Goal: Task Accomplishment & Management: Manage account settings

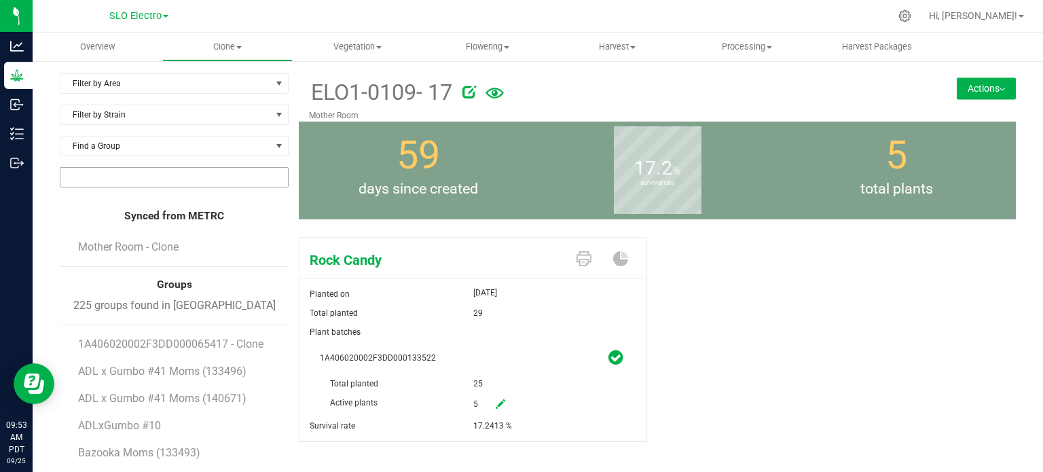
click at [156, 181] on input "NO DATA FOUND" at bounding box center [174, 177] width 228 height 19
click at [189, 198] on li "1A406020002F3DD000135882" at bounding box center [172, 201] width 225 height 23
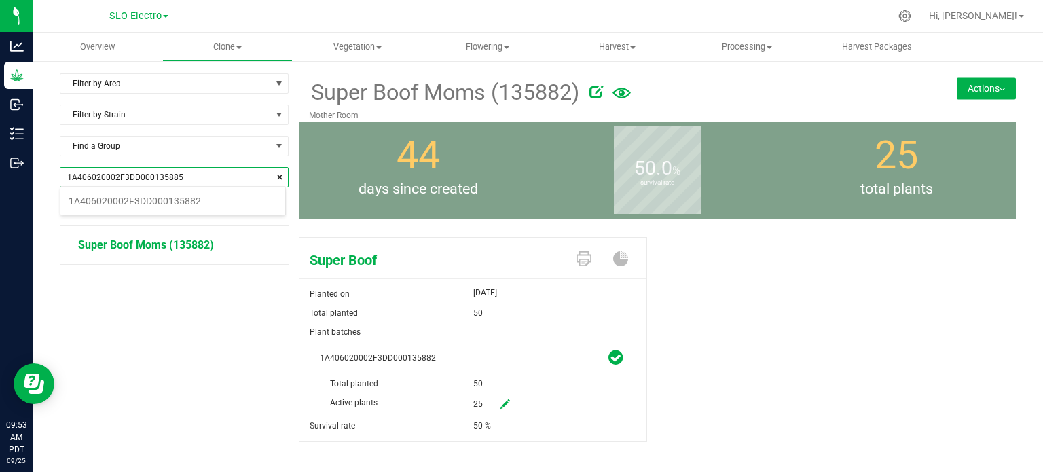
scroll to position [19, 225]
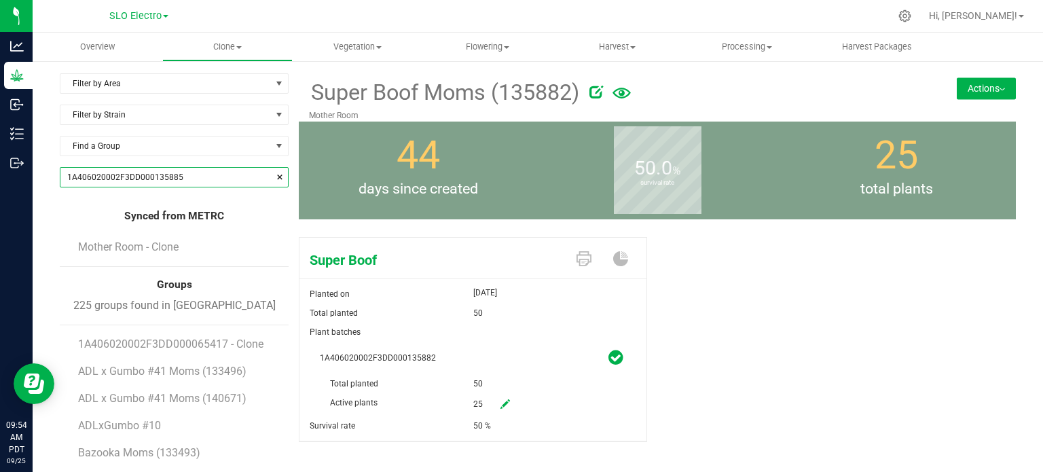
click at [213, 174] on input "1A406020002F3DD000135885" at bounding box center [174, 177] width 228 height 19
click at [187, 200] on li "1A406020002F3DD000135885" at bounding box center [172, 201] width 225 height 23
click at [193, 178] on input "1A406020002F3DD000135885" at bounding box center [174, 177] width 228 height 19
click at [193, 176] on input "1A406020002F3DD000135885" at bounding box center [174, 177] width 228 height 19
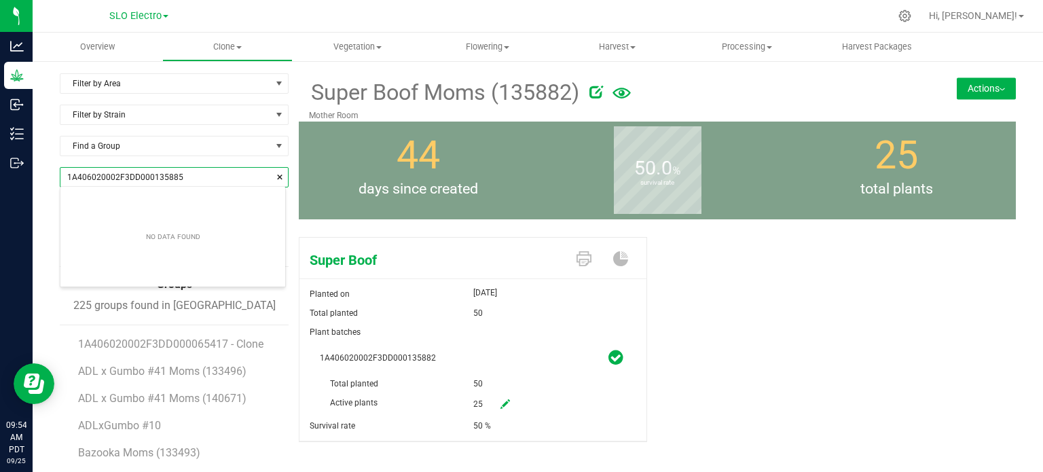
type input "1A406020002F3DD000135885"
drag, startPoint x: 795, startPoint y: 349, endPoint x: 774, endPoint y: 348, distance: 21.1
click at [795, 348] on div "Super Boof Planted on [DATE] Total planted 50 Plant batches 1A406020002F3DD0001…" at bounding box center [657, 354] width 717 height 245
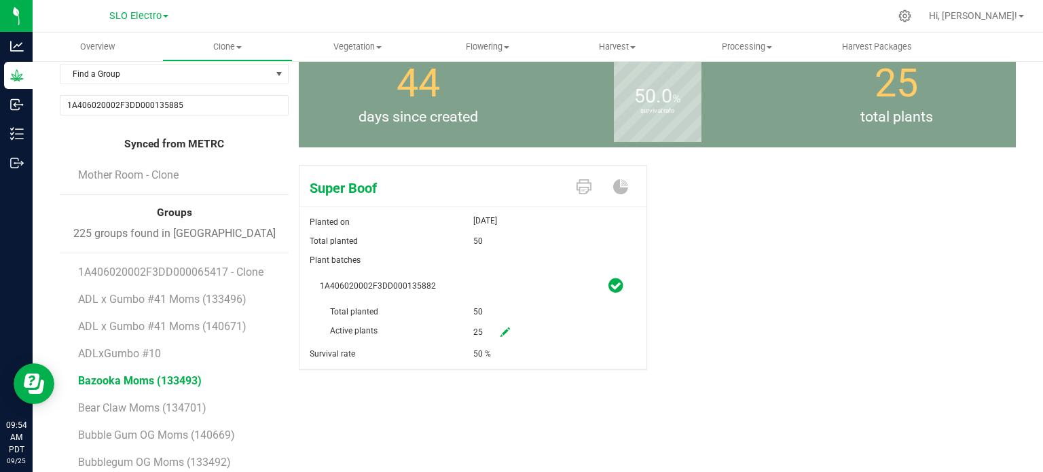
scroll to position [136, 0]
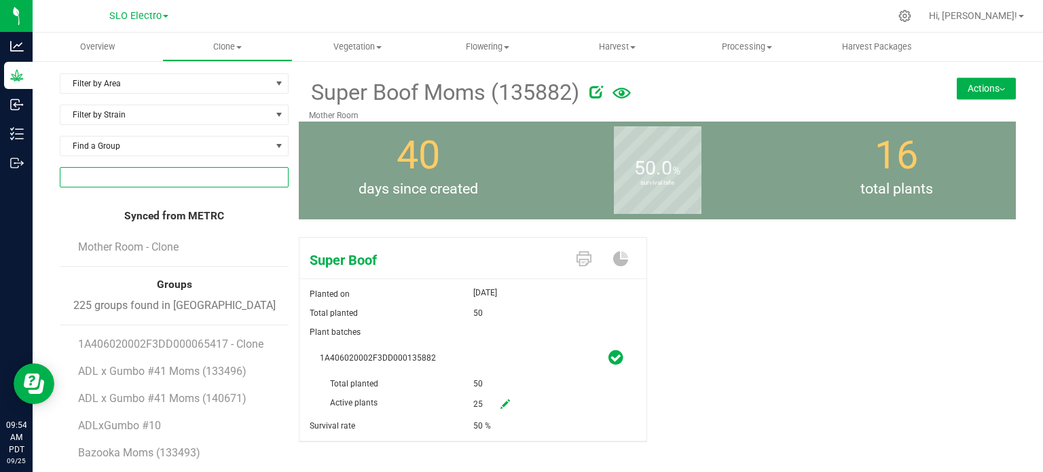
click at [122, 181] on input "NO DATA FOUND" at bounding box center [174, 177] width 228 height 19
click at [189, 202] on li "1A406020002F3DD000135885" at bounding box center [172, 201] width 225 height 23
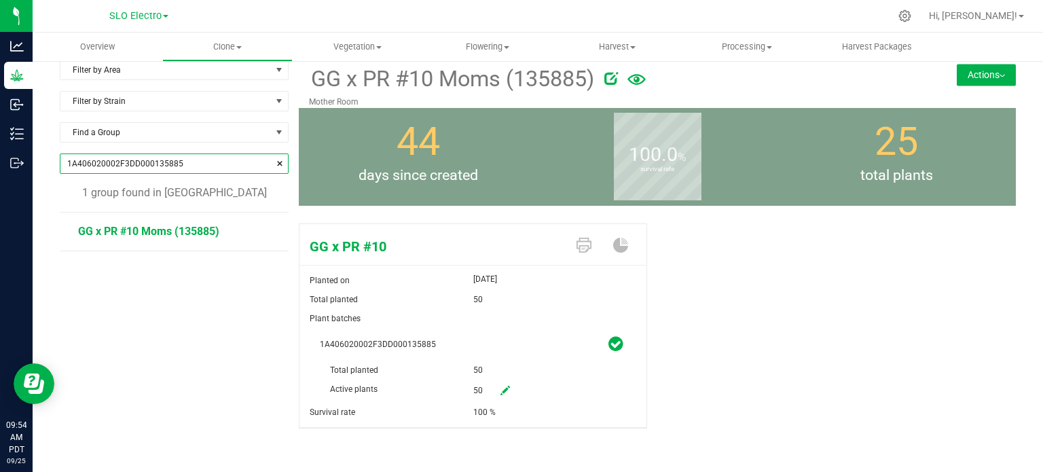
scroll to position [22, 0]
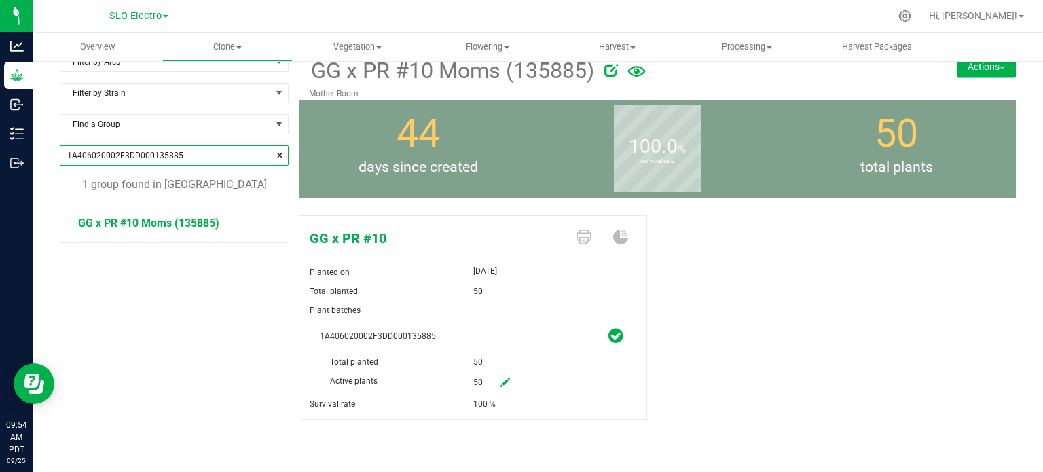
type input "1A406020002F3DD000135885"
click at [501, 381] on icon at bounding box center [506, 383] width 10 height 10
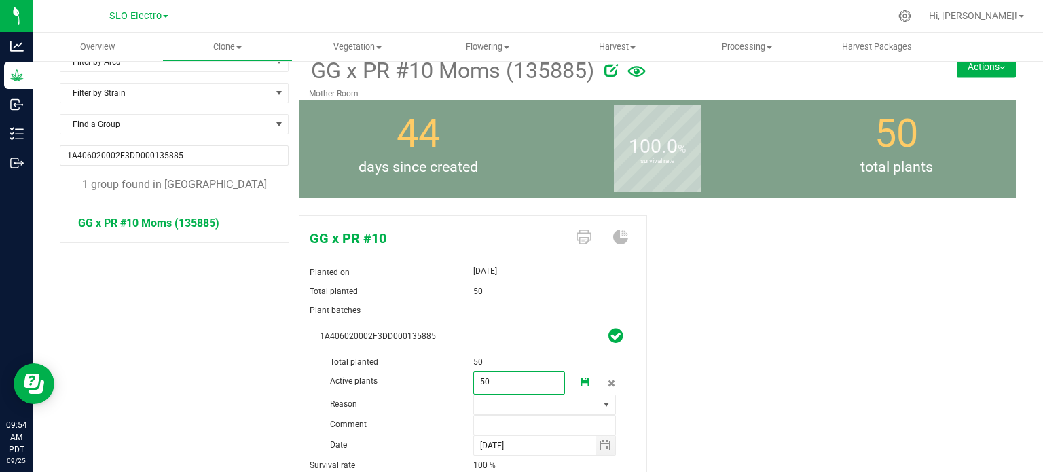
drag, startPoint x: 493, startPoint y: 384, endPoint x: 463, endPoint y: 384, distance: 29.9
click at [464, 353] on div "Active plants 50 50" at bounding box center [473, 353] width 306 height 0
type input "20"
drag, startPoint x: 601, startPoint y: 404, endPoint x: 598, endPoint y: 412, distance: 8.4
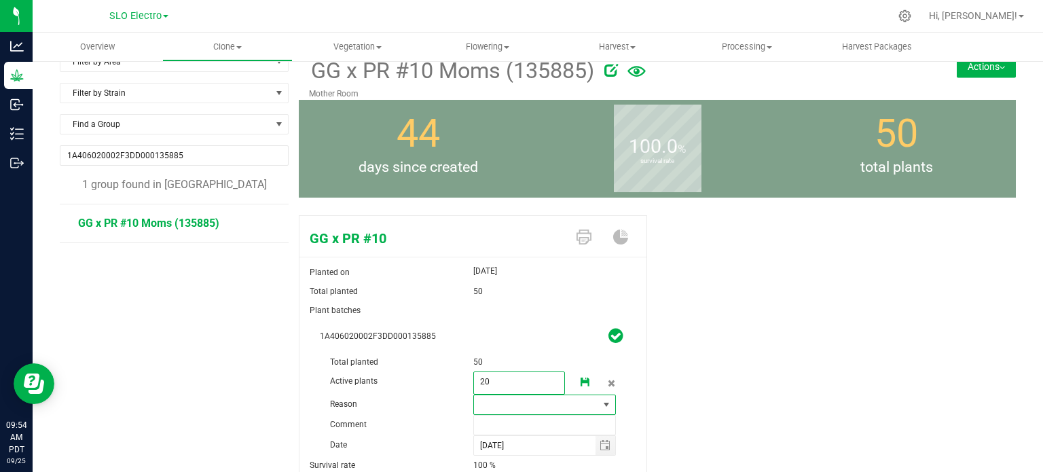
click at [601, 405] on span at bounding box center [606, 404] width 11 height 11
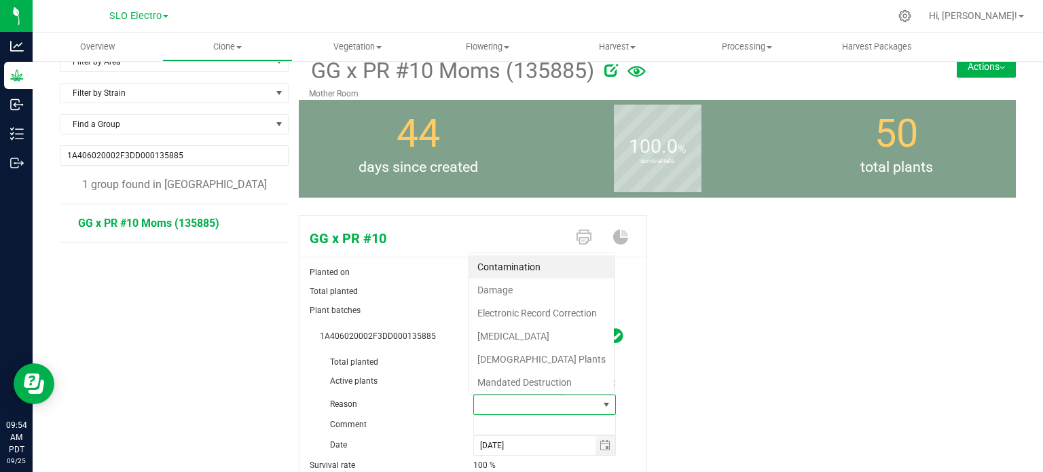
scroll to position [20, 139]
click at [535, 336] on li "Failure to Thrive" at bounding box center [541, 336] width 145 height 23
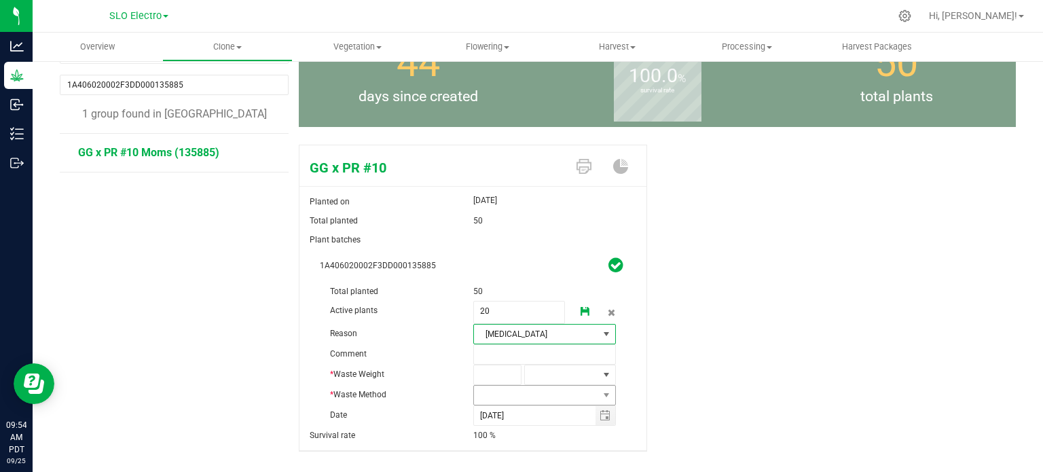
scroll to position [118, 0]
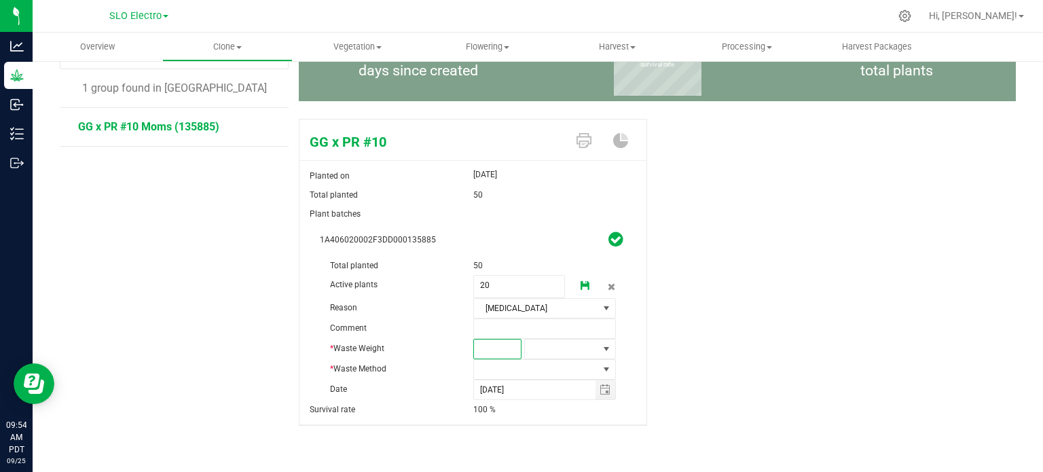
click at [489, 344] on span at bounding box center [497, 349] width 49 height 20
click at [490, 346] on span at bounding box center [497, 349] width 49 height 20
type input "1850"
type input "1,850.0000"
click at [598, 353] on span at bounding box center [606, 349] width 17 height 19
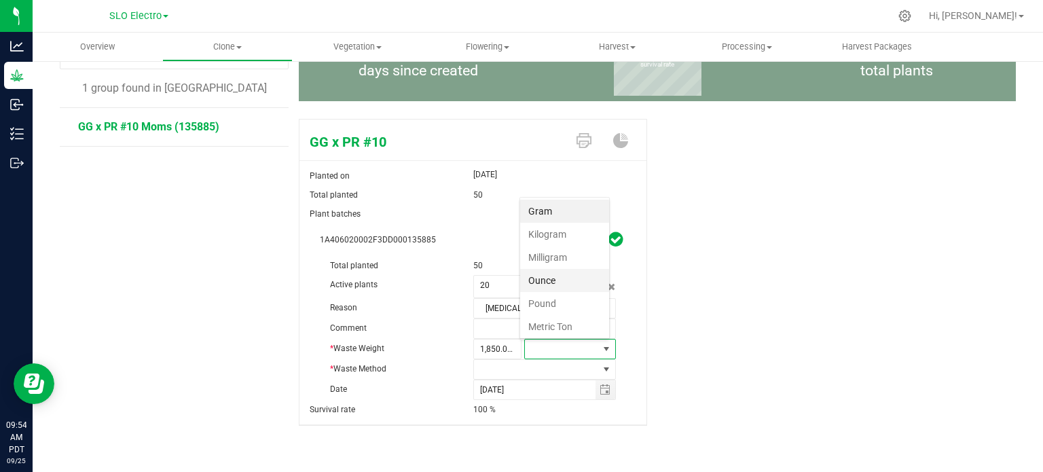
scroll to position [20, 89]
click at [557, 212] on li "Gram" at bounding box center [564, 211] width 89 height 23
click at [560, 358] on span "Gram" at bounding box center [561, 349] width 73 height 19
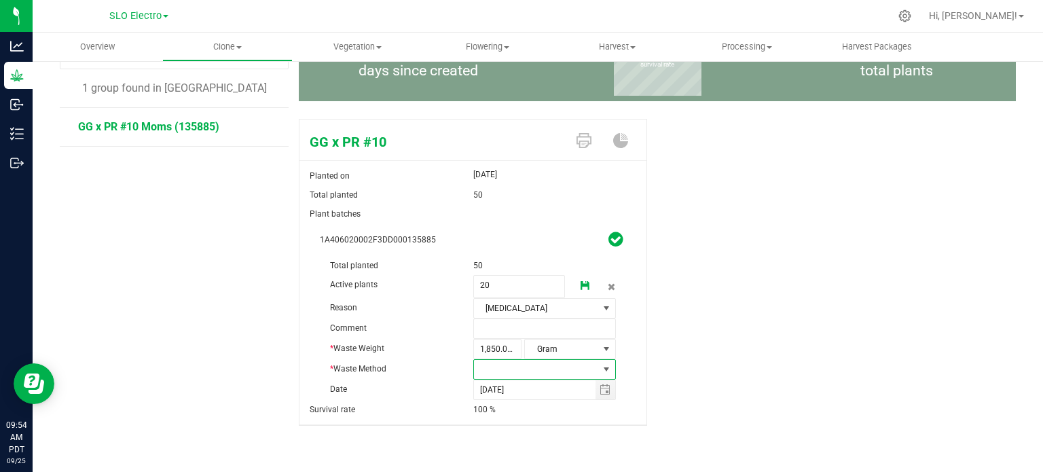
click at [557, 366] on span at bounding box center [536, 369] width 125 height 19
drag, startPoint x: 522, startPoint y: 416, endPoint x: 574, endPoint y: 408, distance: 53.0
click at [523, 416] on li "Self-Hauler" at bounding box center [539, 416] width 140 height 23
drag, startPoint x: 706, startPoint y: 374, endPoint x: 685, endPoint y: 363, distance: 23.7
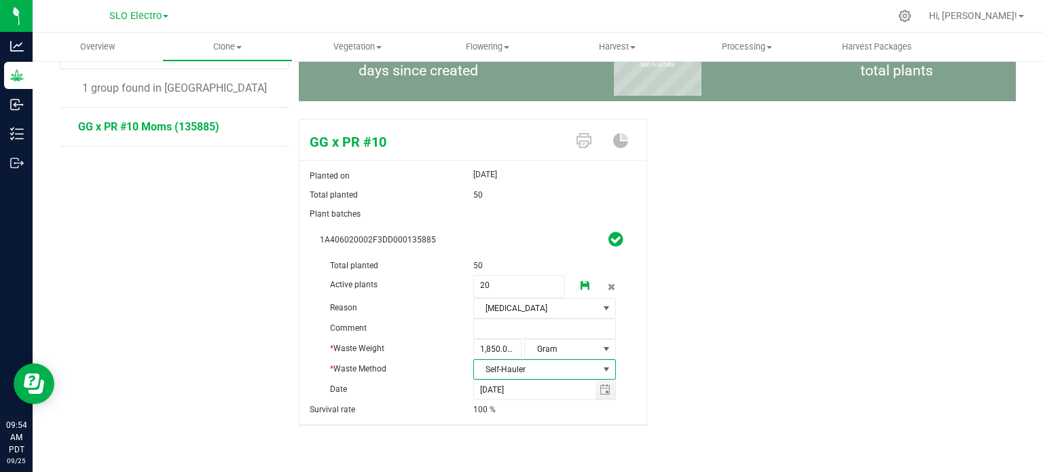
click at [702, 369] on div "GG x PR #10 Planted on Aug 12, 2025 Total planted 50 Plant batches 1A406020002F…" at bounding box center [657, 286] width 717 height 347
click at [581, 287] on icon at bounding box center [586, 286] width 10 height 10
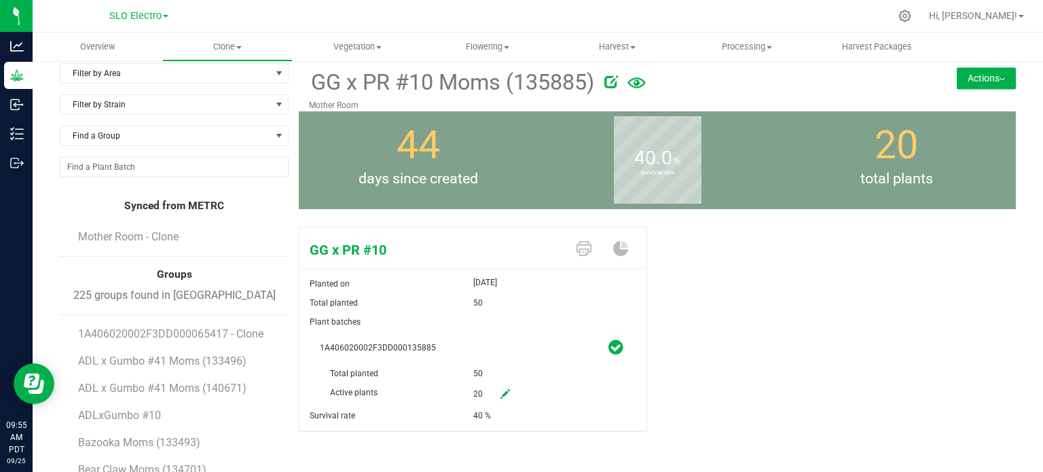
scroll to position [0, 0]
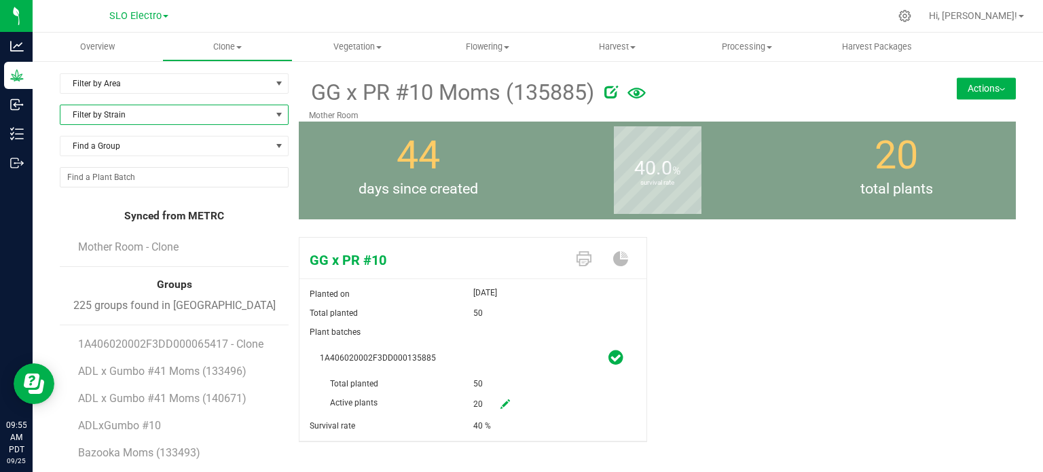
click at [198, 109] on span "Filter by Strain" at bounding box center [165, 114] width 211 height 19
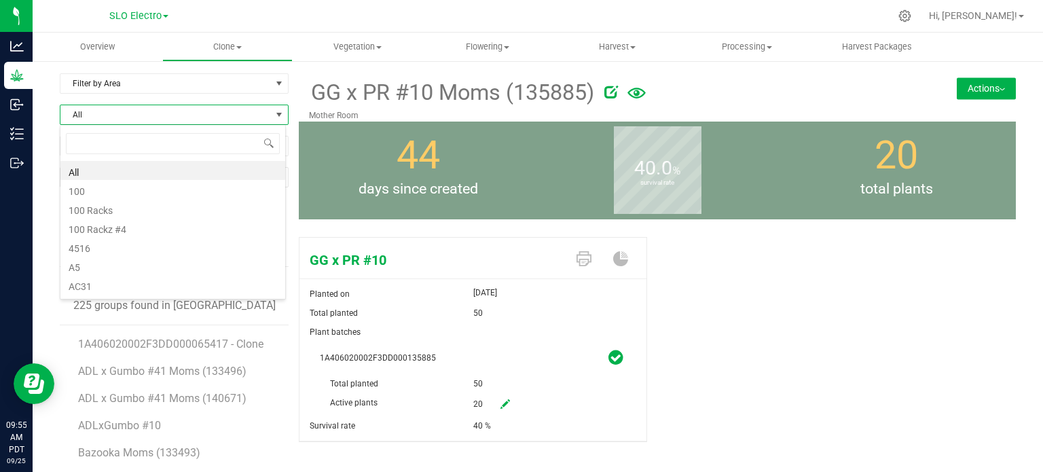
scroll to position [20, 226]
type input "candy con"
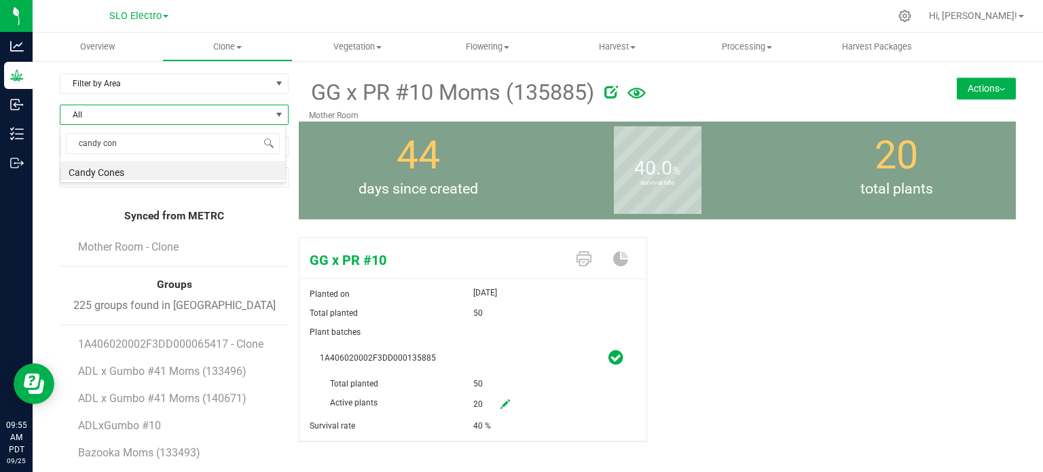
click at [272, 245] on li "Mother Room - Clone" at bounding box center [178, 247] width 201 height 38
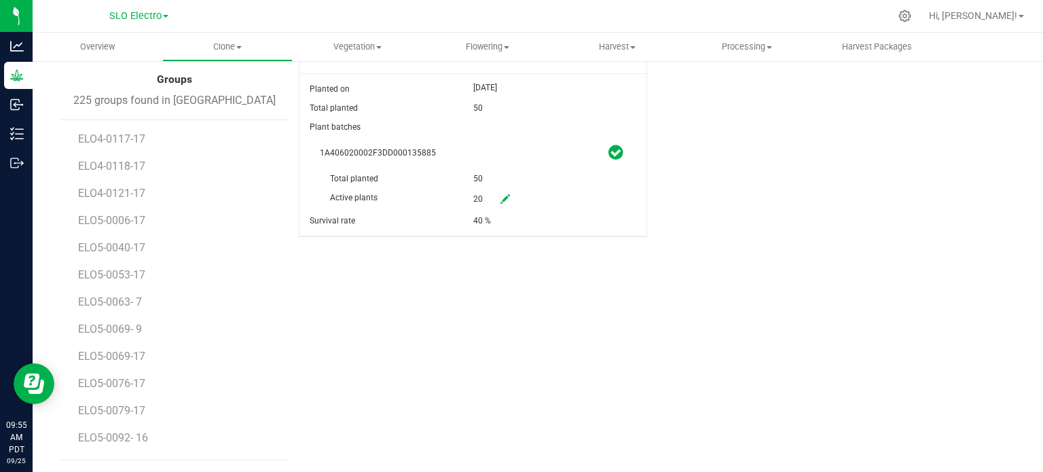
scroll to position [2174, 0]
click at [115, 351] on span "ELO5-0099-17" at bounding box center [113, 356] width 71 height 13
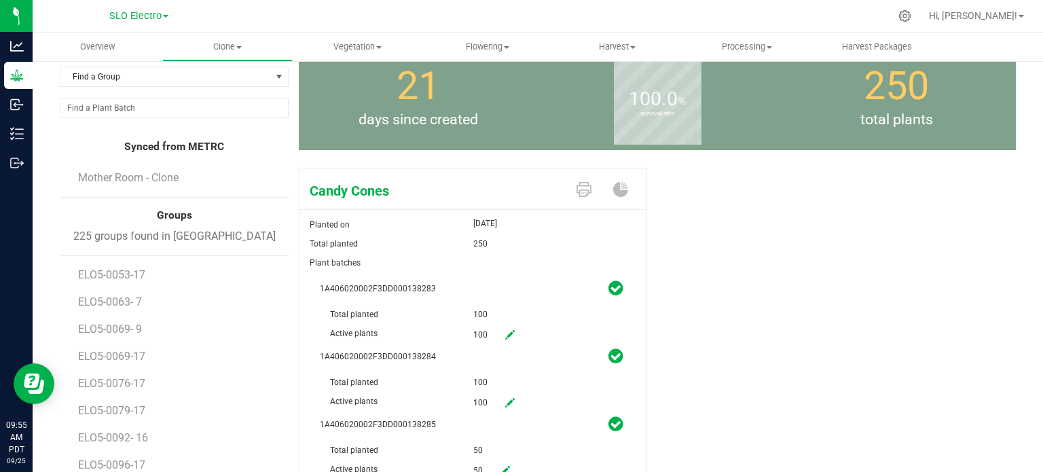
scroll to position [137, 0]
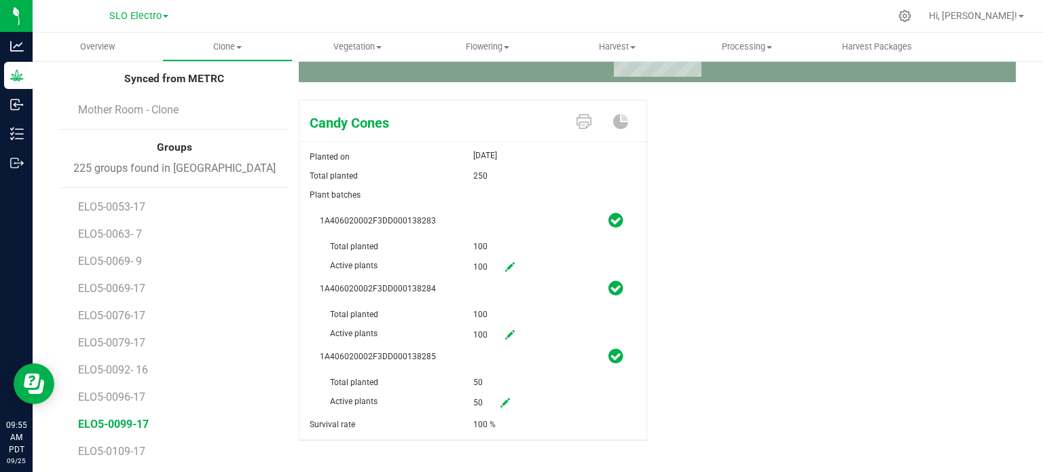
click at [503, 407] on icon at bounding box center [506, 403] width 10 height 10
click at [454, 373] on div "Active plants 50 50" at bounding box center [473, 373] width 306 height 0
type input "0"
click at [606, 429] on span at bounding box center [606, 425] width 11 height 11
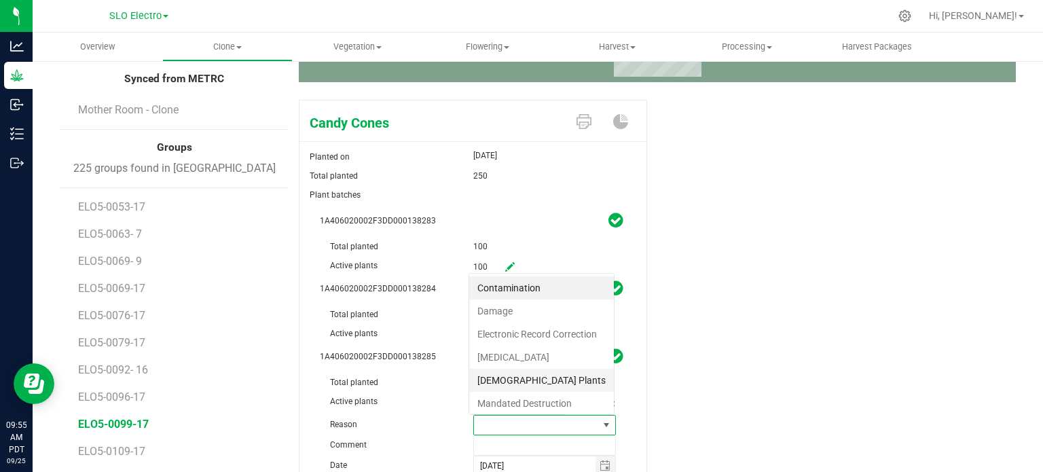
scroll to position [20, 139]
click at [523, 369] on li "Male Plants" at bounding box center [541, 380] width 145 height 23
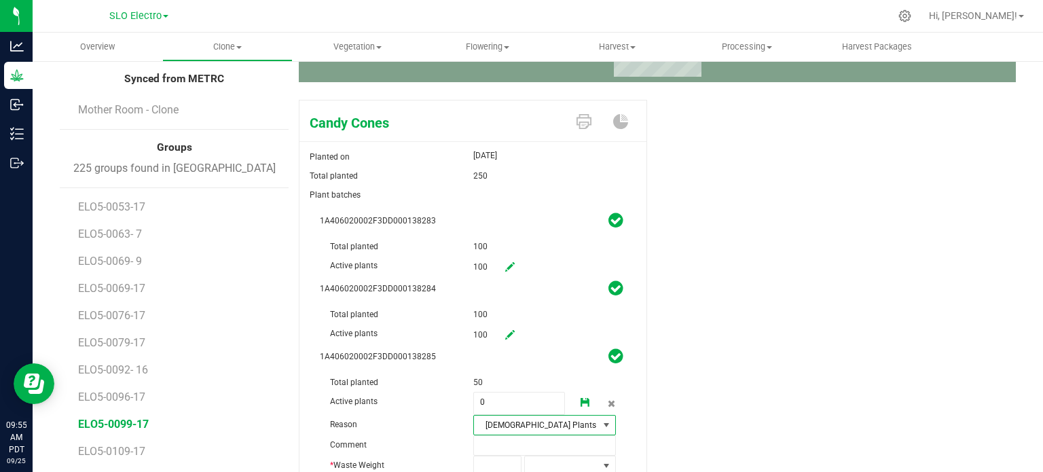
click at [579, 431] on span "Male Plants" at bounding box center [536, 425] width 125 height 19
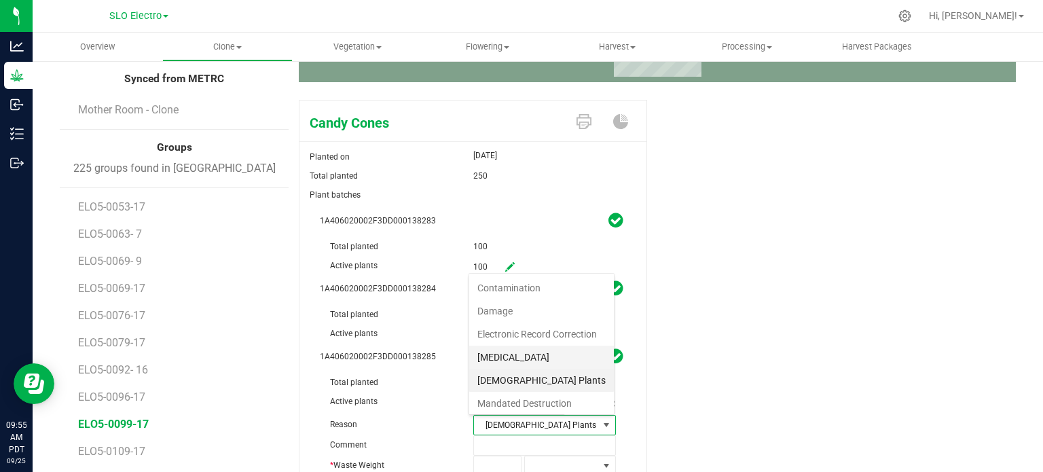
click at [514, 347] on li "Failure to Thrive" at bounding box center [541, 357] width 145 height 23
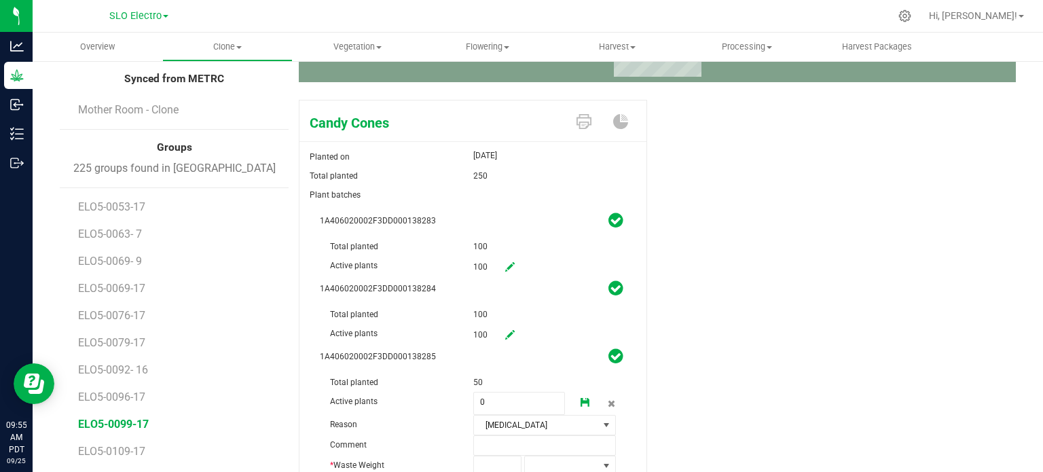
click at [699, 355] on div "Candy Cones Planted on Sep 4, 2025 Total planted 250 Plant batches 1A406020002F…" at bounding box center [657, 335] width 717 height 483
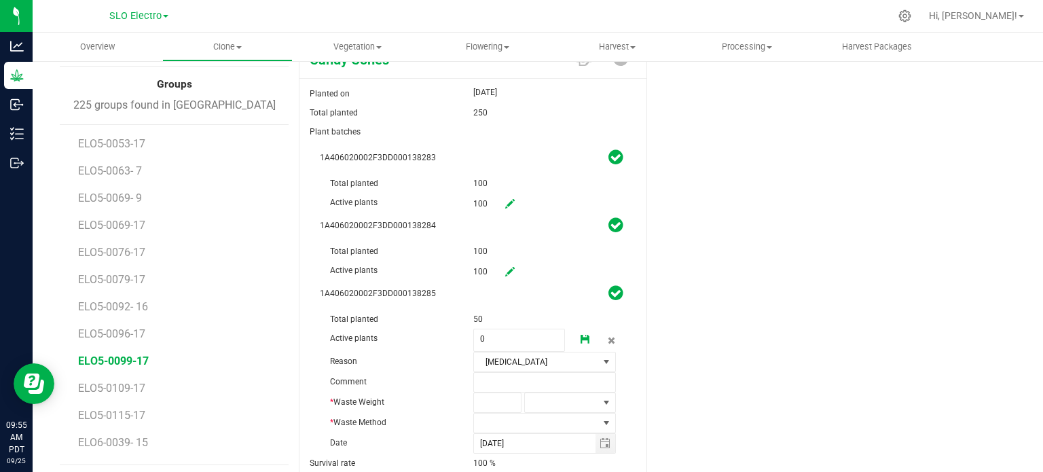
scroll to position [254, 0]
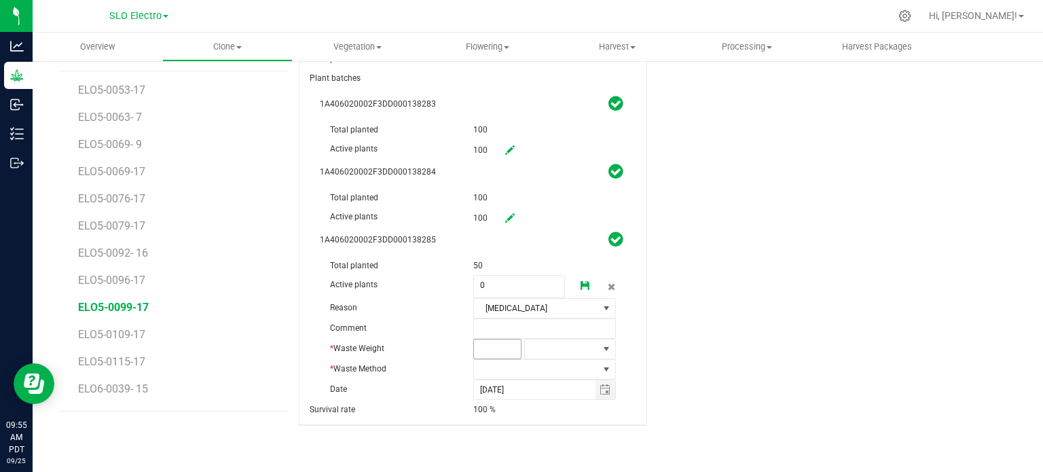
click at [493, 352] on span at bounding box center [497, 349] width 49 height 20
type input "50"
type input "50.0000"
click at [561, 342] on span at bounding box center [561, 349] width 73 height 19
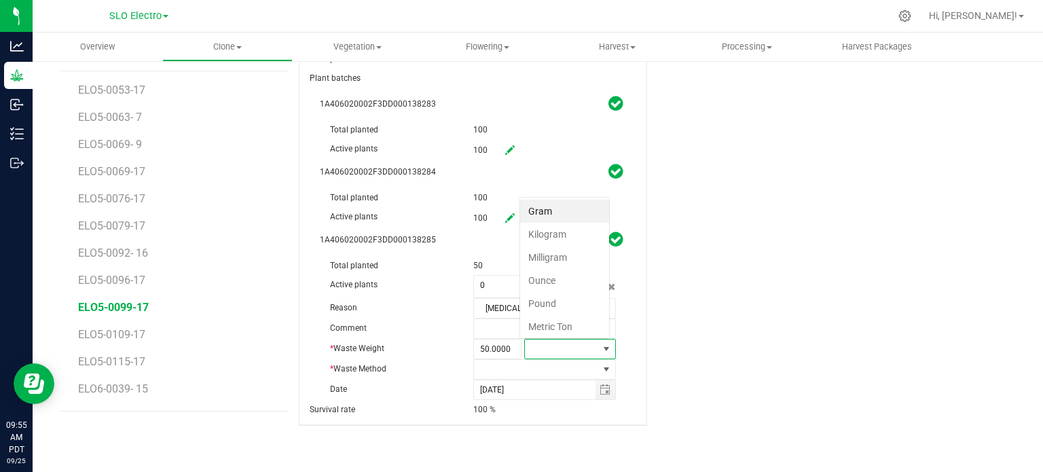
scroll to position [20, 89]
click at [546, 213] on li "Gram" at bounding box center [564, 211] width 89 height 23
click at [768, 348] on div "Candy Cones Planted on Sep 4, 2025 Total planted 250 Plant batches 1A406020002F…" at bounding box center [657, 219] width 717 height 483
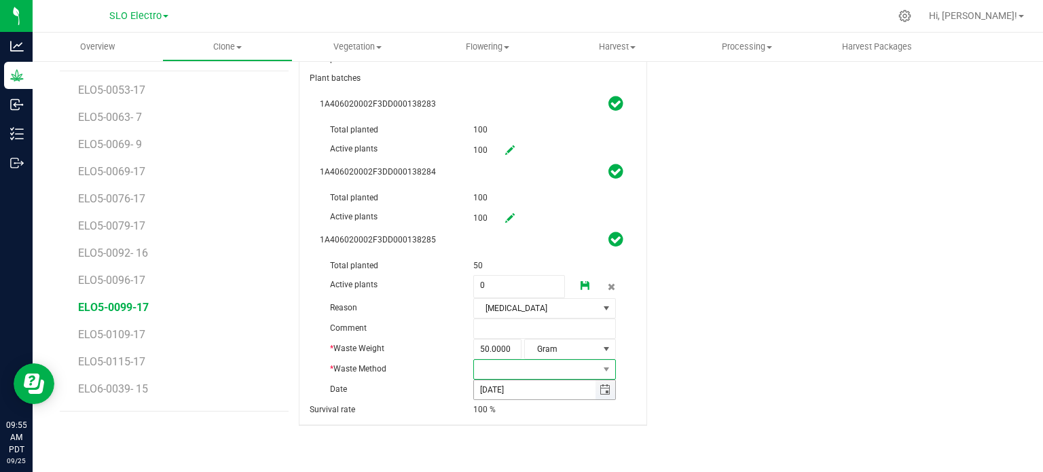
click at [553, 361] on span at bounding box center [536, 369] width 125 height 19
click at [522, 418] on li "Self-Hauler" at bounding box center [539, 416] width 140 height 23
click at [707, 338] on div "Candy Cones Planted on Sep 4, 2025 Total planted 250 Plant batches 1A406020002F…" at bounding box center [657, 219] width 717 height 483
click at [581, 287] on icon at bounding box center [586, 286] width 10 height 10
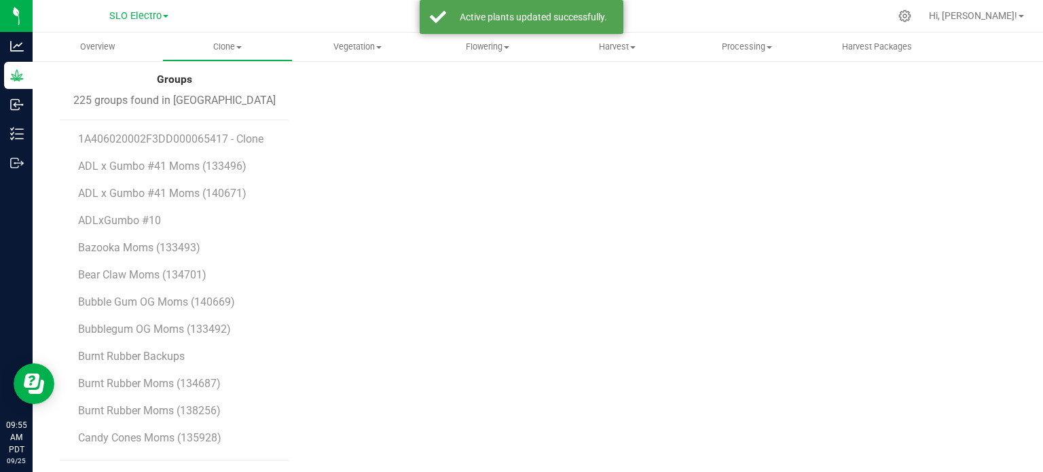
scroll to position [205, 0]
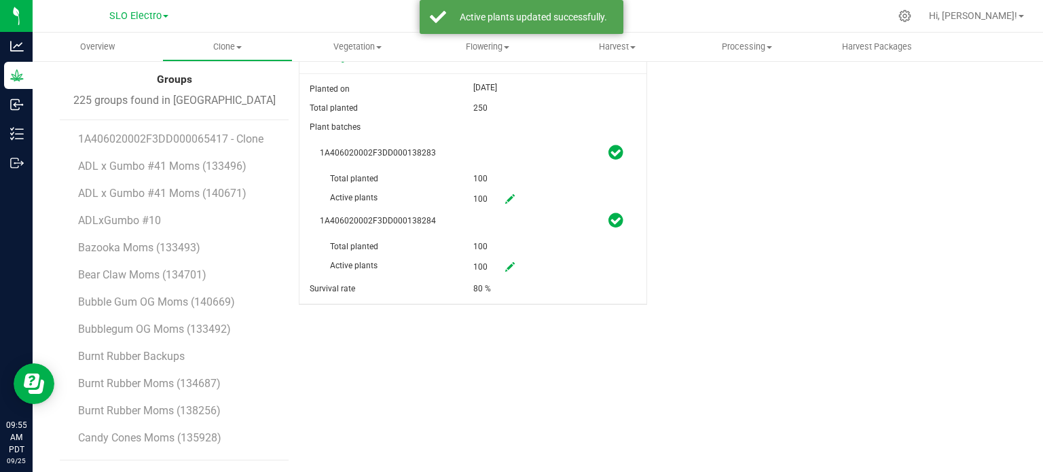
click at [505, 257] on link at bounding box center [510, 267] width 27 height 23
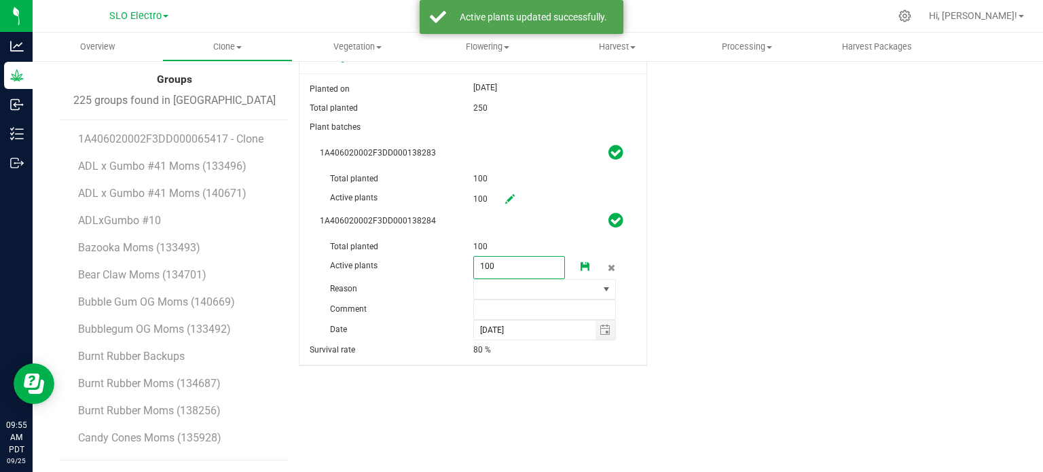
drag, startPoint x: 488, startPoint y: 272, endPoint x: 460, endPoint y: 274, distance: 28.6
click at [461, 237] on div "Active plants 100 100" at bounding box center [473, 237] width 306 height 0
type input "25"
drag, startPoint x: 815, startPoint y: 337, endPoint x: 807, endPoint y: 333, distance: 9.1
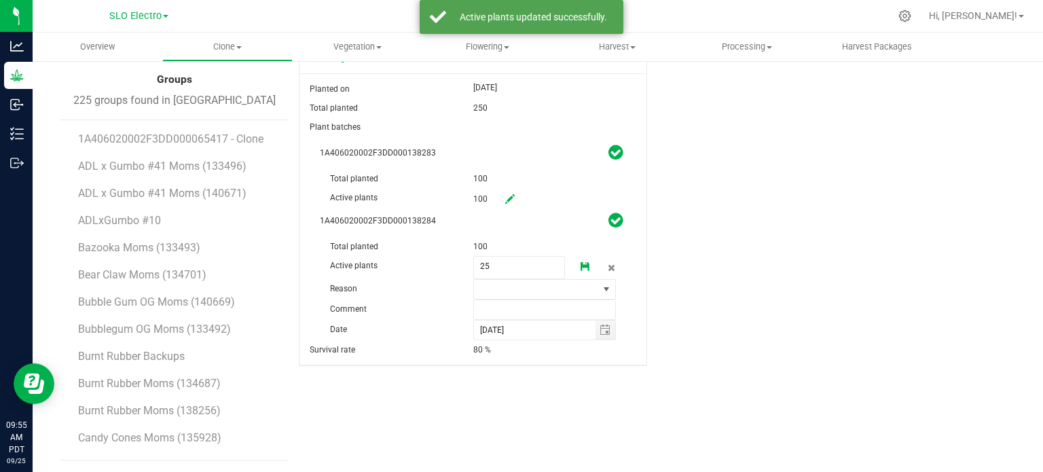
click at [810, 333] on div "Candy Cones Planted on Sep 4, 2025 Total planted 250 Plant batches 1A406020002F…" at bounding box center [657, 213] width 717 height 374
click at [527, 284] on span at bounding box center [536, 289] width 125 height 19
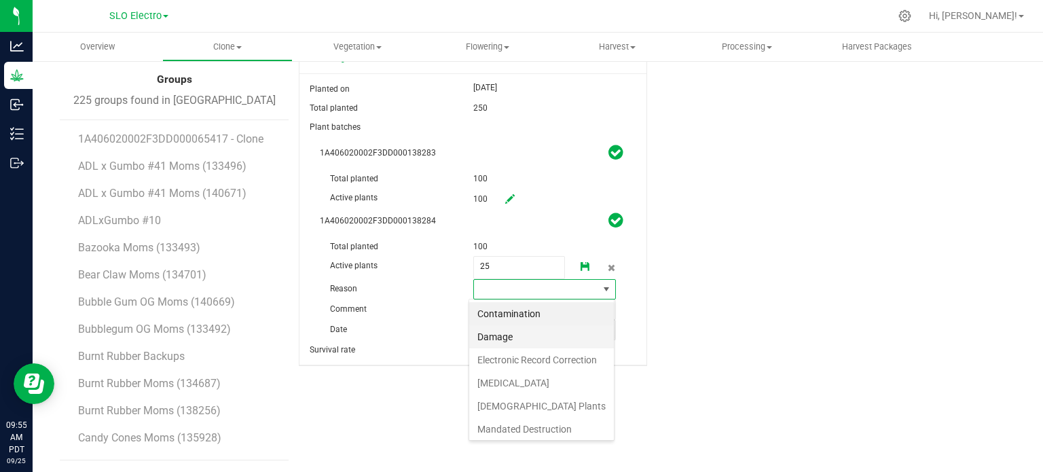
scroll to position [20, 141]
click at [512, 378] on li "Failure to Thrive" at bounding box center [541, 383] width 145 height 23
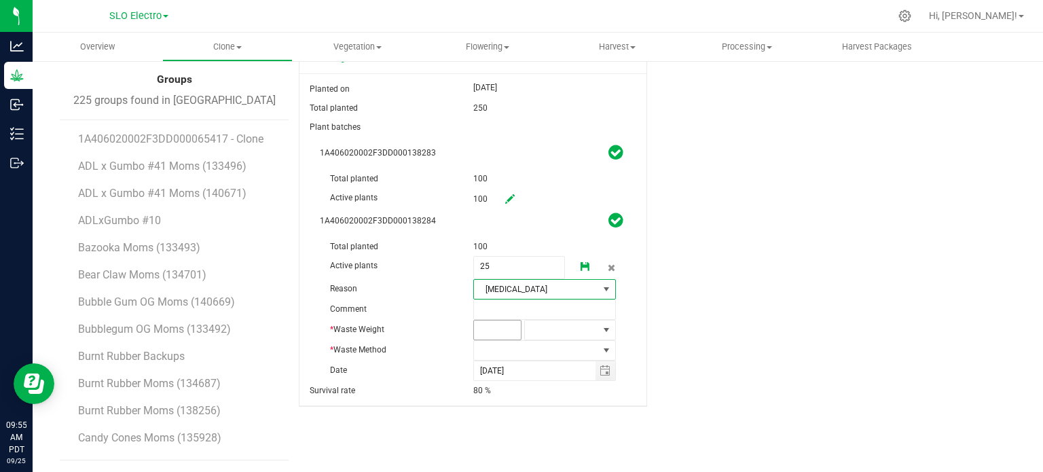
click at [496, 329] on span at bounding box center [497, 330] width 49 height 20
type input "75"
type input "75.0000"
click at [557, 329] on span at bounding box center [561, 330] width 73 height 19
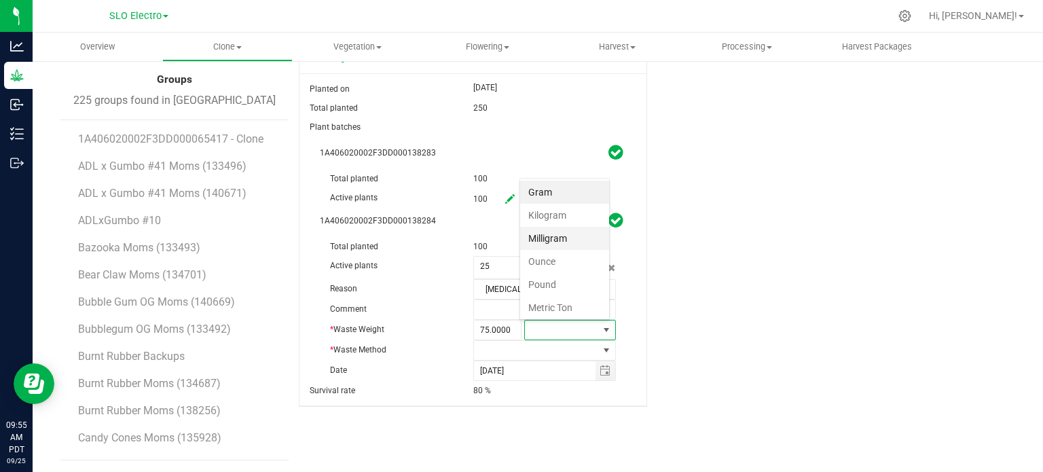
scroll to position [20, 89]
click at [540, 192] on li "Gram" at bounding box center [564, 192] width 89 height 23
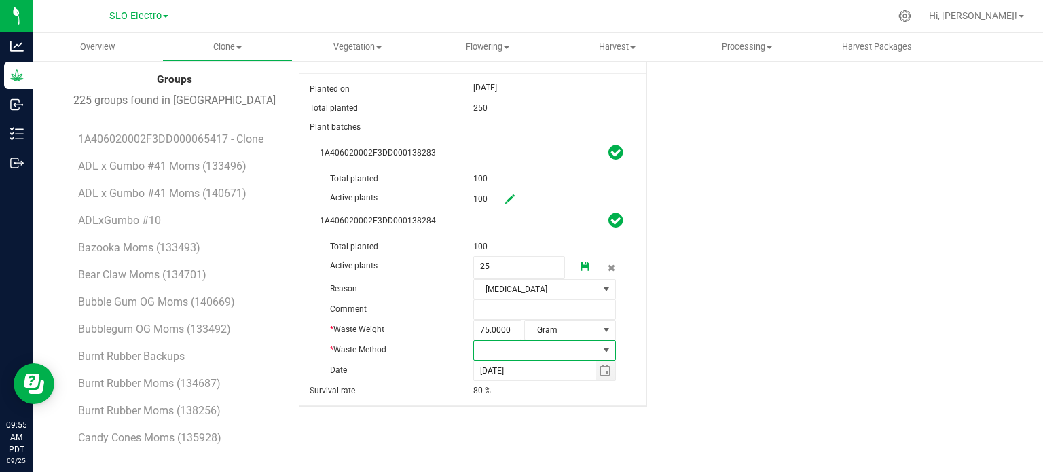
click at [543, 350] on span at bounding box center [536, 350] width 125 height 19
click at [528, 399] on li "Self-Hauler" at bounding box center [539, 397] width 140 height 23
click at [581, 268] on icon at bounding box center [586, 267] width 10 height 10
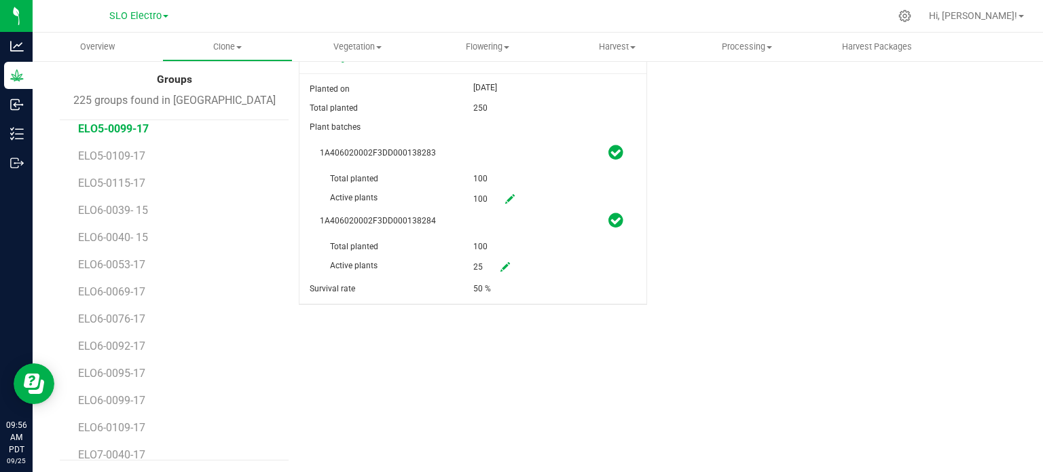
scroll to position [2310, 0]
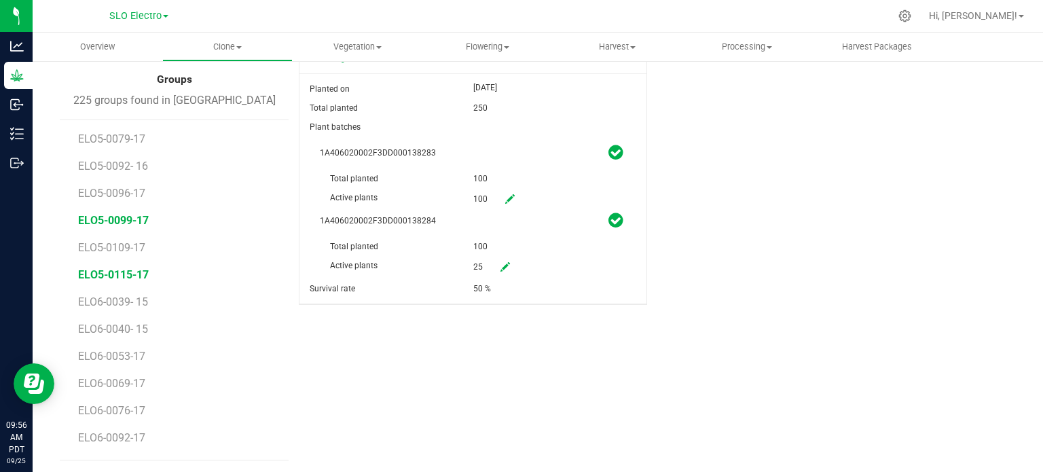
click at [124, 279] on span "ELO5-0115-17" at bounding box center [113, 274] width 71 height 13
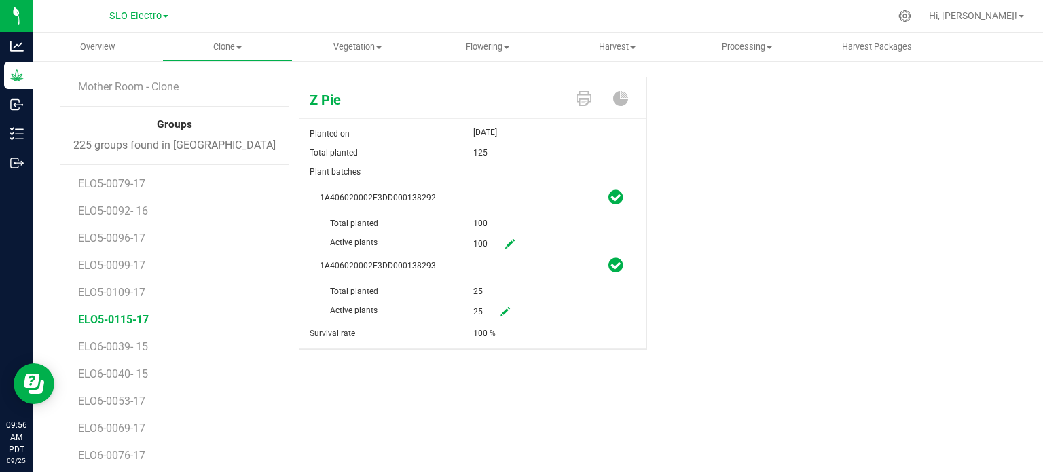
scroll to position [137, 0]
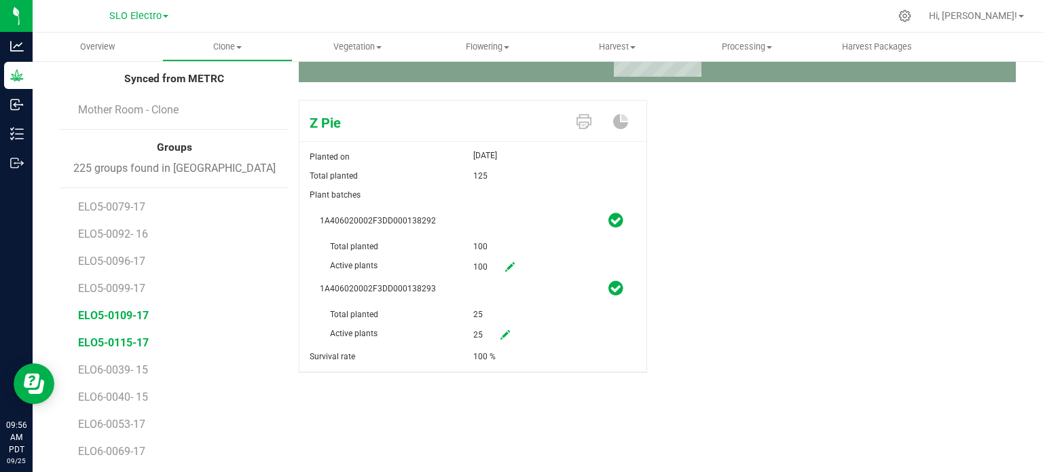
click at [128, 315] on span "ELO5-0109-17" at bounding box center [113, 315] width 71 height 13
click at [125, 259] on span "ELO5-0096-17" at bounding box center [113, 261] width 71 height 13
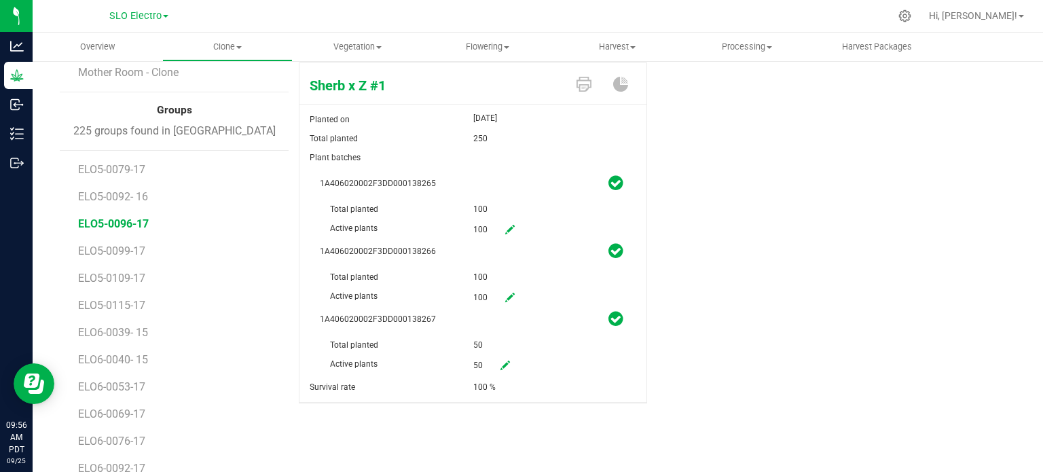
scroll to position [205, 0]
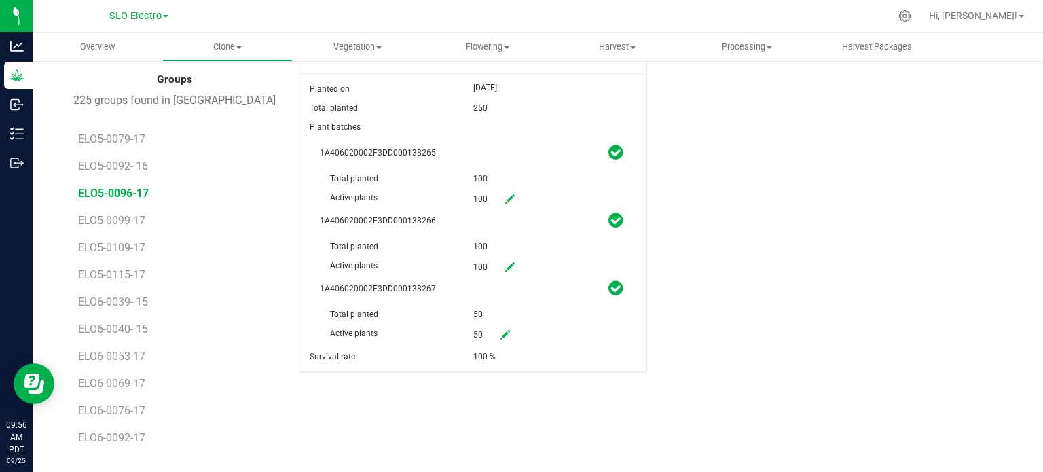
click at [501, 336] on icon at bounding box center [506, 335] width 10 height 10
drag, startPoint x: 452, startPoint y: 325, endPoint x: 408, endPoint y: 334, distance: 45.0
click at [422, 305] on div "Active plants 50 50" at bounding box center [473, 305] width 306 height 0
type input "0"
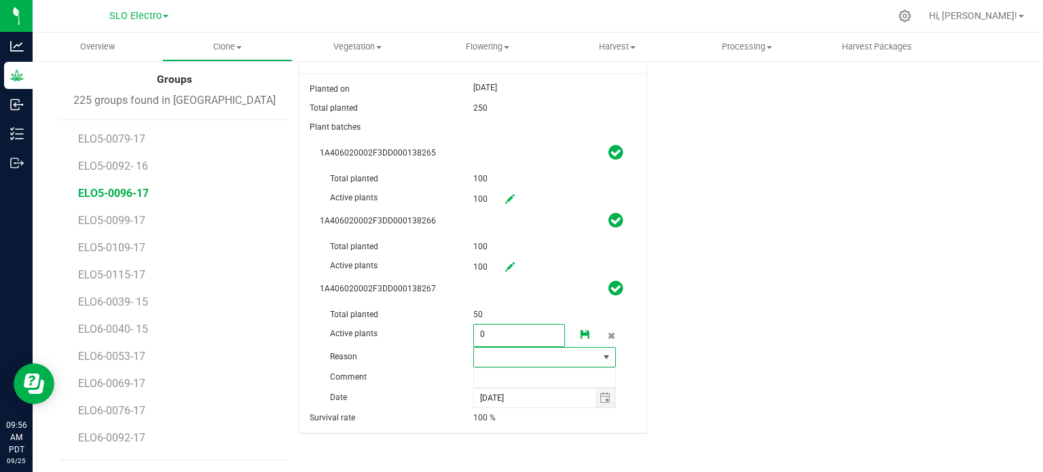
type input "0"
click at [601, 357] on span at bounding box center [606, 357] width 11 height 11
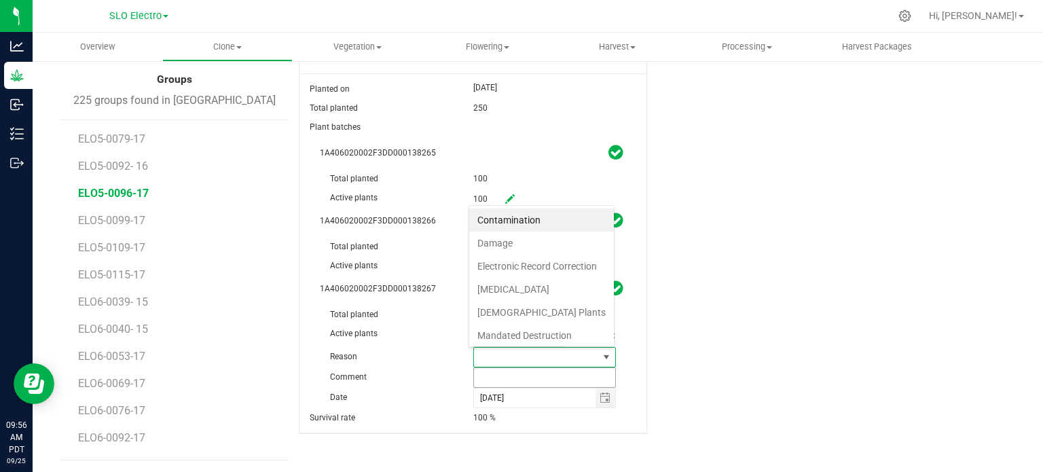
scroll to position [20, 139]
click at [514, 292] on li "Failure to Thrive" at bounding box center [541, 289] width 145 height 23
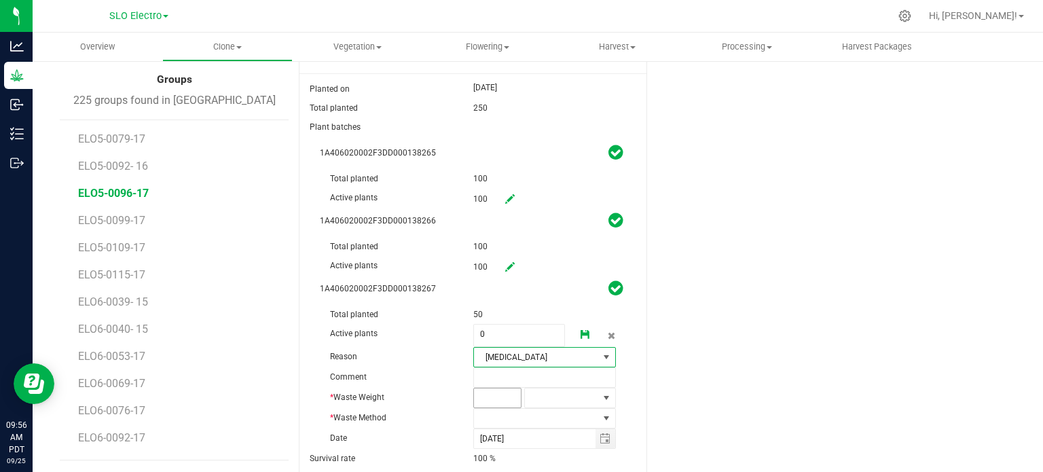
click at [477, 404] on span at bounding box center [497, 398] width 49 height 20
type input "1"
type input "50"
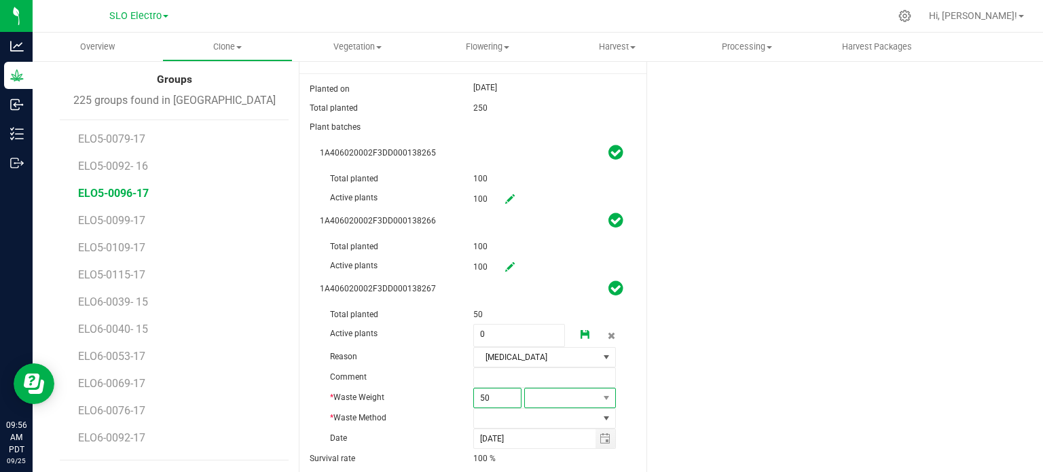
type input "50.0000"
click at [576, 389] on span at bounding box center [561, 398] width 73 height 19
click at [546, 259] on li "Gram" at bounding box center [564, 260] width 89 height 23
click at [539, 413] on span at bounding box center [536, 418] width 125 height 19
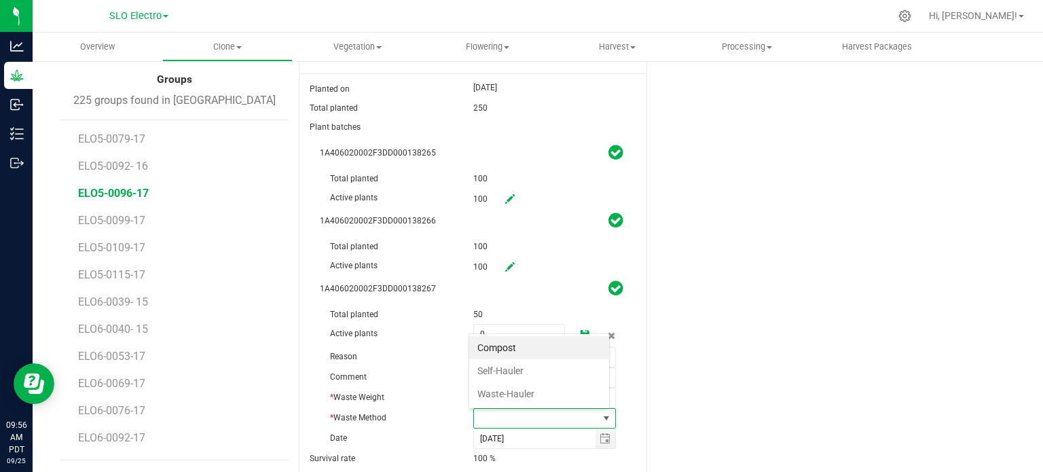
scroll to position [20, 139]
click at [533, 374] on li "Self-Hauler" at bounding box center [539, 370] width 140 height 23
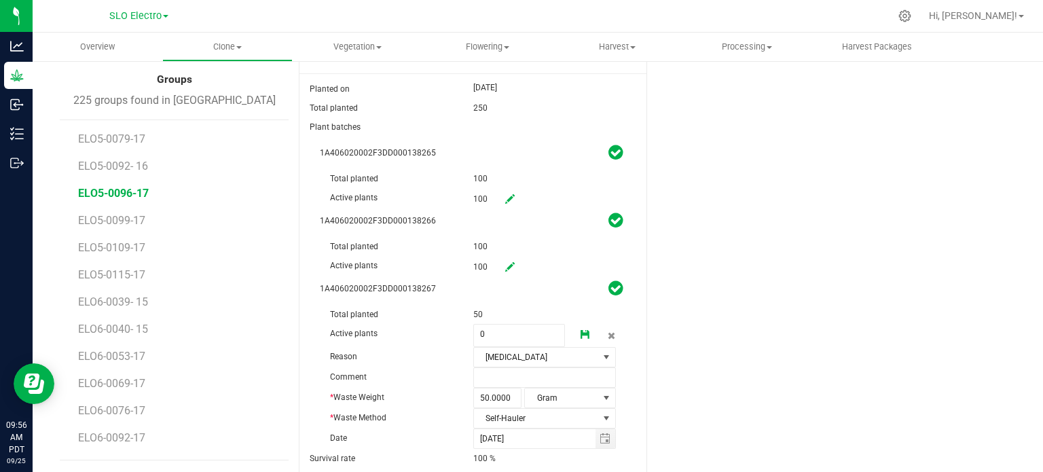
click at [576, 342] on link at bounding box center [585, 335] width 27 height 23
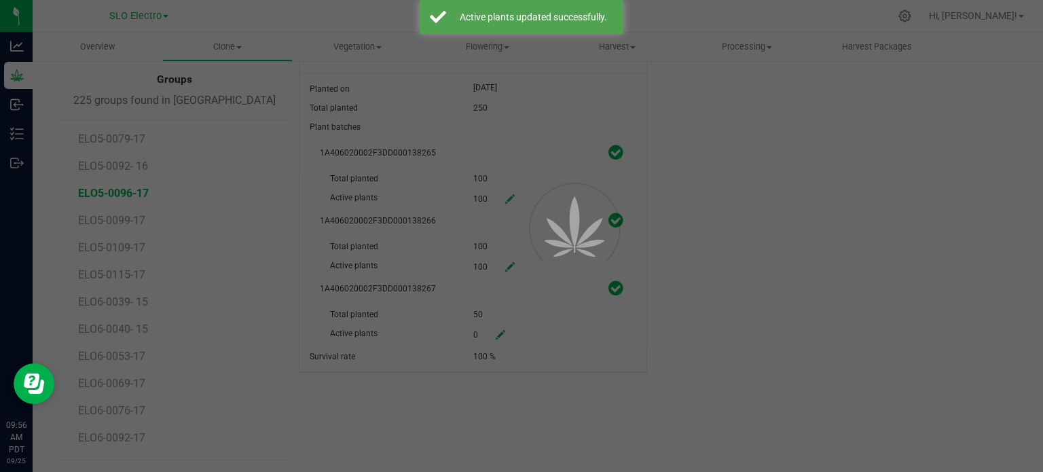
scroll to position [0, 0]
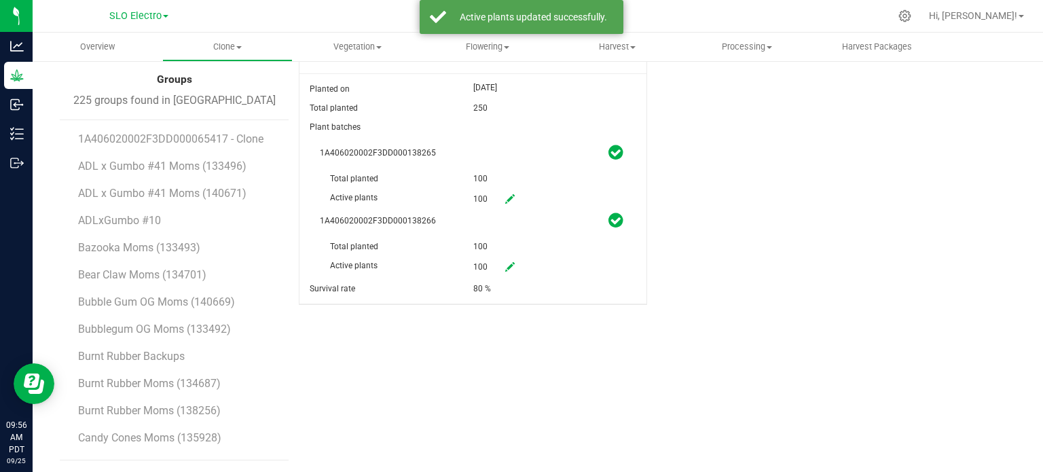
click at [505, 266] on icon at bounding box center [510, 267] width 10 height 10
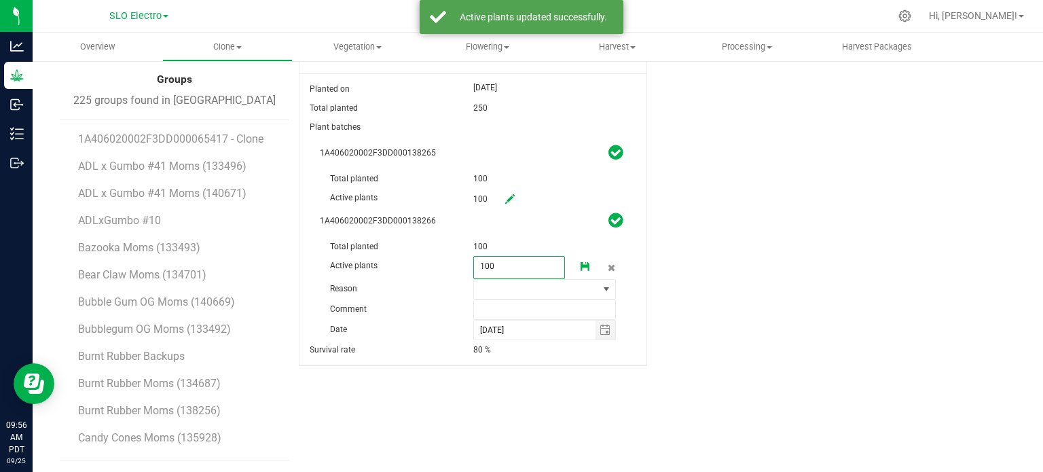
drag, startPoint x: 491, startPoint y: 259, endPoint x: 438, endPoint y: 266, distance: 53.3
click at [440, 237] on div "Active plants 100 100" at bounding box center [473, 237] width 306 height 0
type input "25"
click at [581, 289] on span at bounding box center [536, 289] width 125 height 19
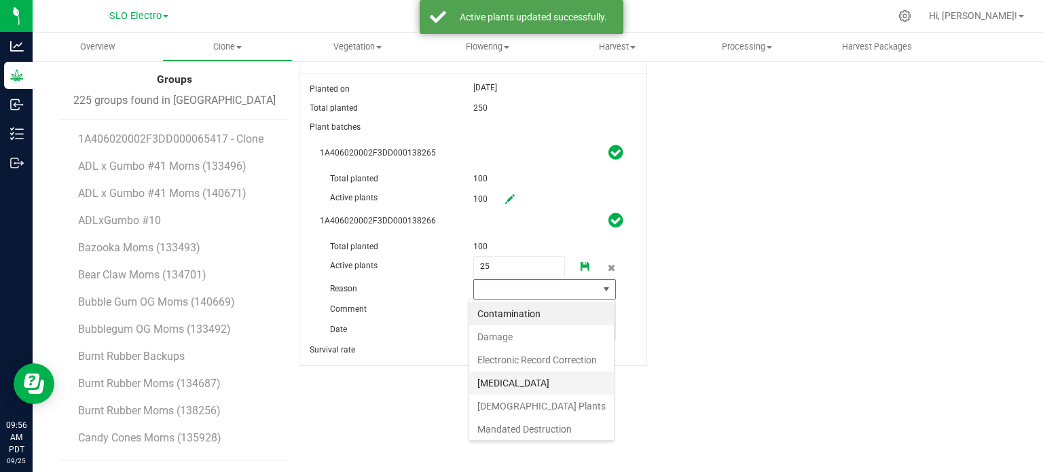
click at [524, 386] on li "Failure to Thrive" at bounding box center [541, 383] width 145 height 23
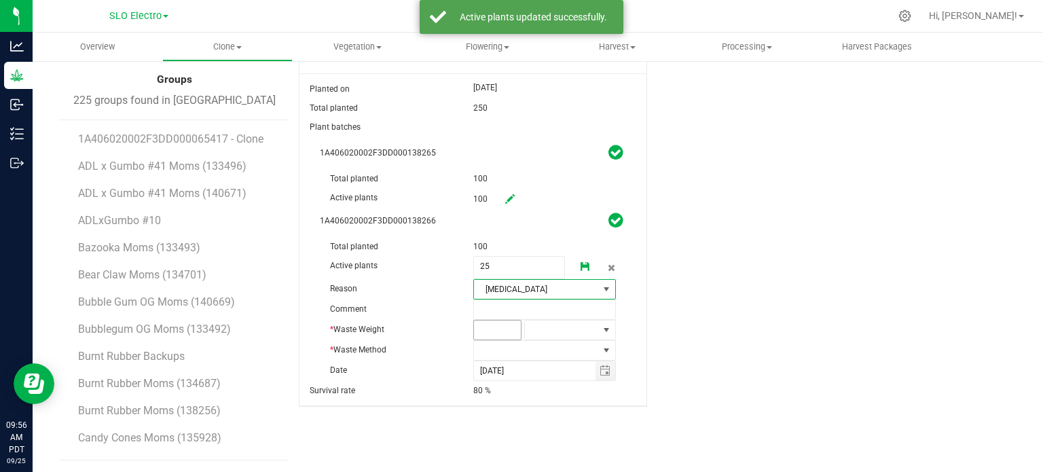
click at [492, 325] on span at bounding box center [497, 330] width 49 height 20
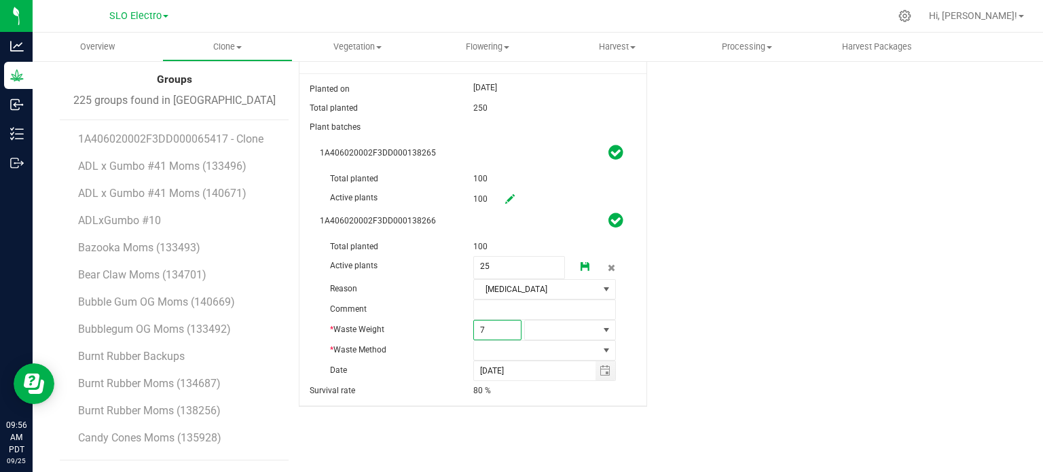
type input "75"
type input "75.0000"
click at [562, 332] on span at bounding box center [561, 330] width 73 height 19
click at [543, 187] on li "Gram" at bounding box center [564, 192] width 89 height 23
click at [516, 348] on span at bounding box center [536, 350] width 125 height 19
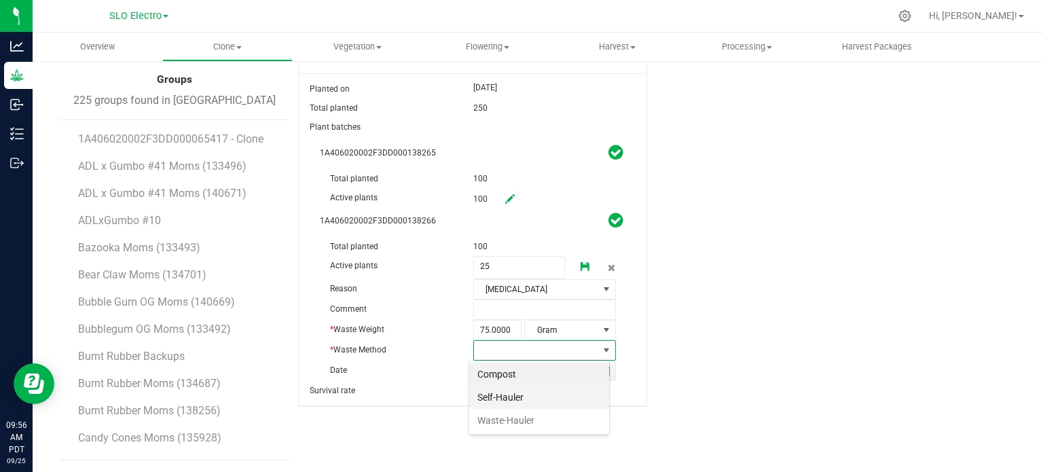
click at [510, 398] on li "Self-Hauler" at bounding box center [539, 397] width 140 height 23
click at [677, 355] on div "Sherb x Z #1 Planted on Sep 3, 2025 Total planted 250 Plant batches 1A406020002…" at bounding box center [657, 233] width 717 height 415
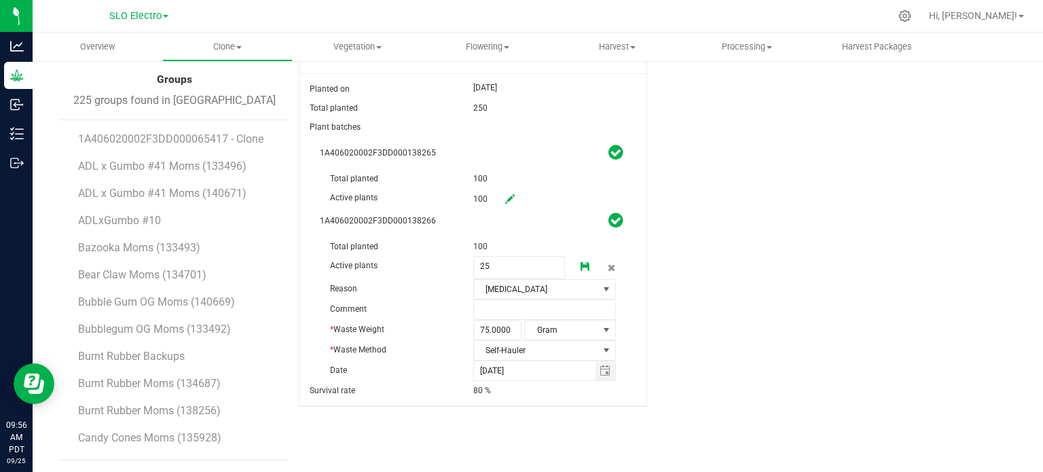
click at [585, 258] on link at bounding box center [585, 267] width 27 height 23
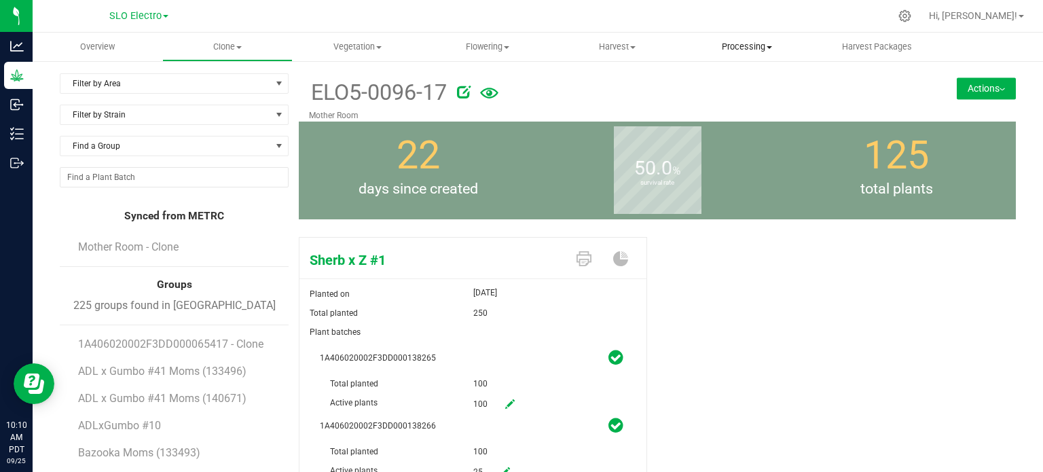
drag, startPoint x: 727, startPoint y: 43, endPoint x: 726, endPoint y: 56, distance: 12.3
click at [727, 43] on span "Processing" at bounding box center [747, 47] width 128 height 12
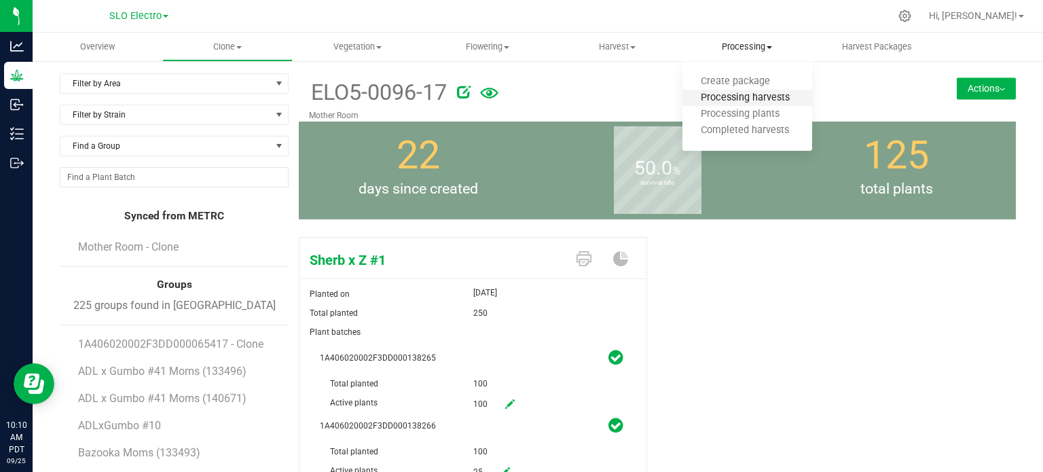
click at [736, 101] on span "Processing harvests" at bounding box center [746, 98] width 126 height 12
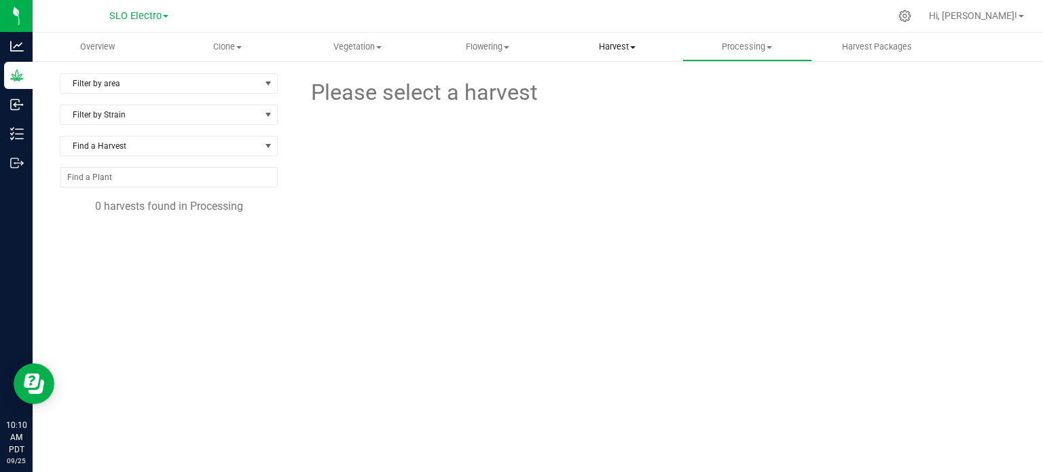
click at [605, 57] on uib-tab-heading "Harvest Harvests Harvested plants" at bounding box center [617, 46] width 128 height 27
click at [598, 79] on span "Harvests" at bounding box center [589, 82] width 75 height 12
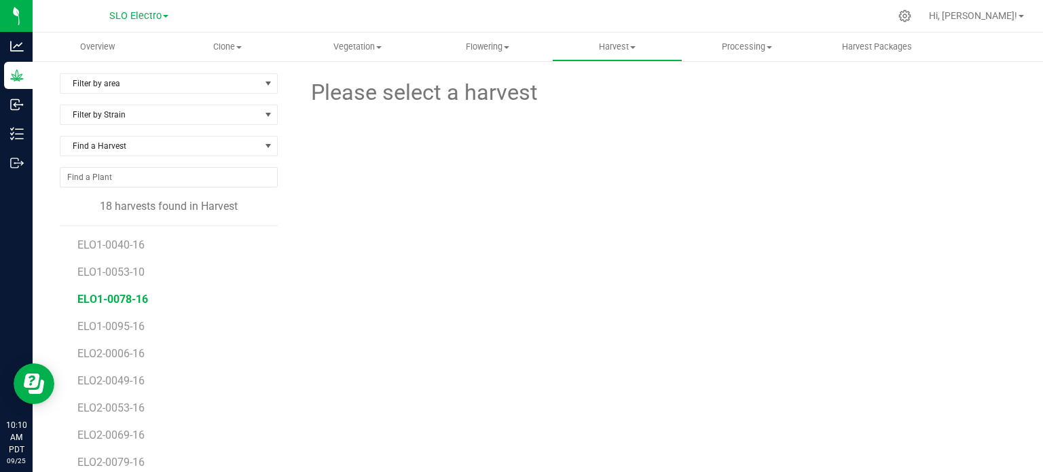
click at [128, 303] on span "ELO1-0078-16" at bounding box center [112, 299] width 71 height 13
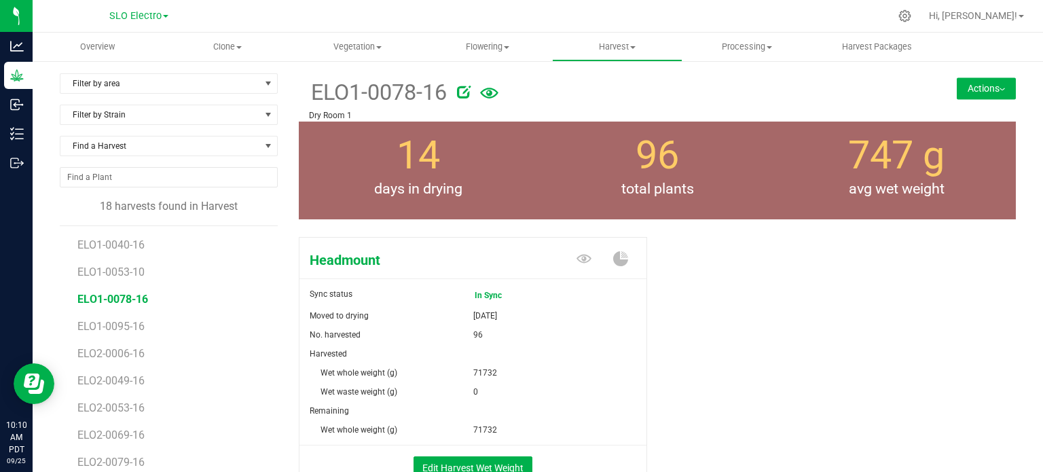
click at [988, 86] on button "Actions" at bounding box center [986, 88] width 59 height 22
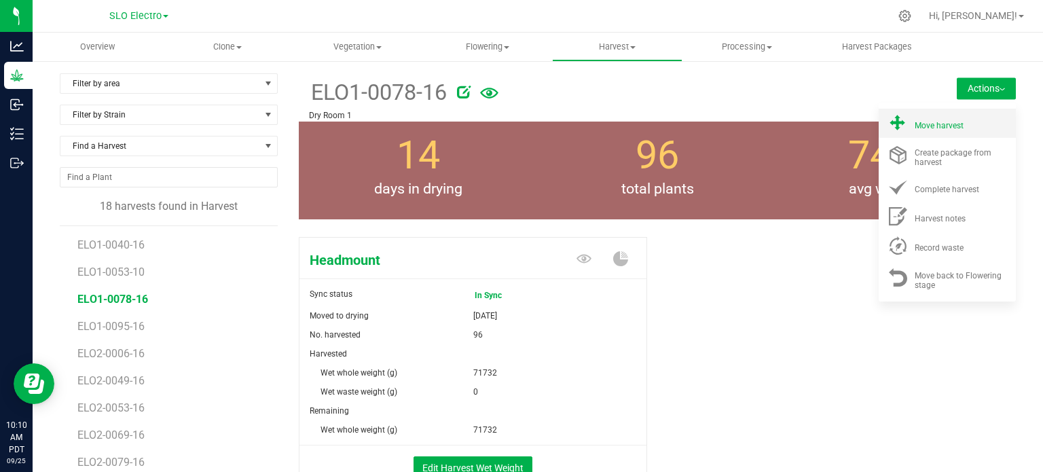
click at [918, 125] on span "Move harvest" at bounding box center [939, 126] width 49 height 10
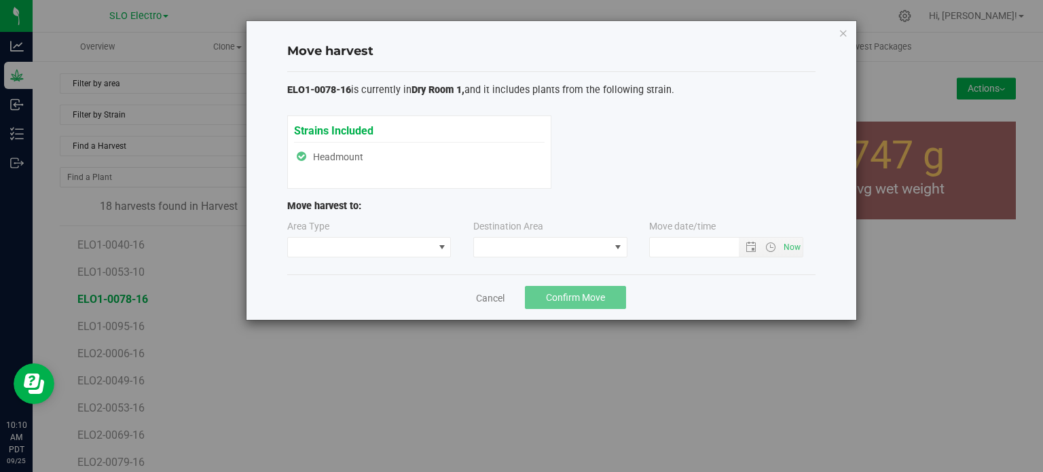
type input "9/25/2025 10:10 AM"
click at [389, 264] on div "ELO1-0078-16 is currently in Dry Room 1, and it includes plants from the follow…" at bounding box center [551, 173] width 529 height 203
click at [389, 249] on span at bounding box center [361, 247] width 146 height 19
click at [357, 301] on li "Processing" at bounding box center [368, 294] width 163 height 23
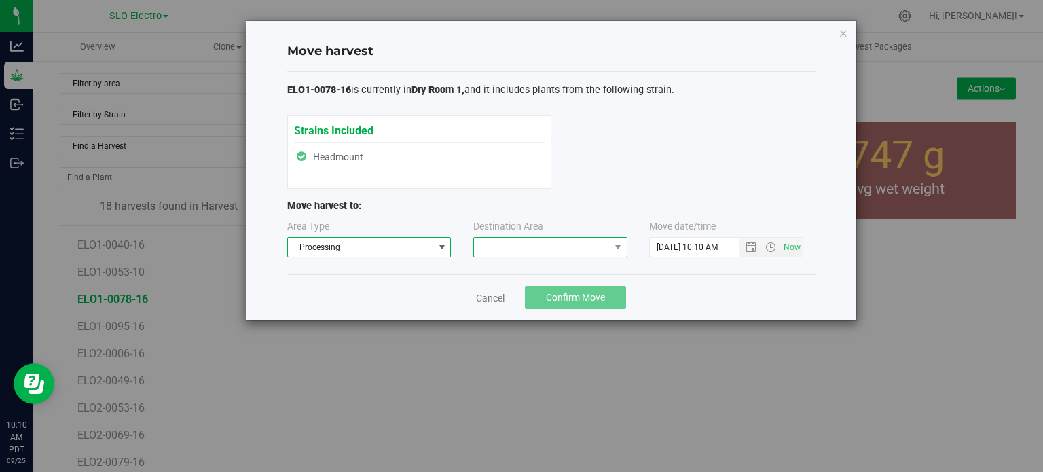
click at [520, 245] on span at bounding box center [542, 247] width 136 height 19
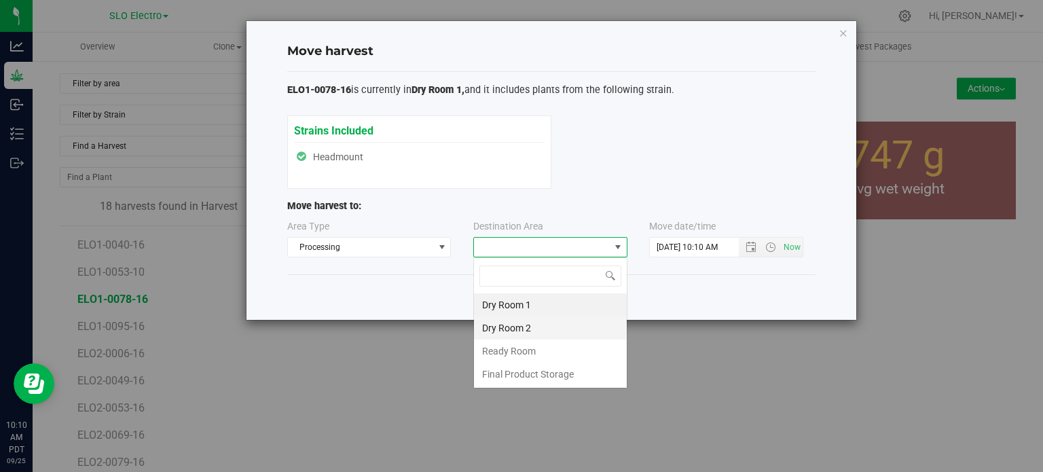
scroll to position [20, 154]
click at [546, 380] on li "Final Product Storage" at bounding box center [550, 374] width 153 height 23
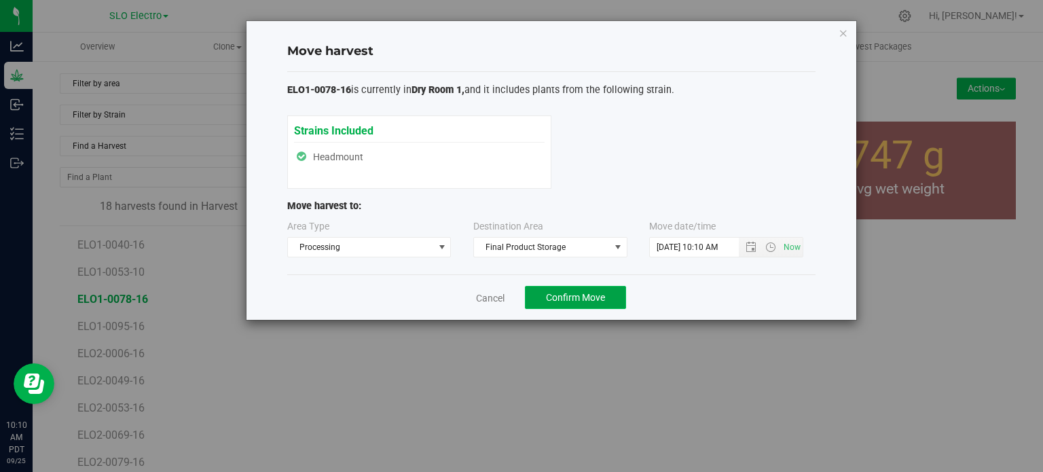
click at [569, 294] on span "Confirm Move" at bounding box center [575, 297] width 59 height 11
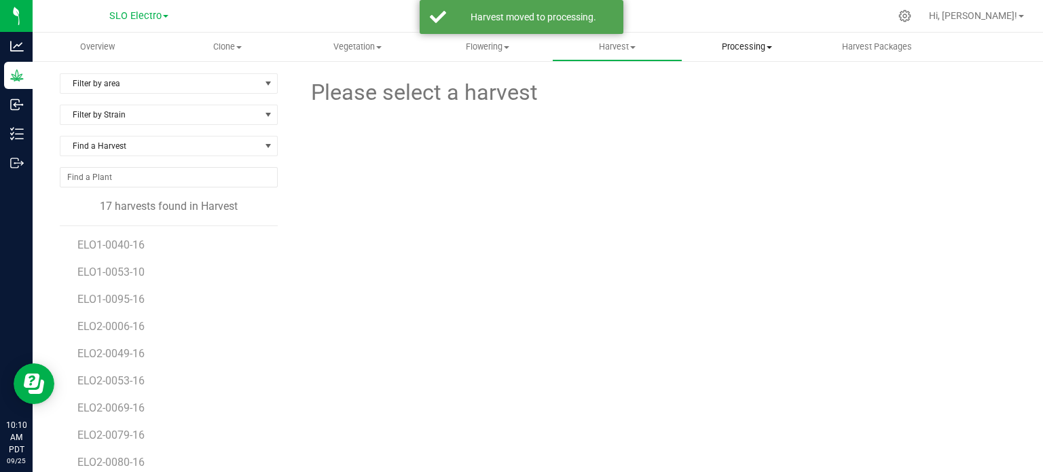
click at [707, 54] on uib-tab-heading "Processing Create package Processing harvests Processing plants Completed harve…" at bounding box center [747, 46] width 128 height 27
click at [747, 105] on li "Processing harvests" at bounding box center [748, 98] width 130 height 16
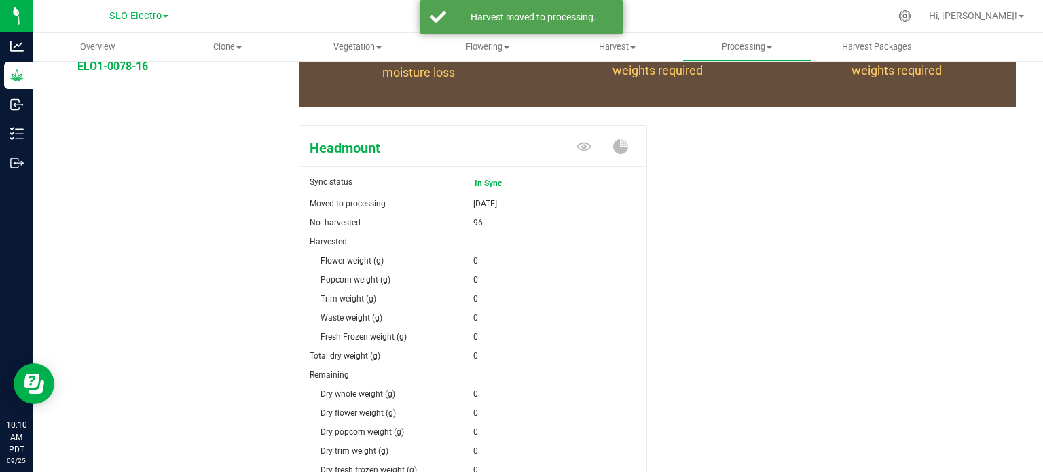
scroll to position [272, 0]
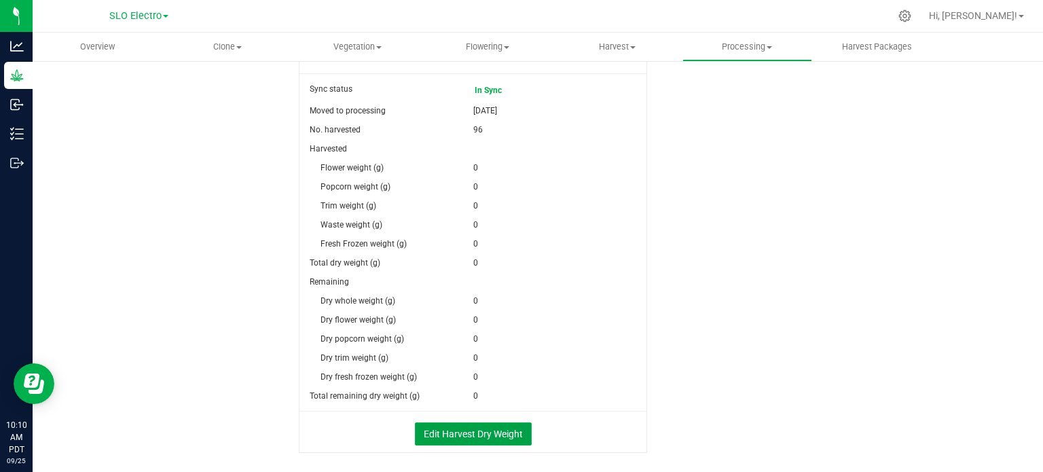
click at [493, 431] on button "Edit Harvest Dry Weight" at bounding box center [473, 434] width 117 height 23
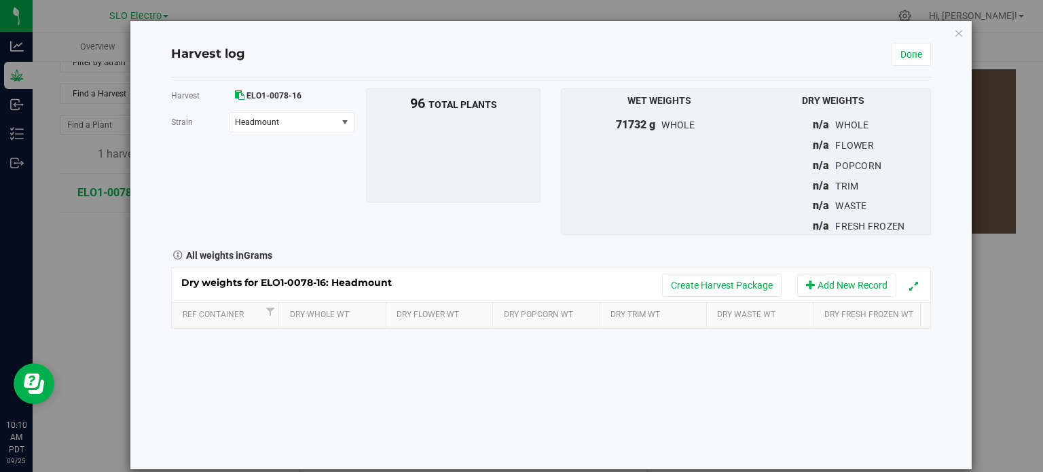
scroll to position [272, 0]
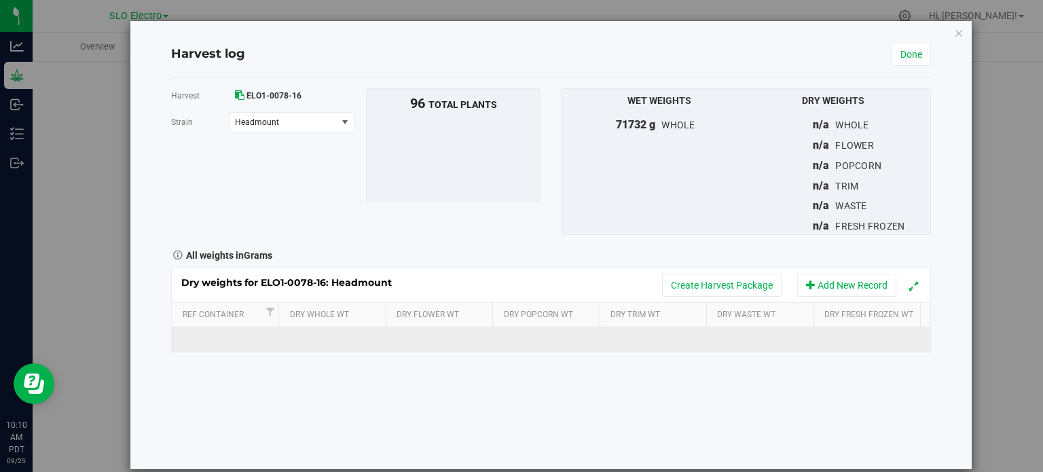
click at [448, 336] on td at bounding box center [443, 339] width 109 height 24
click at [448, 336] on span at bounding box center [446, 339] width 94 height 20
type input "7503"
click at [527, 340] on td at bounding box center [551, 339] width 109 height 24
type input "1958"
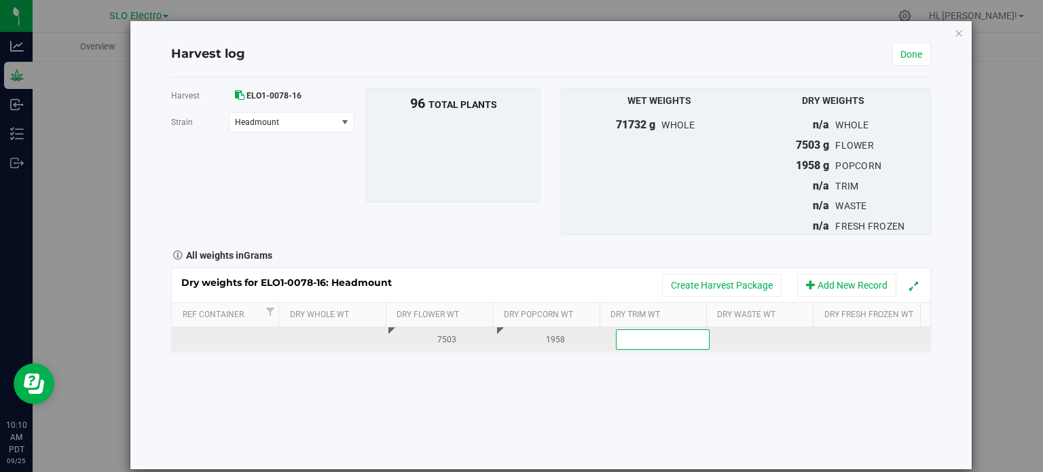
click at [637, 338] on span at bounding box center [663, 339] width 94 height 20
type input "2833"
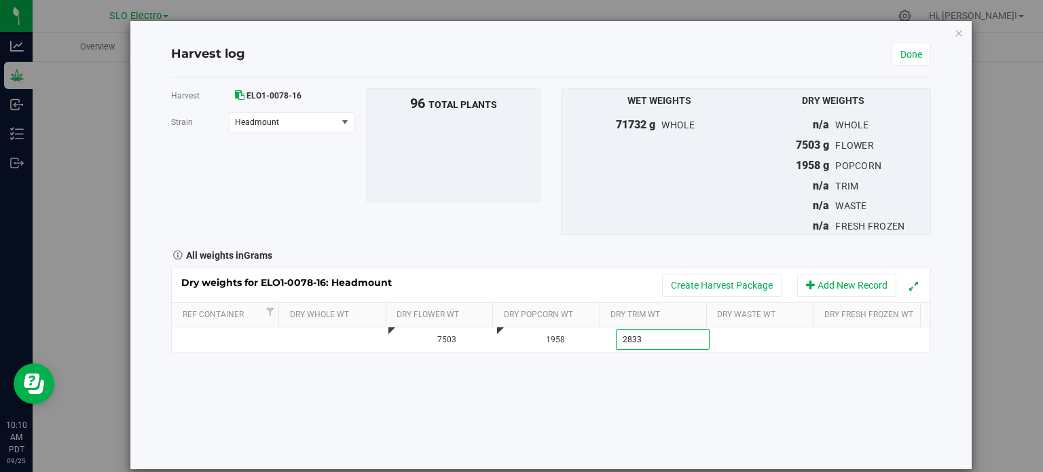
click at [711, 377] on div "Harvest ELO1-0078-16 Strain Headmount Select strain Headmount To bulk upload tr…" at bounding box center [551, 273] width 760 height 392
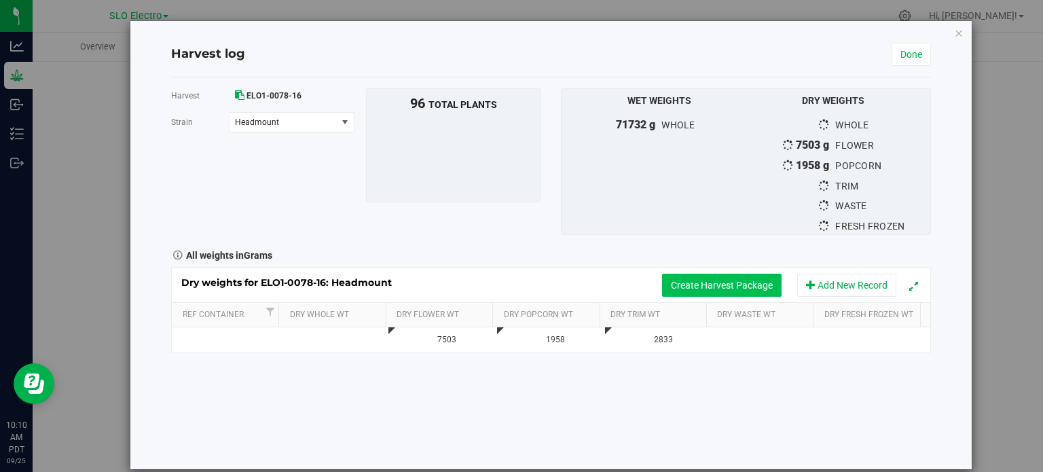
click at [730, 280] on button "Create Harvest Package" at bounding box center [722, 285] width 120 height 23
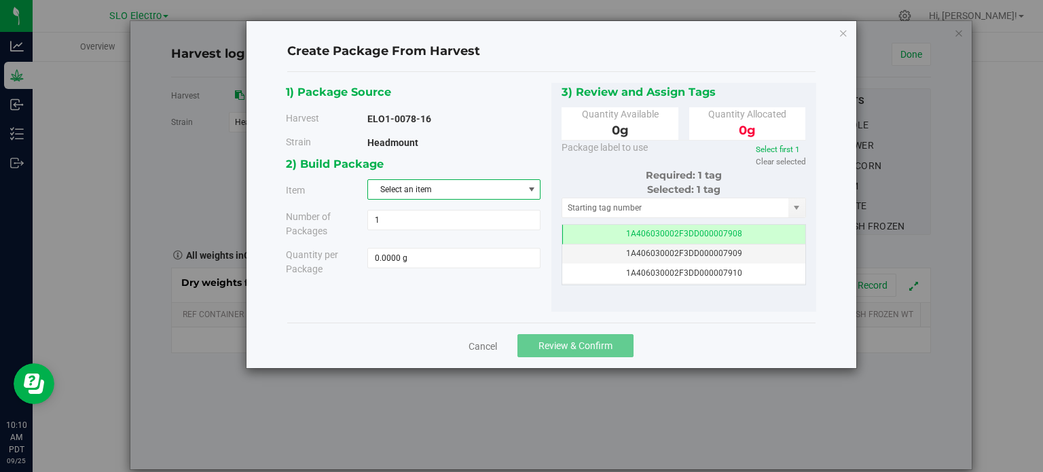
click at [485, 180] on span "Select an item" at bounding box center [445, 189] width 155 height 19
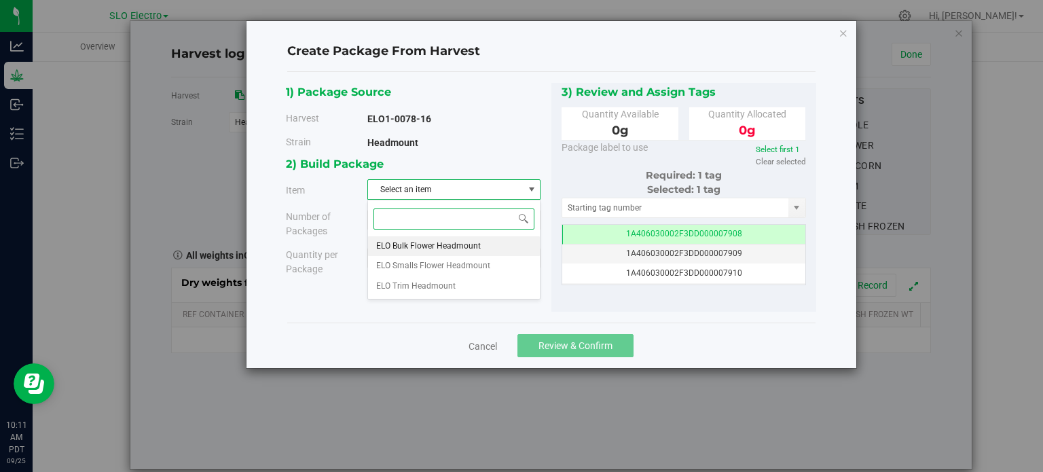
click at [448, 244] on span "ELO Bulk Flower Headmount" at bounding box center [428, 247] width 105 height 18
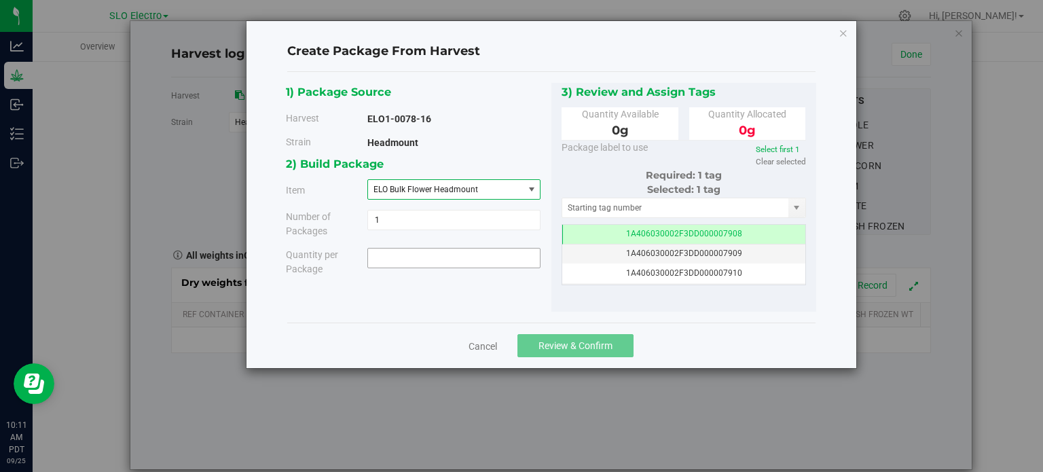
click at [461, 263] on span at bounding box center [454, 258] width 173 height 20
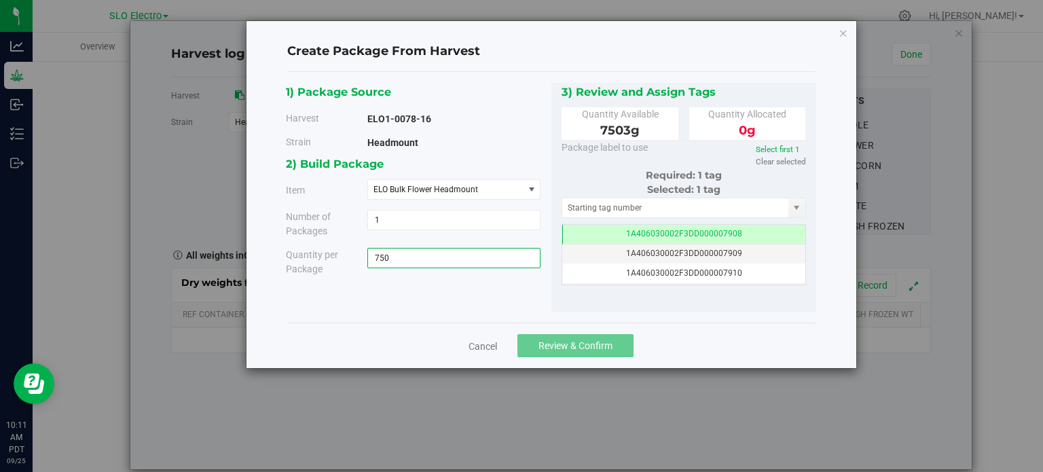
type input "7503"
type input "7503.0000 g"
click at [443, 331] on div "Cancel Review & Confirm" at bounding box center [551, 346] width 529 height 46
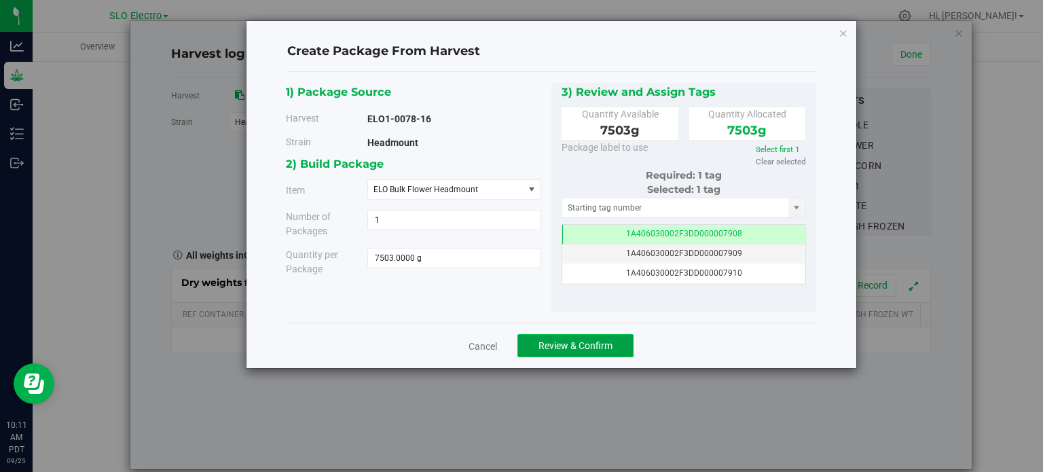
click at [606, 342] on span "Review & Confirm" at bounding box center [576, 345] width 74 height 11
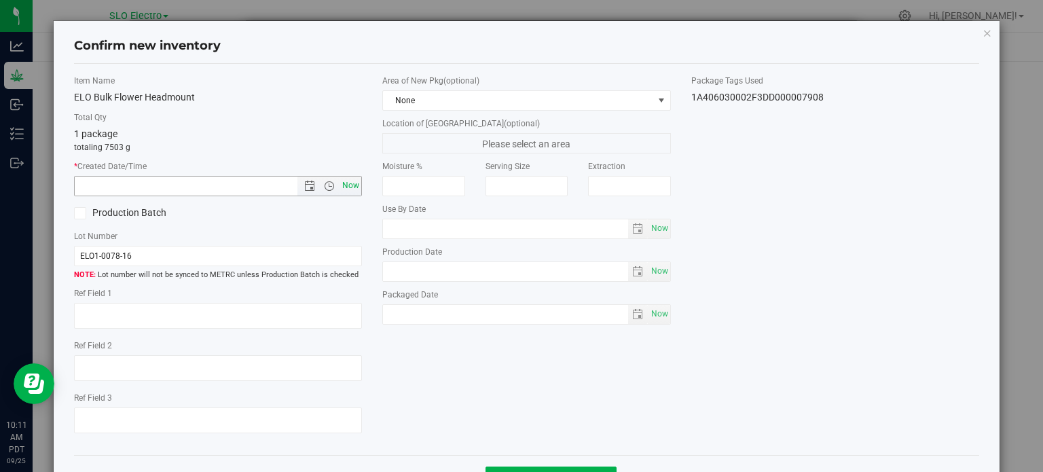
click at [344, 182] on span "Now" at bounding box center [351, 186] width 23 height 20
type input "9/25/2025 10:11 AM"
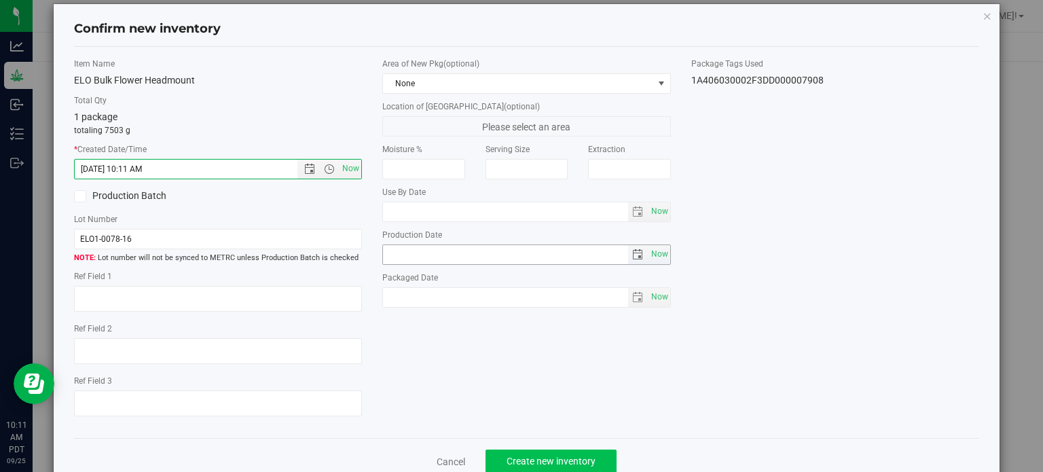
scroll to position [49, 0]
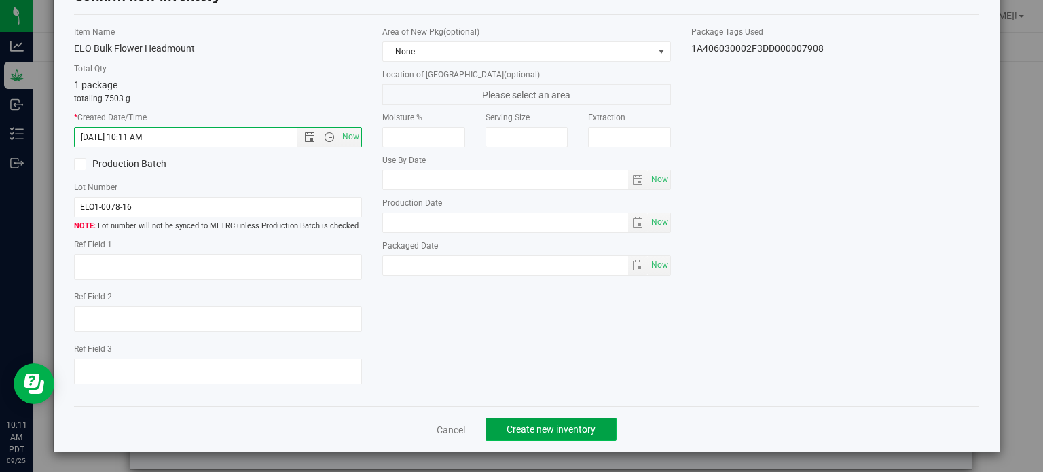
click at [543, 434] on span "Create new inventory" at bounding box center [551, 429] width 89 height 11
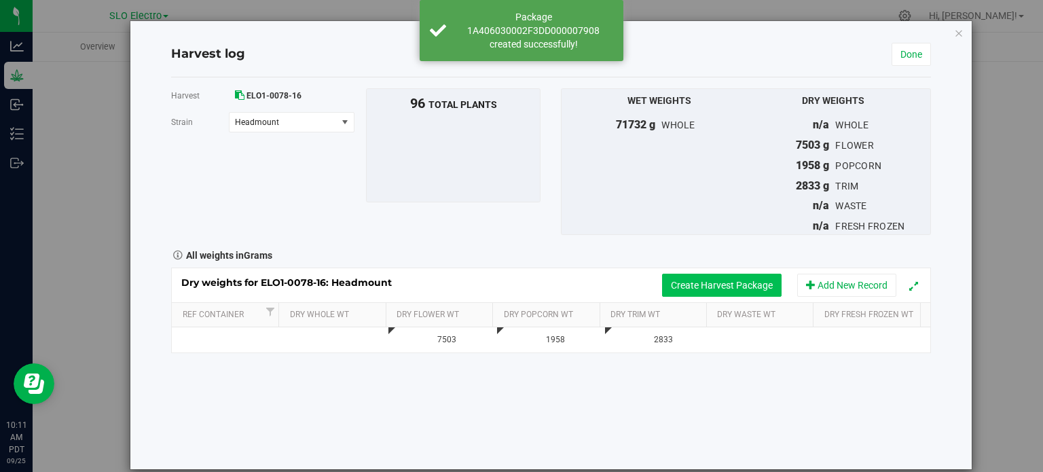
click at [692, 279] on button "Create Harvest Package" at bounding box center [722, 285] width 120 height 23
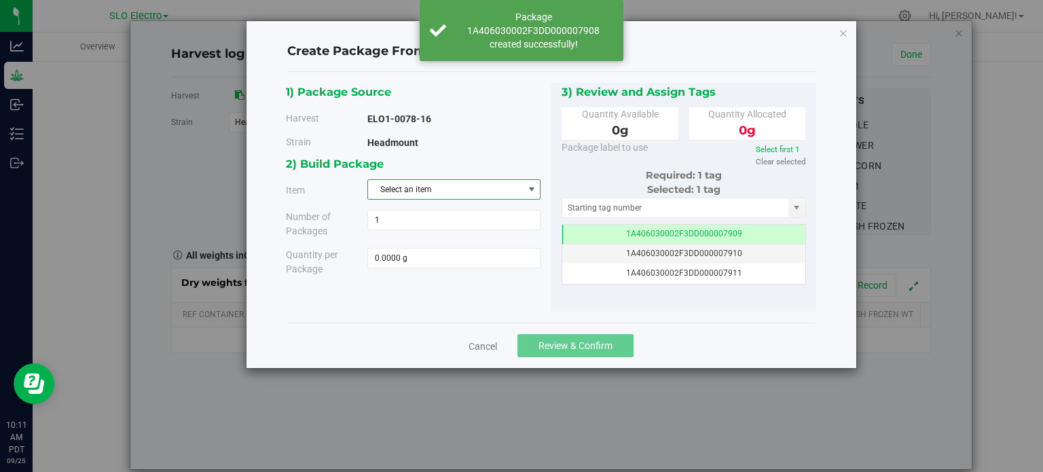
click at [492, 184] on span "Select an item" at bounding box center [445, 189] width 155 height 19
click at [450, 266] on span "ELO Smalls Flower Headmount" at bounding box center [433, 266] width 114 height 18
click at [473, 269] on div "Quantity per Package 0.0000 g 0" at bounding box center [414, 262] width 276 height 29
click at [476, 264] on span at bounding box center [454, 258] width 173 height 20
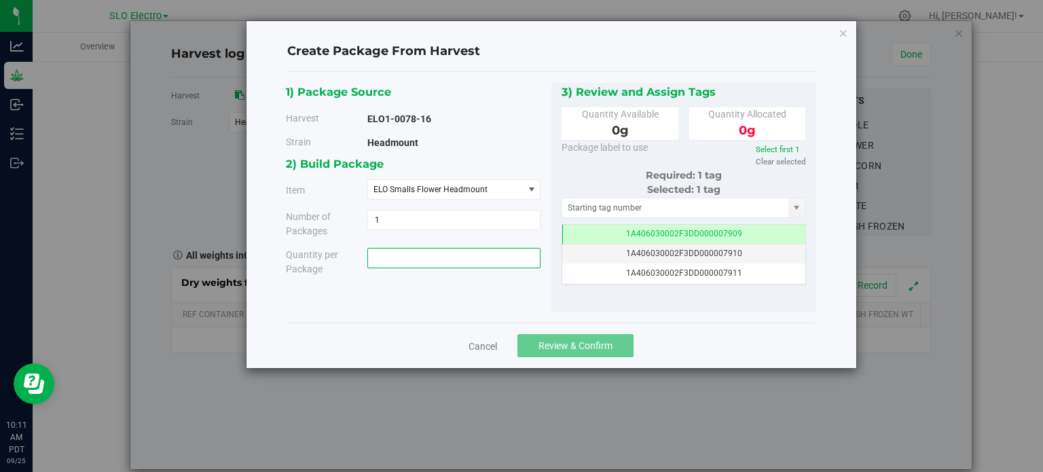
type input "0.0000 g"
click at [450, 298] on div "1) Package Source Harvest ELO1-0078-16 Strain Headmount 1 1 0 g" at bounding box center [551, 198] width 531 height 230
click at [841, 33] on icon "button" at bounding box center [844, 32] width 10 height 16
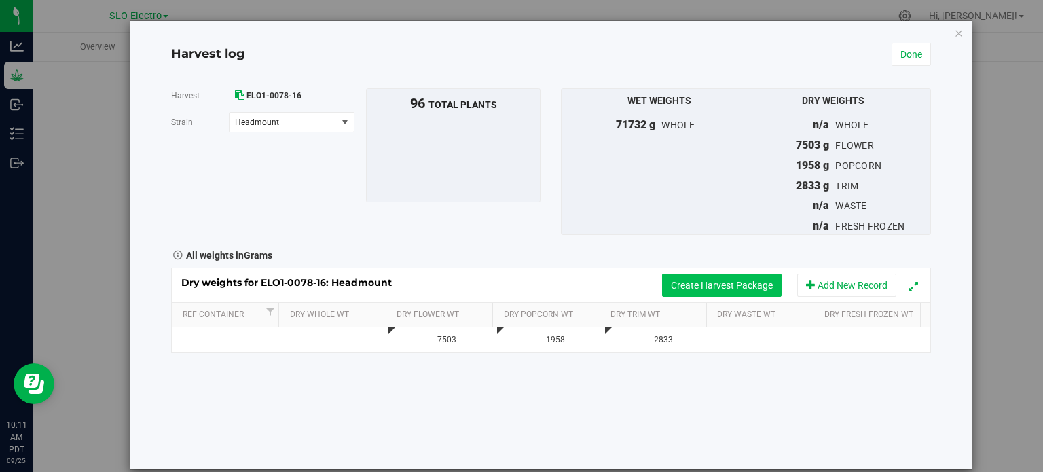
click at [732, 276] on button "Create Harvest Package" at bounding box center [722, 285] width 120 height 23
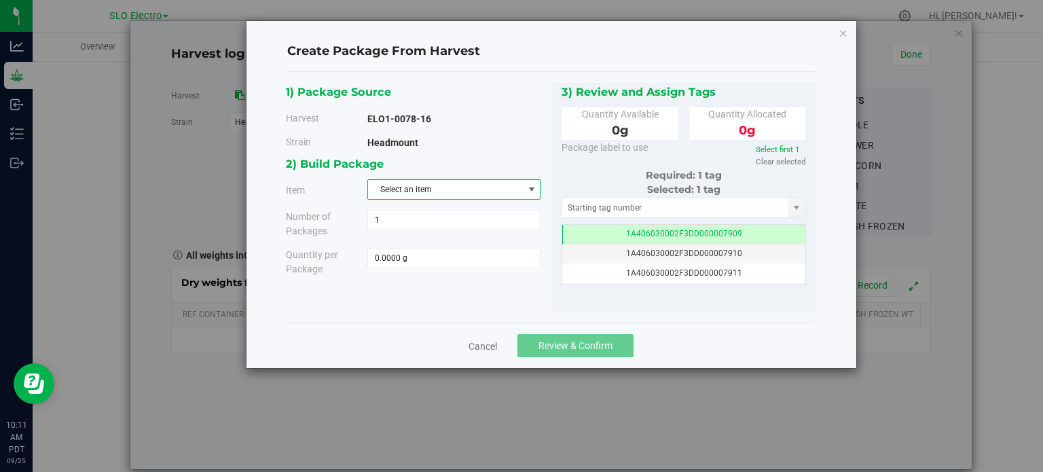
click at [505, 198] on span "Select an item" at bounding box center [454, 189] width 173 height 20
click at [437, 268] on span "ELO Smalls Flower Headmount" at bounding box center [433, 266] width 114 height 18
click at [442, 257] on span at bounding box center [454, 258] width 173 height 20
type input "0.0000 g"
click at [431, 181] on span "ELO Smalls Flower Headmount" at bounding box center [445, 189] width 155 height 19
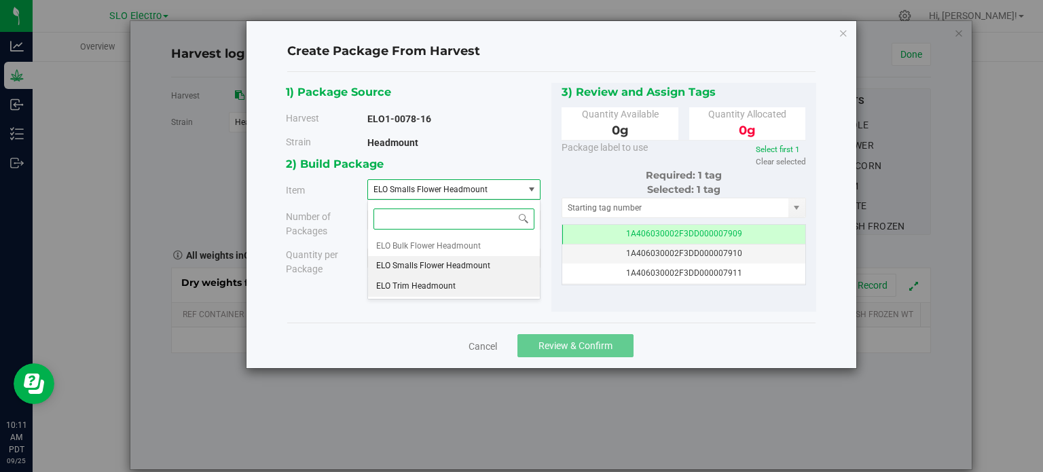
click at [424, 287] on span "ELO Trim Headmount" at bounding box center [415, 287] width 79 height 18
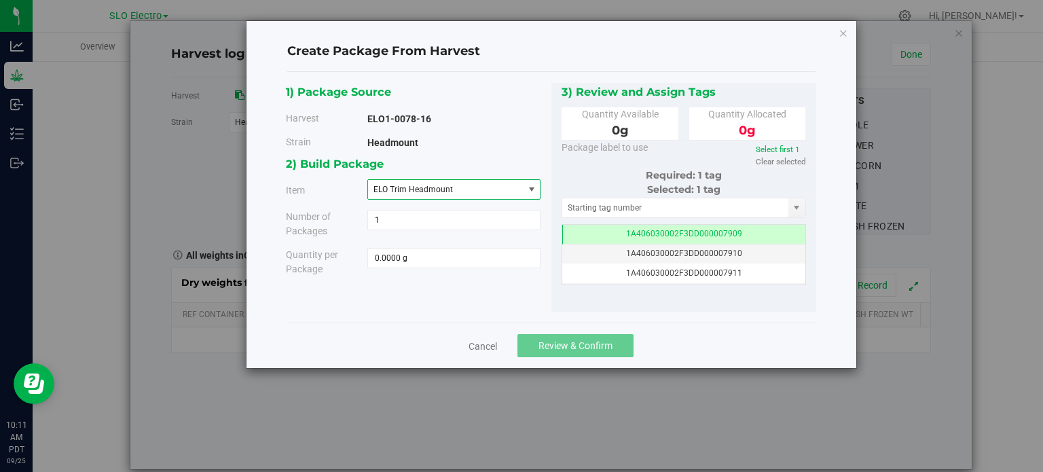
click at [690, 312] on div "1) Package Source Harvest ELO1-0078-16 Strain Headmount" at bounding box center [551, 197] width 529 height 251
click at [436, 190] on span "ELO Trim Headmount" at bounding box center [413, 190] width 79 height 10
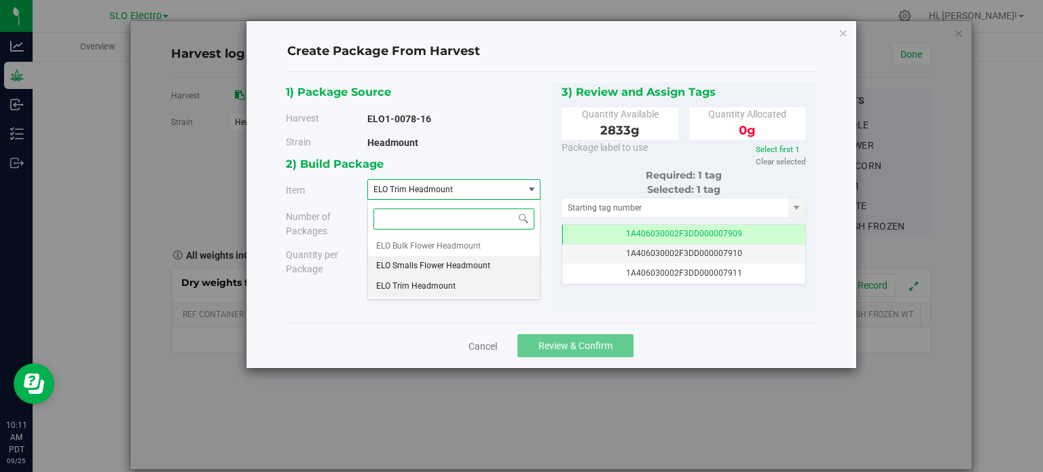
click at [437, 266] on span "ELO Smalls Flower Headmount" at bounding box center [433, 266] width 114 height 18
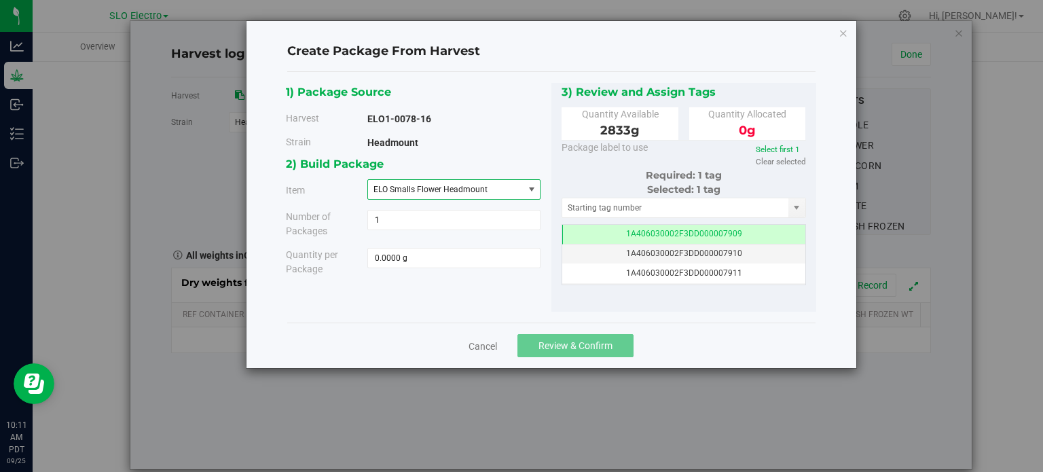
click at [407, 330] on div "Cancel Review & Confirm" at bounding box center [551, 346] width 529 height 46
click at [842, 37] on icon "button" at bounding box center [844, 32] width 10 height 16
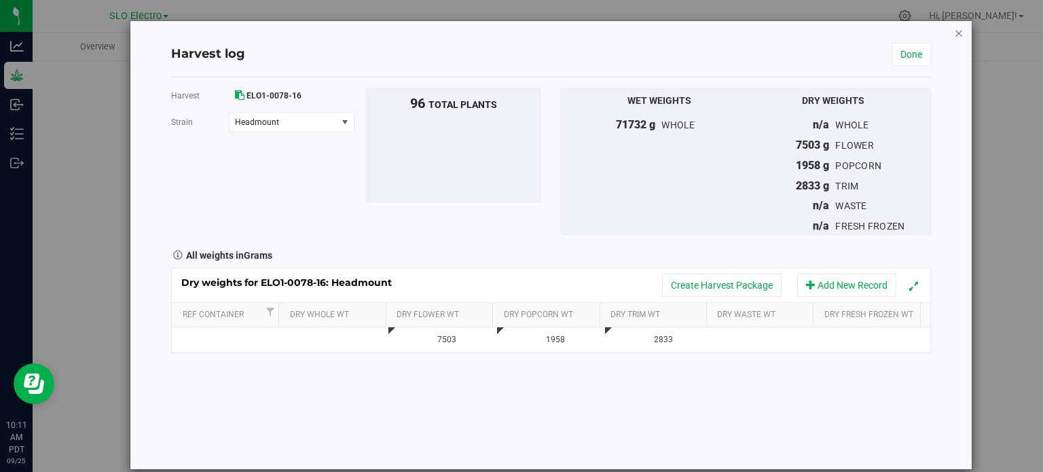
click at [954, 29] on icon "button" at bounding box center [959, 32] width 10 height 16
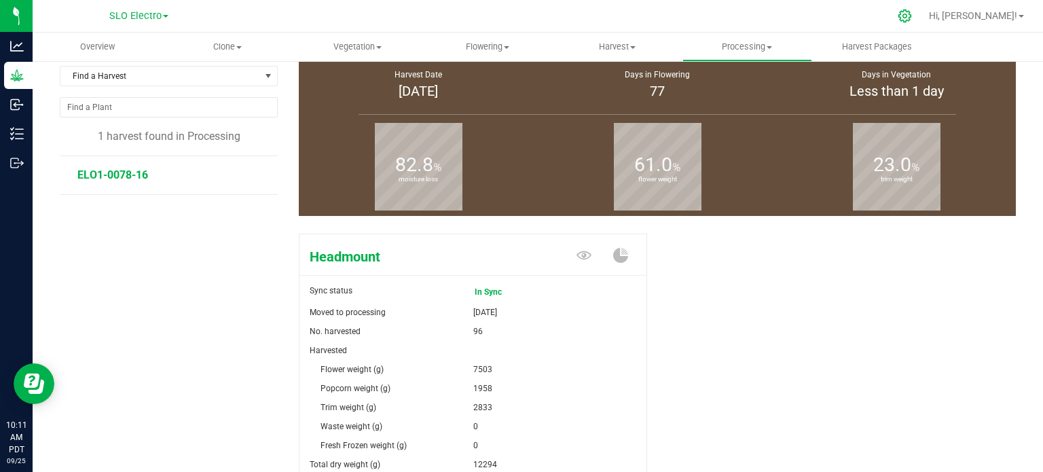
scroll to position [68, 0]
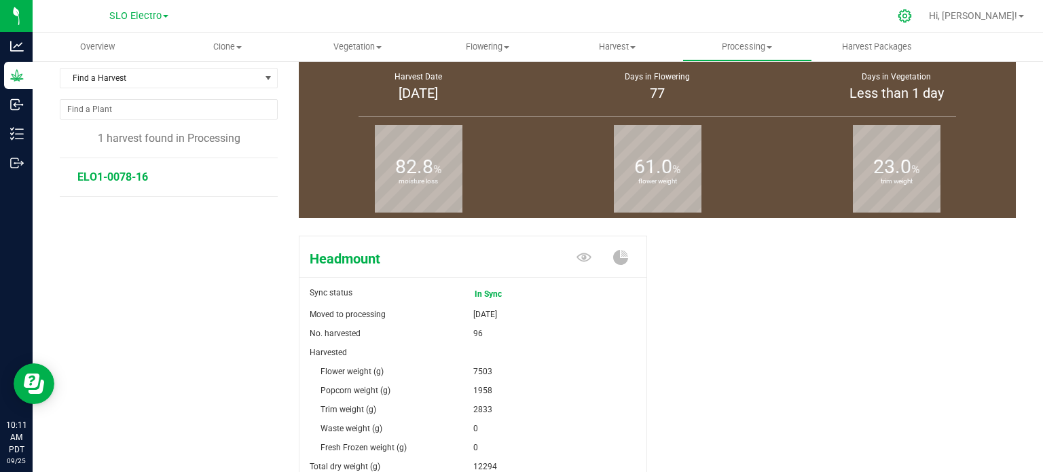
click at [912, 13] on icon at bounding box center [905, 16] width 14 height 14
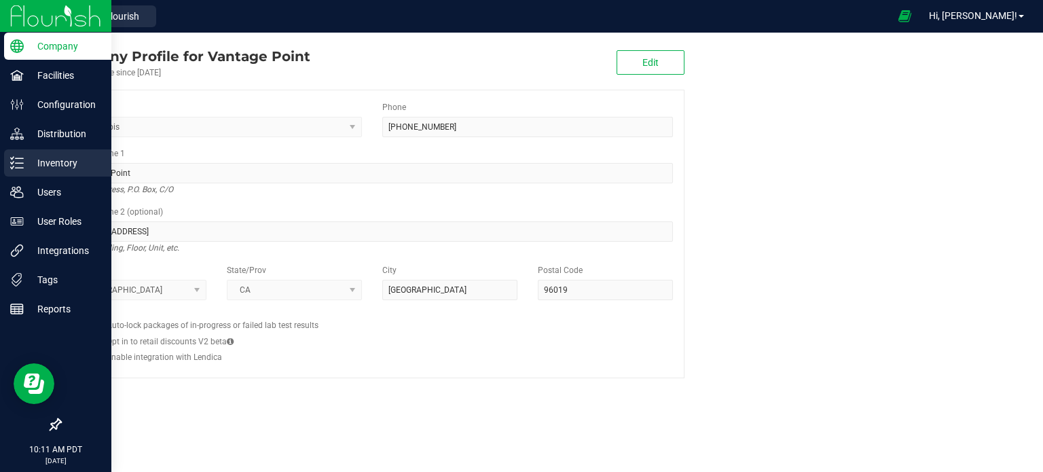
click at [18, 166] on icon at bounding box center [17, 163] width 14 height 14
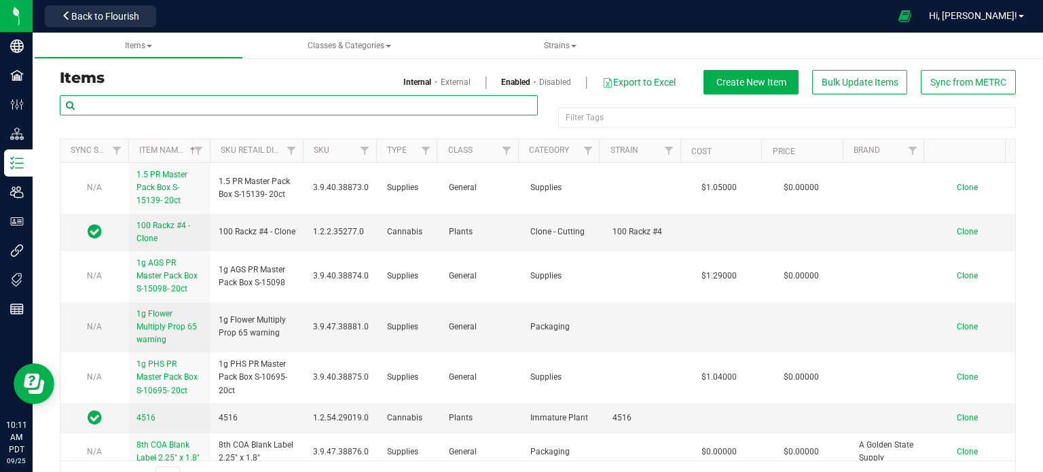
click at [135, 110] on input "text" at bounding box center [299, 105] width 478 height 20
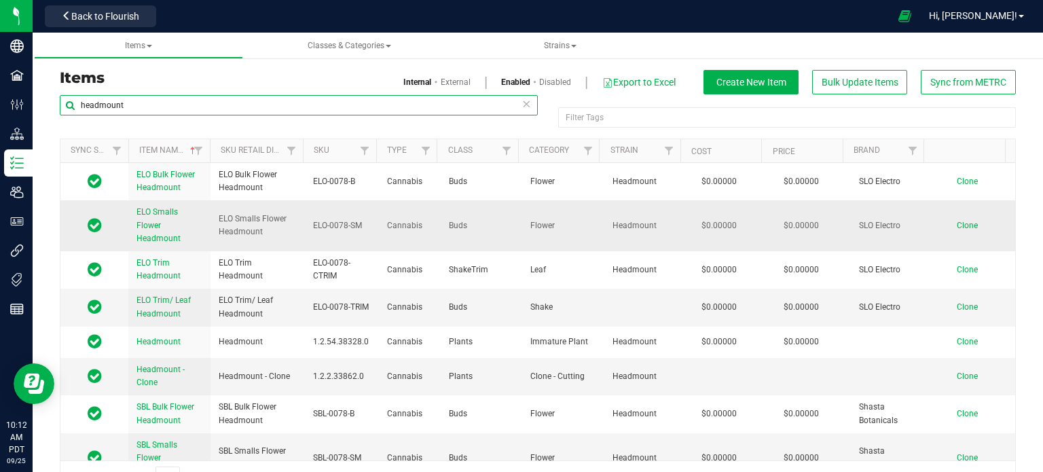
type input "headmount"
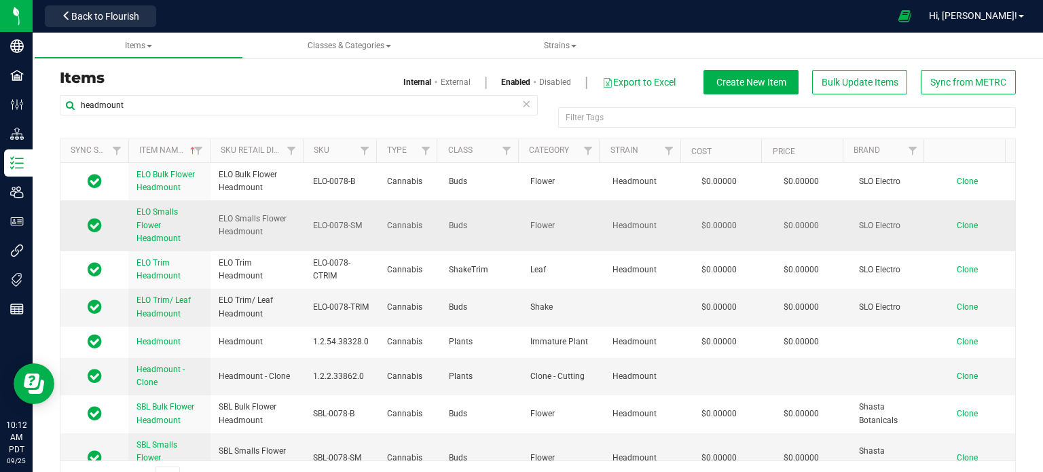
click at [168, 225] on link "ELO Smalls Flower Headmount" at bounding box center [170, 225] width 66 height 39
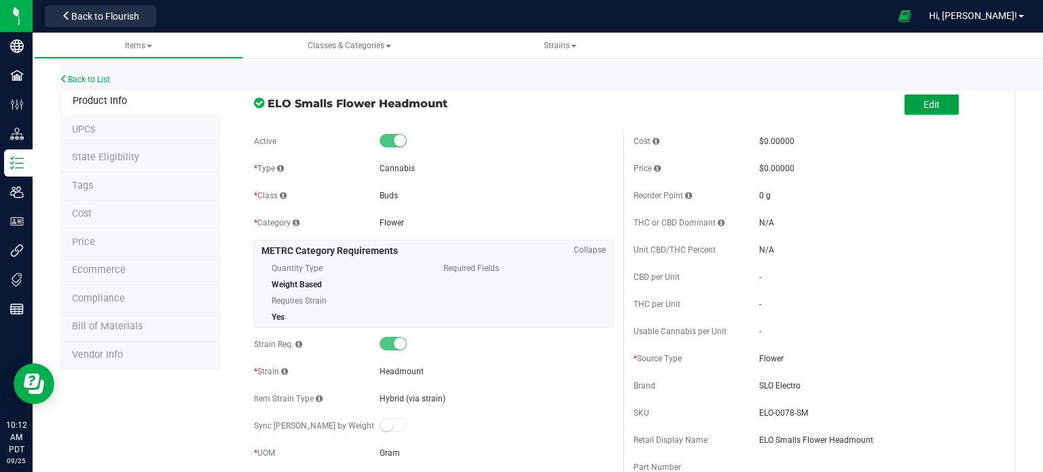
click at [921, 112] on button "Edit" at bounding box center [932, 104] width 54 height 20
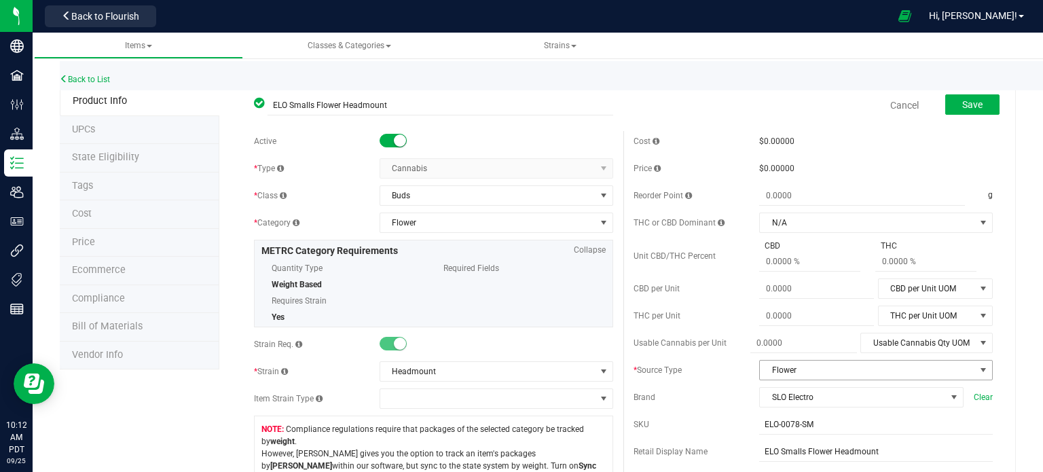
click at [836, 365] on span "Flower" at bounding box center [867, 370] width 215 height 19
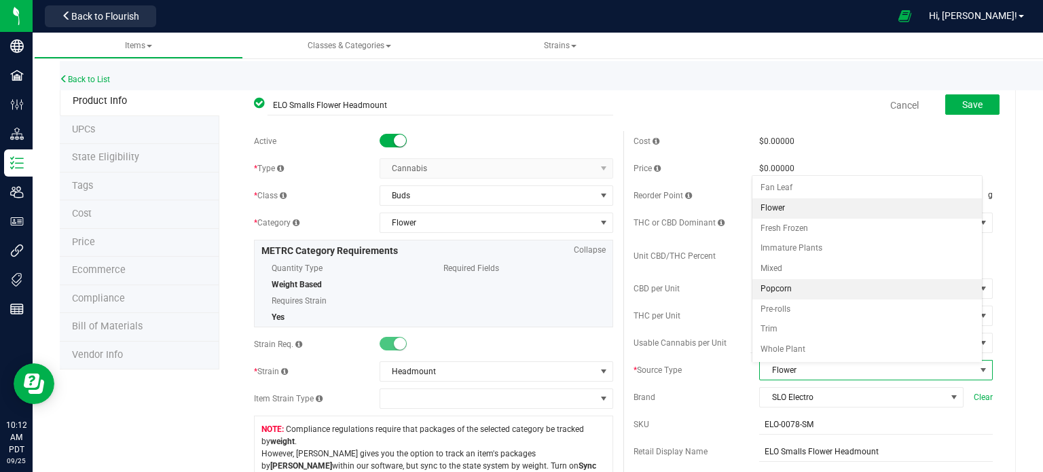
click at [800, 289] on li "Popcorn" at bounding box center [868, 289] width 230 height 20
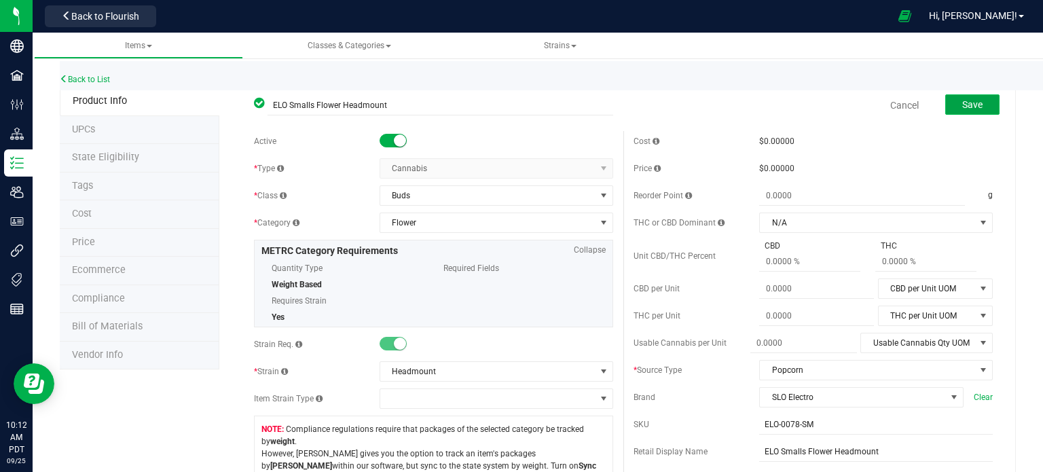
click at [948, 107] on button "Save" at bounding box center [973, 104] width 54 height 20
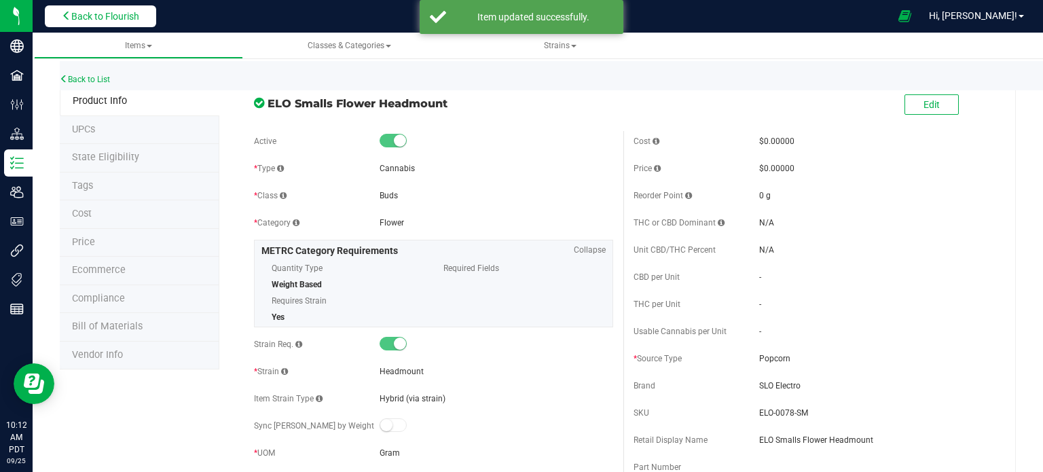
click at [117, 16] on span "Back to Flourish" at bounding box center [105, 16] width 68 height 11
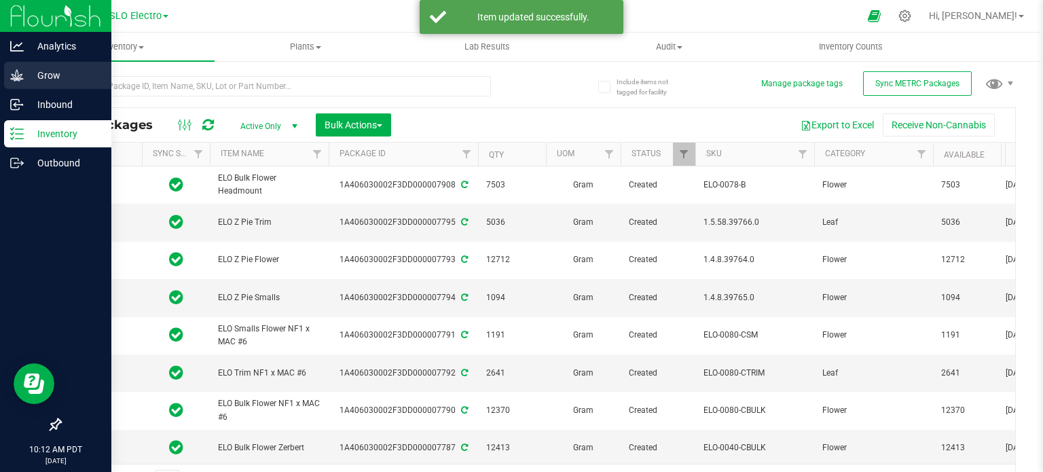
click at [25, 78] on p "Grow" at bounding box center [65, 75] width 82 height 16
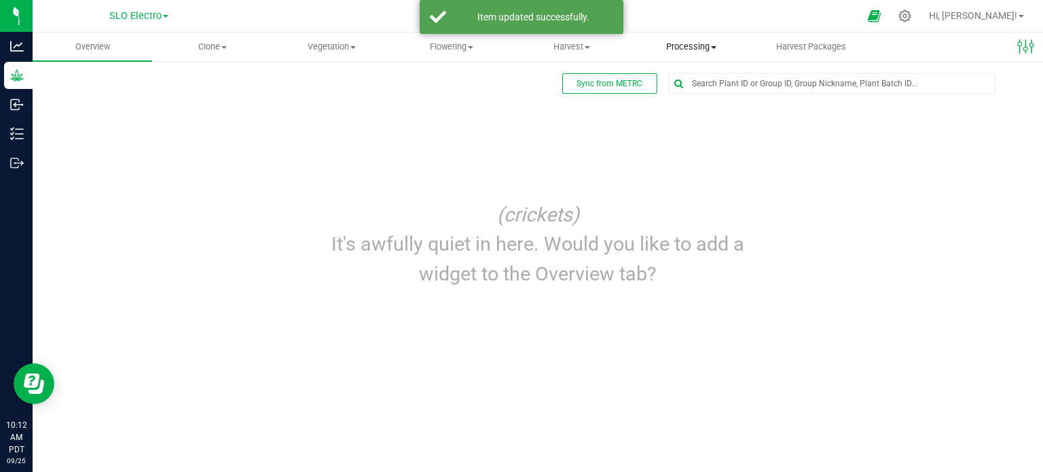
click at [690, 56] on uib-tab-heading "Processing Create package Processing harvests Processing plants Completed harve…" at bounding box center [691, 46] width 118 height 27
click at [690, 98] on span "Processing harvests" at bounding box center [695, 98] width 126 height 12
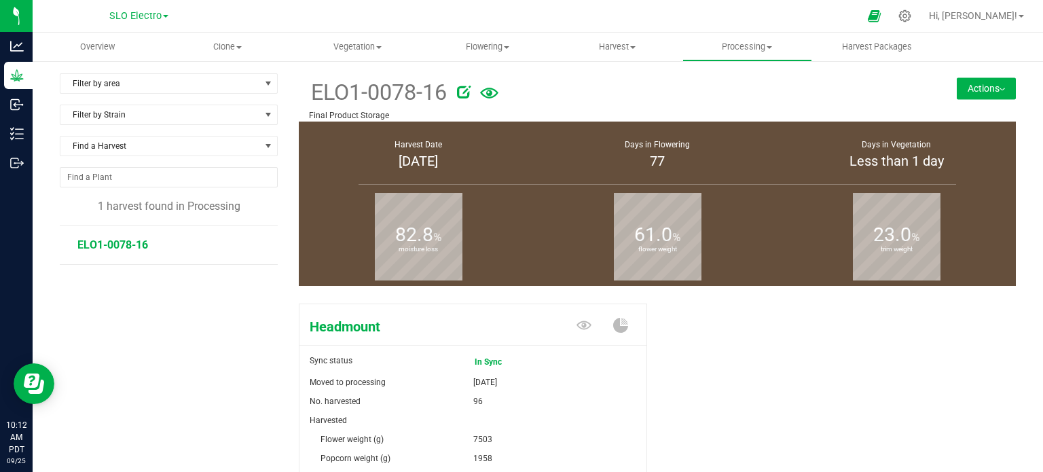
click at [110, 248] on span "ELO1-0078-16" at bounding box center [112, 244] width 71 height 13
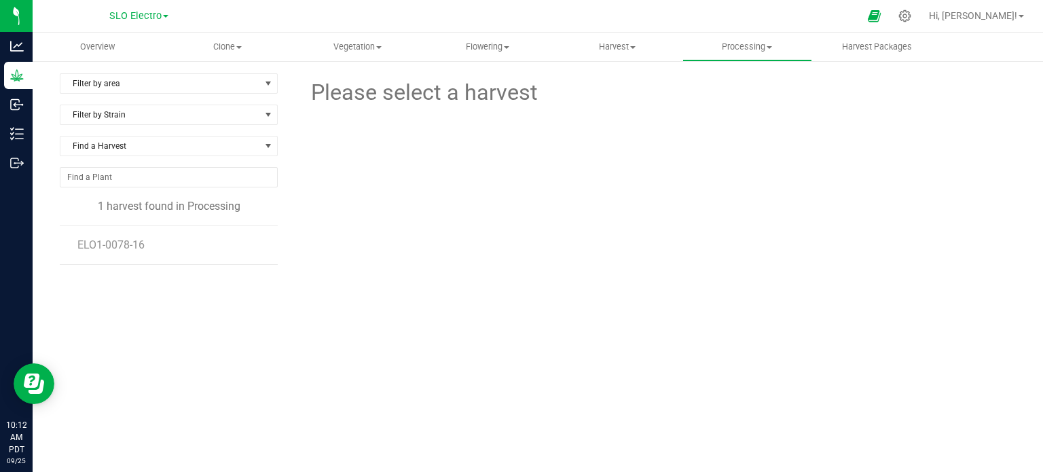
click at [129, 230] on li "ELO1-0078-16" at bounding box center [172, 245] width 191 height 38
click at [130, 236] on li "ELO1-0078-16" at bounding box center [172, 245] width 191 height 38
click at [130, 243] on span "ELO1-0078-16" at bounding box center [112, 244] width 71 height 13
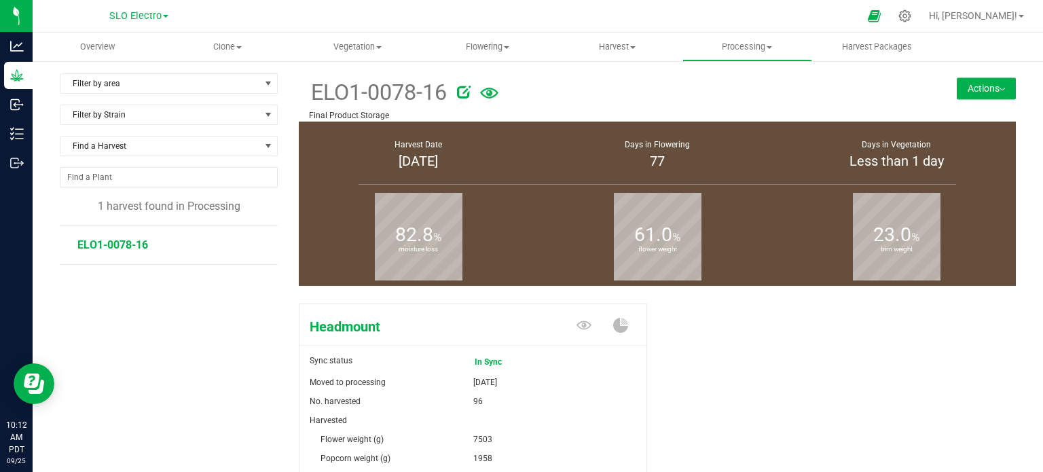
click at [980, 78] on button "Actions" at bounding box center [986, 88] width 59 height 22
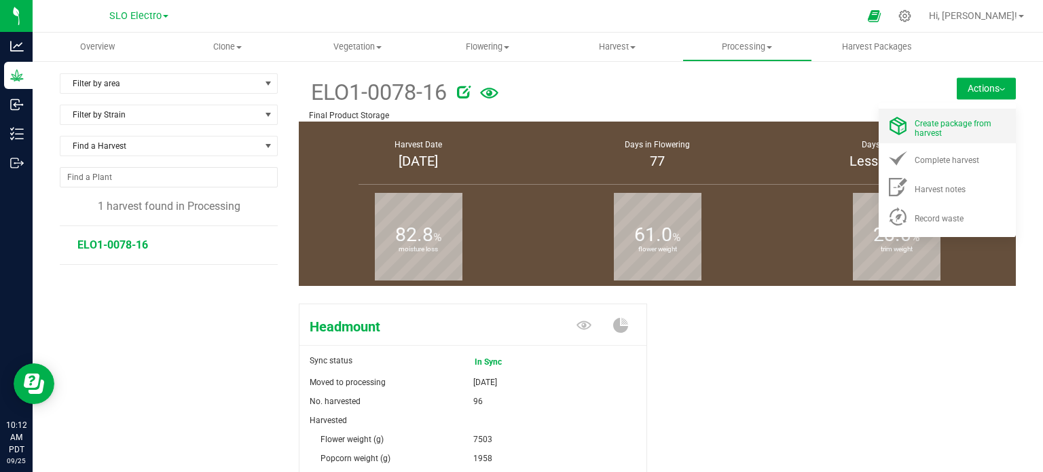
click at [959, 125] on span "Create package from harvest" at bounding box center [953, 128] width 77 height 19
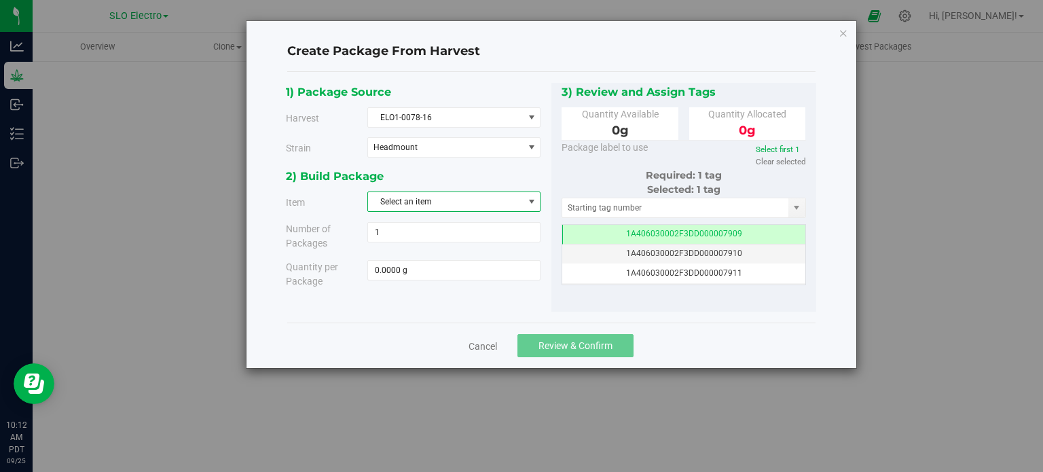
click at [456, 200] on span "Select an item" at bounding box center [445, 201] width 155 height 19
click at [425, 276] on span "ELO Smalls Flower Headmount" at bounding box center [433, 279] width 114 height 18
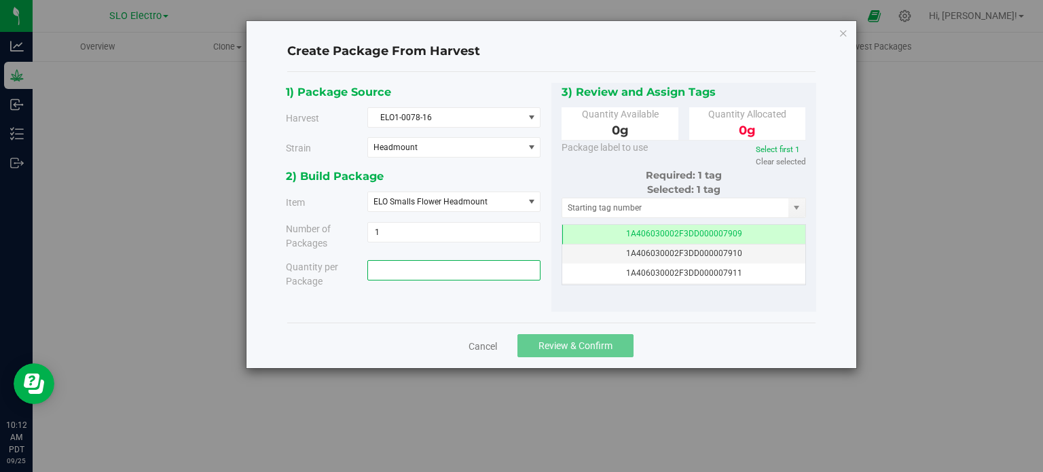
click at [424, 276] on span at bounding box center [454, 270] width 173 height 20
type input "1958"
type input "1958.0000 g"
click at [756, 320] on div "1) Package Source Harvest ELO1-0078-16 Select ELO1-0078-16 Strain Headmount Sel…" at bounding box center [551, 197] width 529 height 251
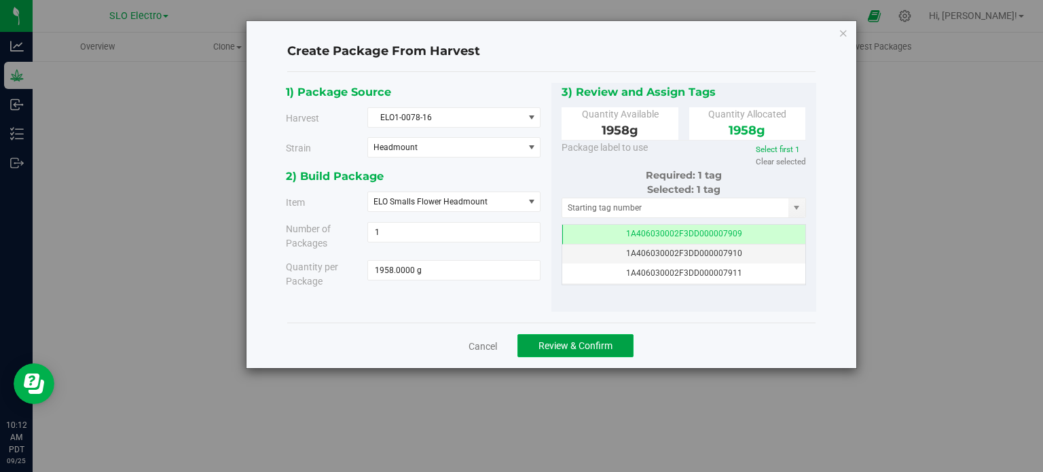
click at [598, 346] on span "Review & Confirm" at bounding box center [576, 345] width 74 height 11
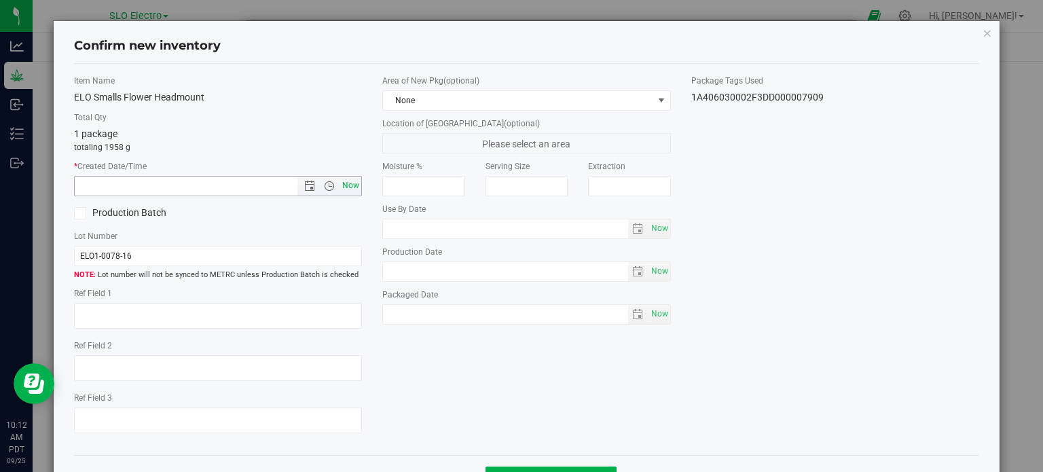
click at [340, 184] on span "Now" at bounding box center [351, 186] width 23 height 20
type input "9/25/2025 10:12 AM"
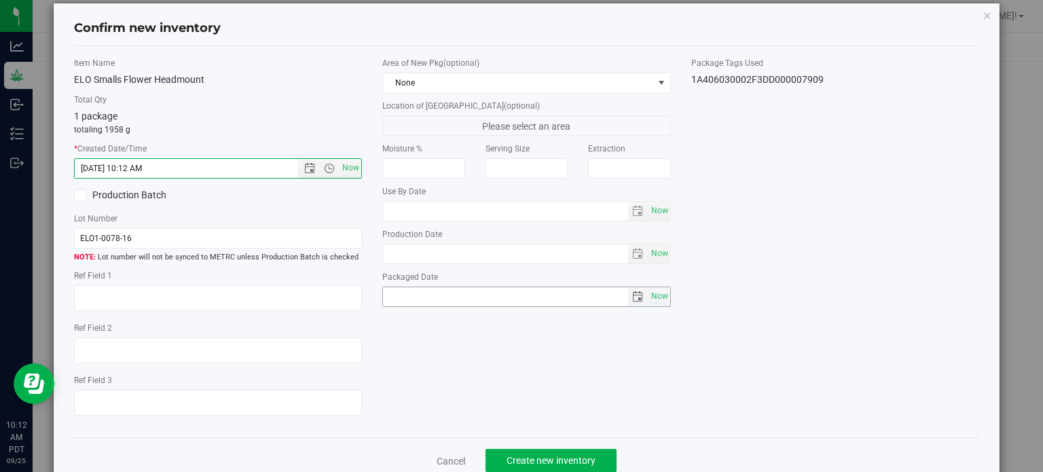
scroll to position [49, 0]
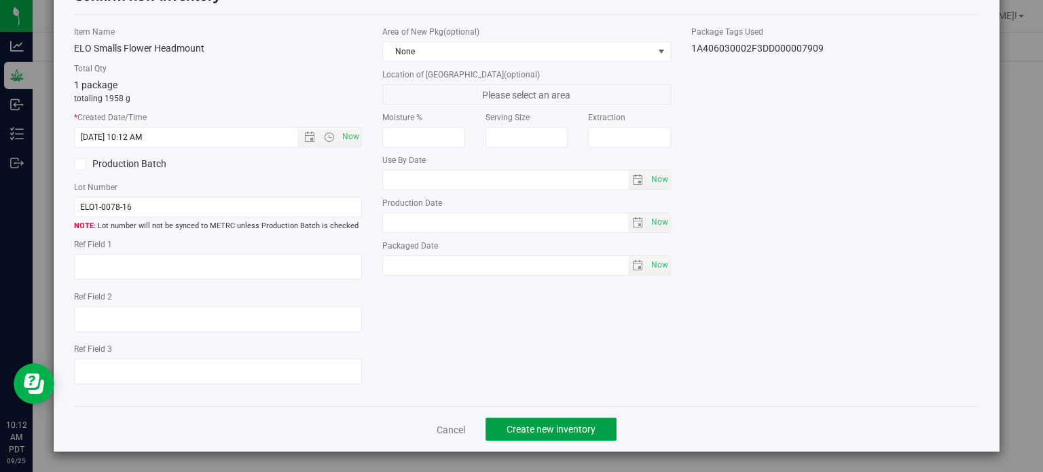
click at [541, 433] on button "Create new inventory" at bounding box center [551, 429] width 131 height 23
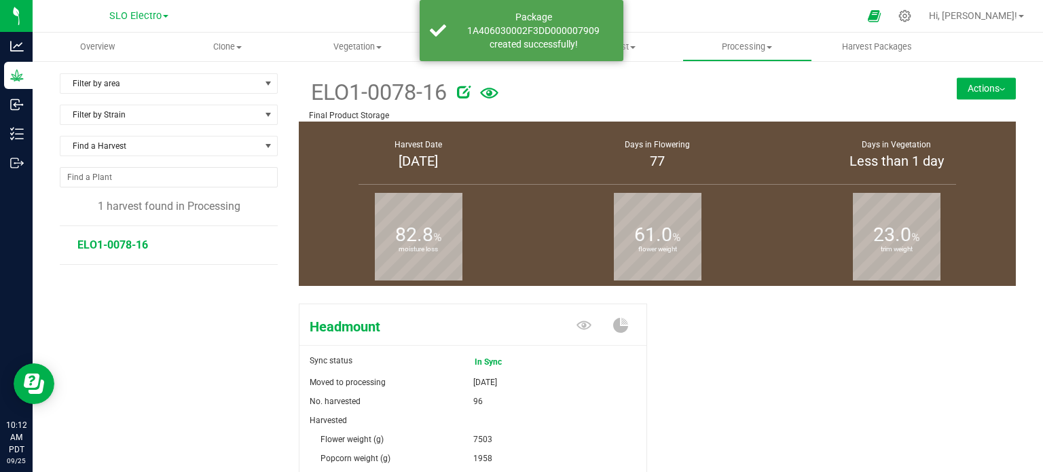
click at [964, 80] on button "Actions" at bounding box center [986, 88] width 59 height 22
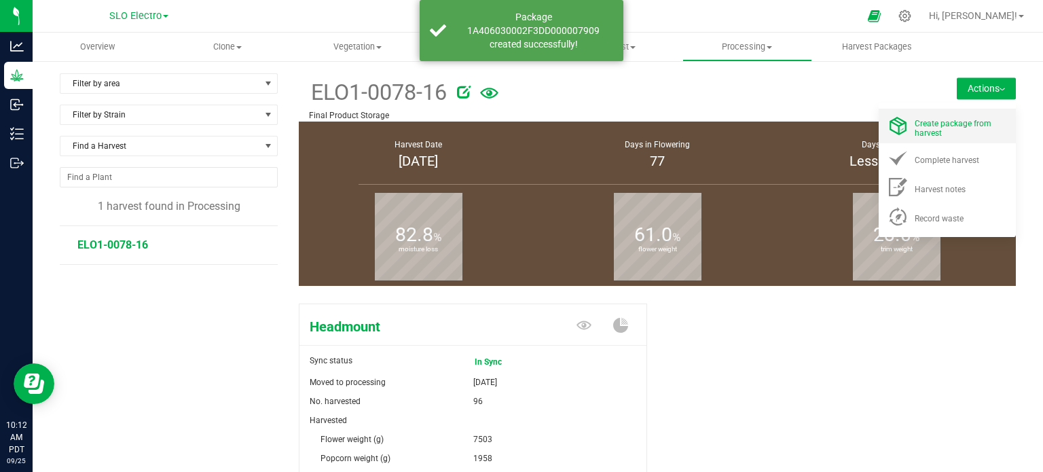
click at [959, 116] on div "Create package from harvest" at bounding box center [961, 126] width 92 height 24
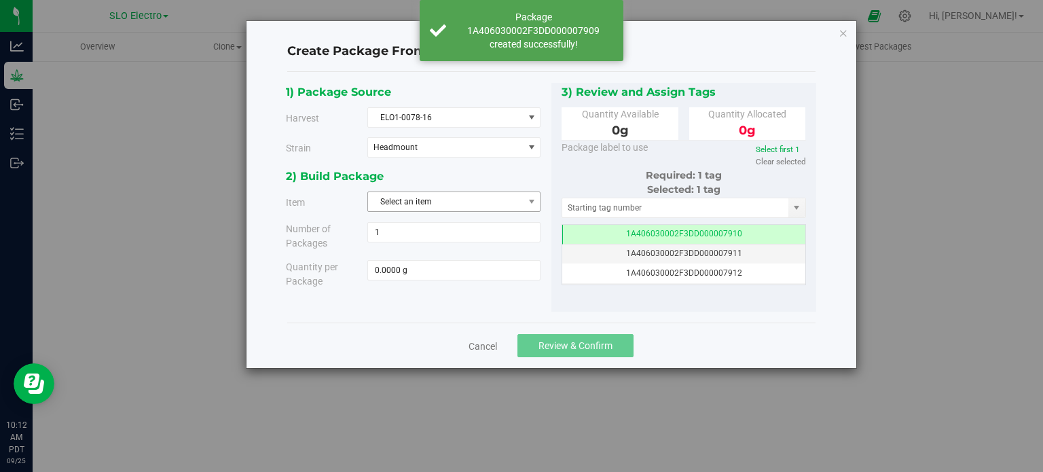
click at [422, 202] on span "Select an item" at bounding box center [445, 201] width 155 height 19
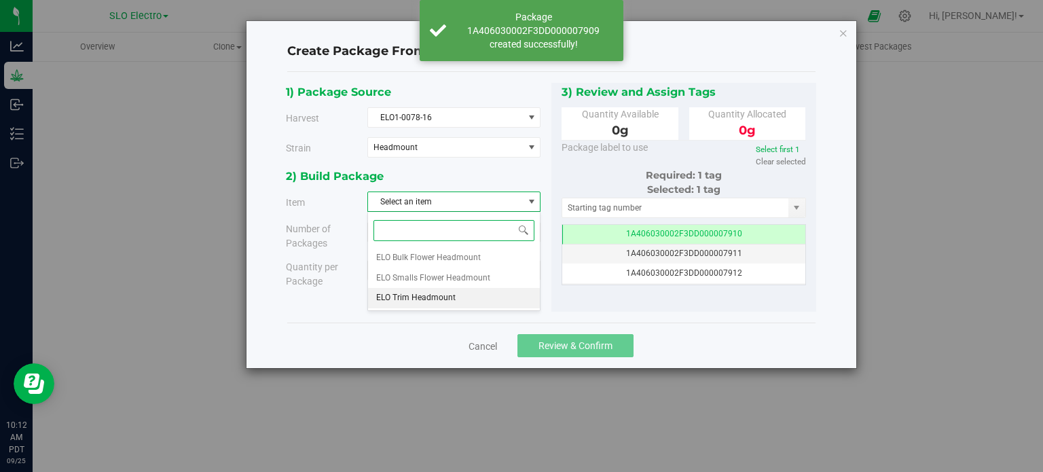
drag, startPoint x: 429, startPoint y: 295, endPoint x: 433, endPoint y: 283, distance: 12.2
click at [429, 296] on span "ELO Trim Headmount" at bounding box center [415, 298] width 79 height 18
click at [433, 268] on span at bounding box center [454, 270] width 173 height 20
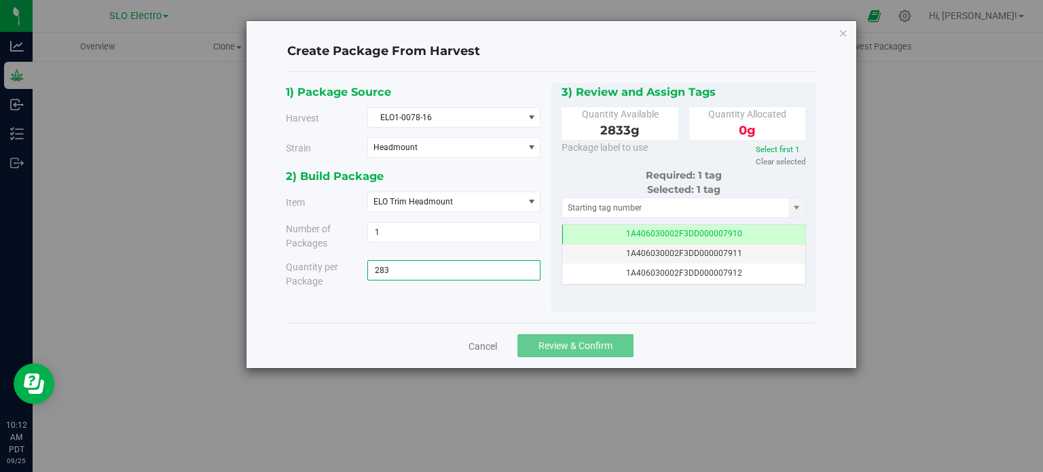
type input "2833"
type input "2833.0000 g"
click at [690, 337] on div "Cancel Review & Confirm" at bounding box center [551, 346] width 529 height 46
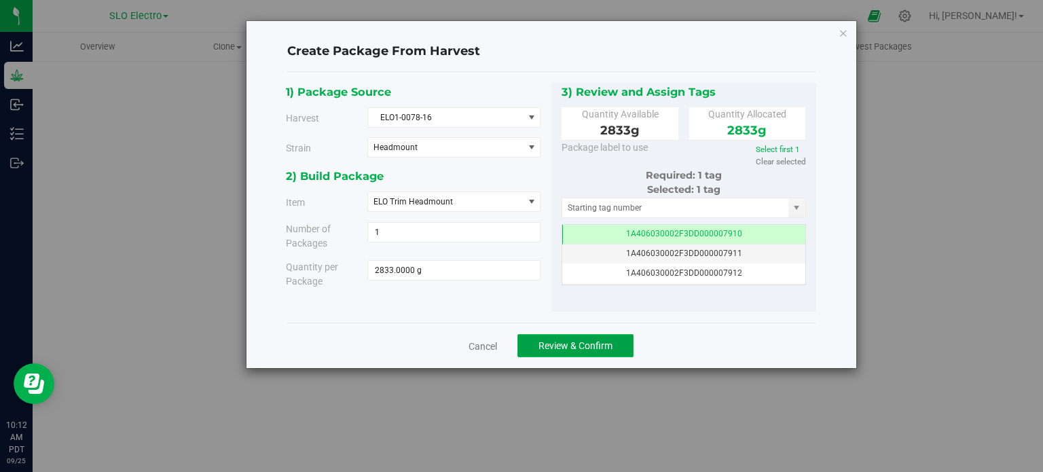
click at [596, 349] on span "Review & Confirm" at bounding box center [576, 345] width 74 height 11
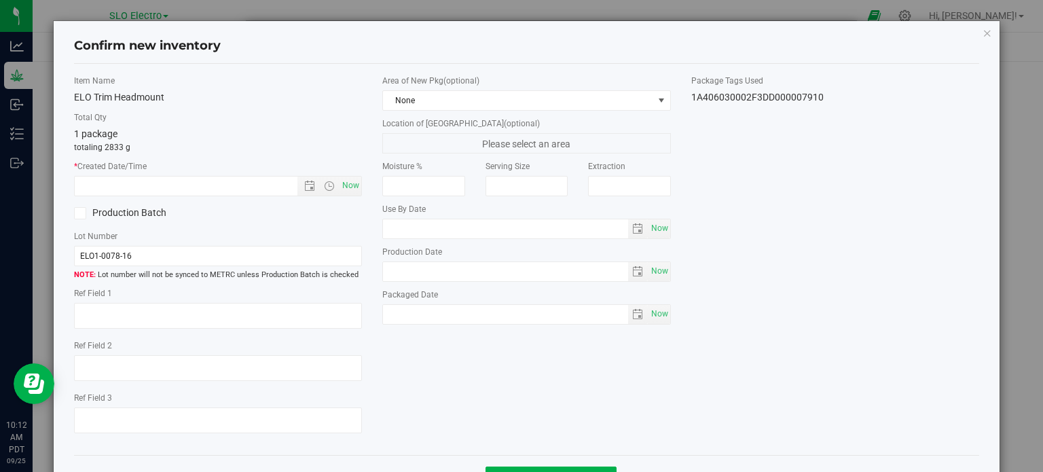
click at [359, 190] on div "Item Name ELO Trim Headmount Total Qty 1 package totaling 2833 g * Created Date…" at bounding box center [218, 260] width 309 height 370
click at [351, 189] on span "Now" at bounding box center [351, 186] width 23 height 20
type input "9/25/2025 10:12 AM"
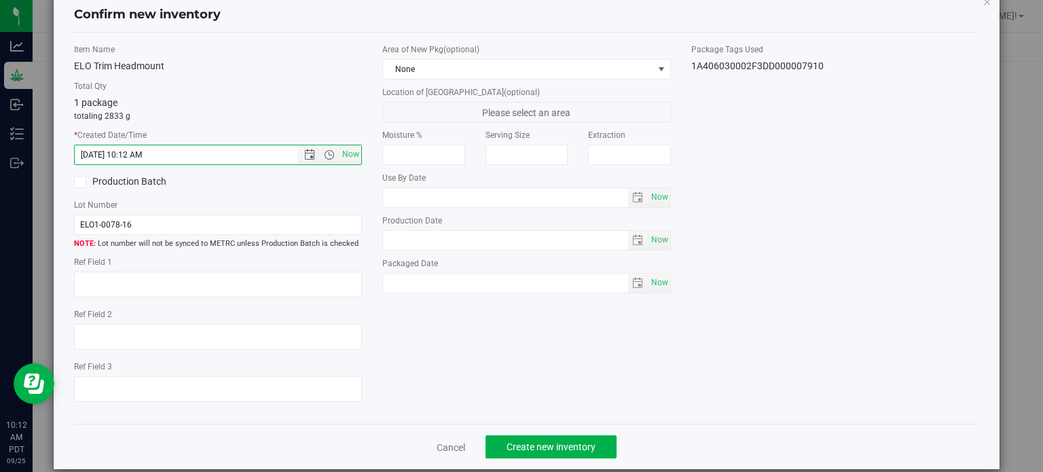
scroll to position [49, 0]
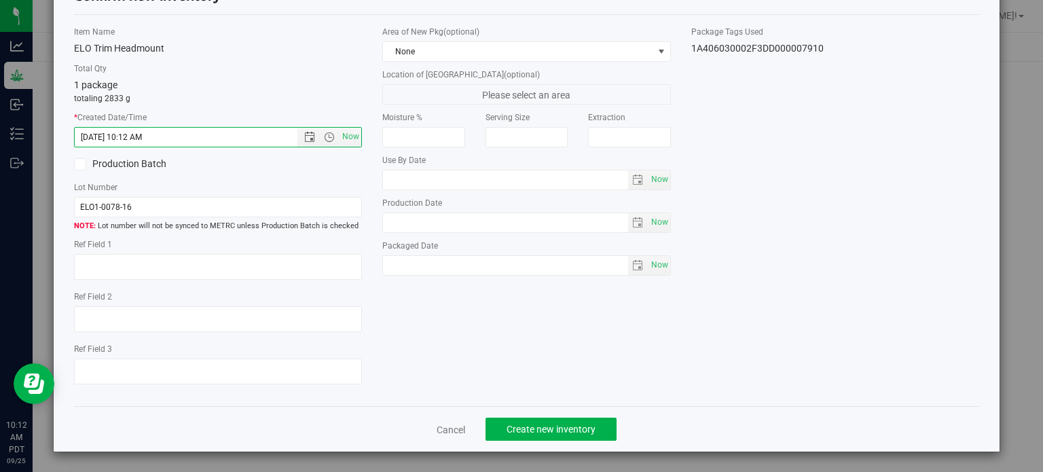
click at [535, 441] on div "Cancel Create new inventory" at bounding box center [527, 429] width 906 height 46
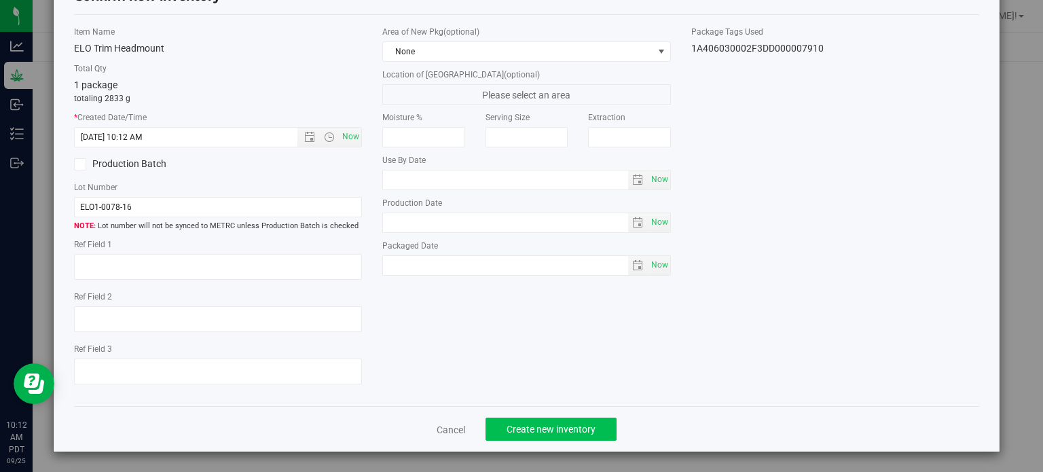
click at [535, 438] on div "Cancel Create new inventory" at bounding box center [527, 429] width 906 height 46
click at [537, 437] on button "Create new inventory" at bounding box center [551, 429] width 131 height 23
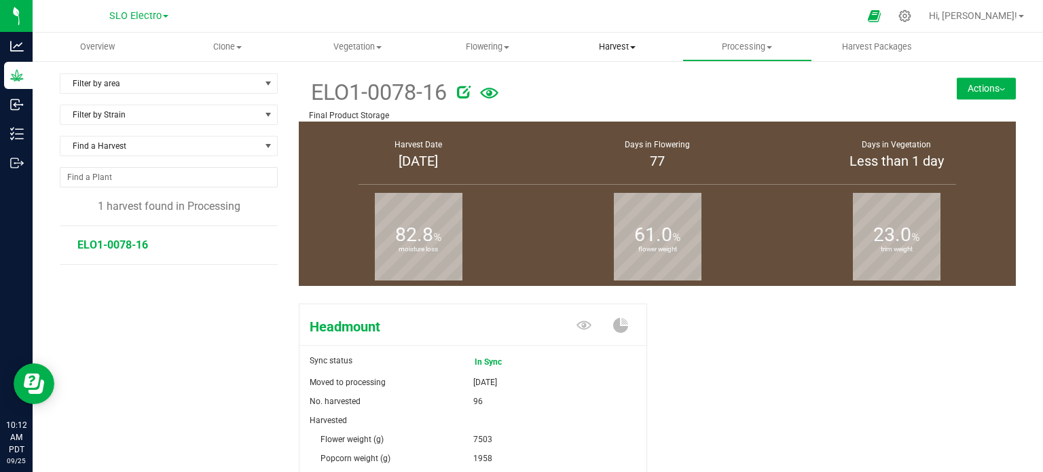
click at [606, 51] on span "Harvest" at bounding box center [617, 47] width 128 height 12
click at [614, 81] on span "Harvests" at bounding box center [589, 82] width 75 height 12
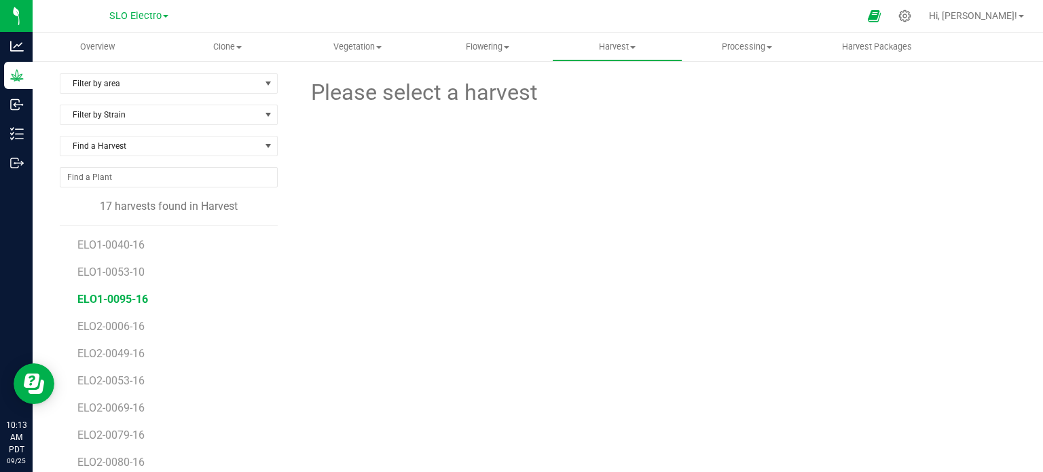
click at [125, 304] on span "ELO1-0095-16" at bounding box center [112, 299] width 71 height 13
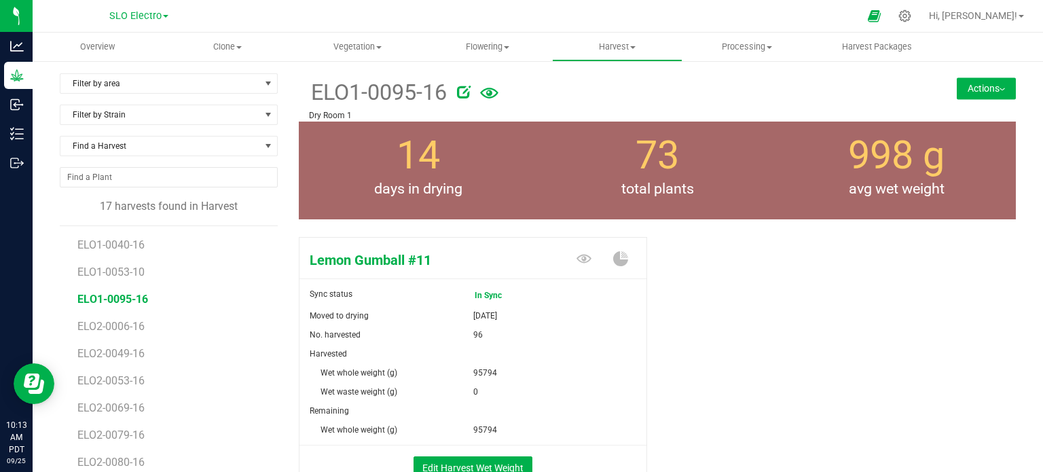
click at [1001, 101] on div "ELO1-0095-16 Dry Room 1 Actions Move harvest Create package from harvest" at bounding box center [657, 97] width 717 height 48
click at [965, 96] on button "Actions" at bounding box center [986, 88] width 59 height 22
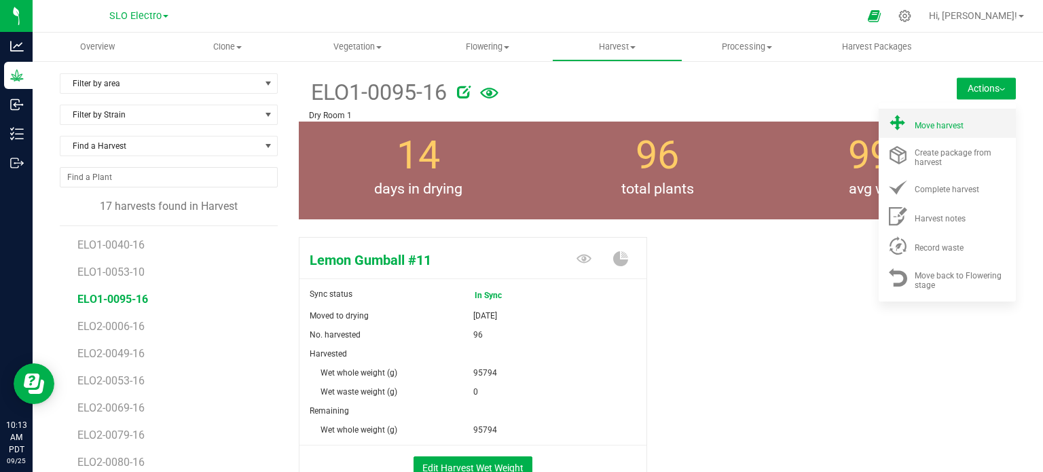
click at [918, 121] on span "Move harvest" at bounding box center [939, 126] width 49 height 10
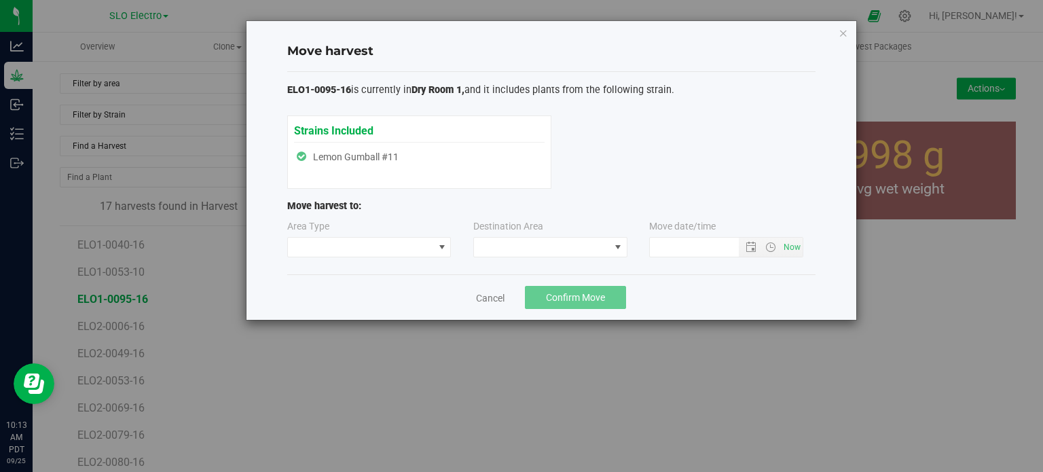
type input "9/25/2025 10:13 AM"
click at [361, 251] on span at bounding box center [361, 247] width 146 height 19
click at [359, 305] on li "Processing" at bounding box center [368, 294] width 163 height 23
click at [516, 268] on div "ELO1-0095-16 is currently in Dry Room 1, and it includes plants from the follow…" at bounding box center [551, 173] width 529 height 203
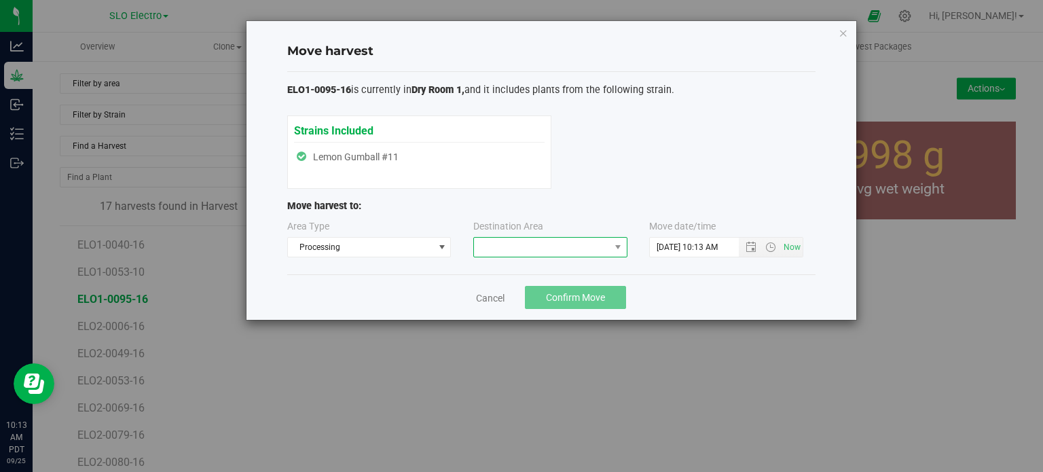
click at [531, 254] on span at bounding box center [542, 247] width 136 height 19
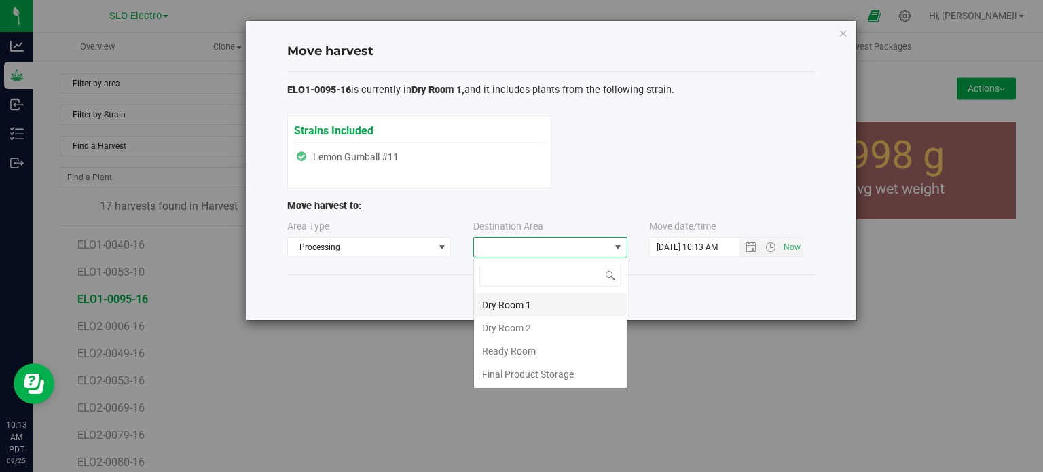
scroll to position [20, 154]
click at [533, 373] on li "Final Product Storage" at bounding box center [550, 374] width 153 height 23
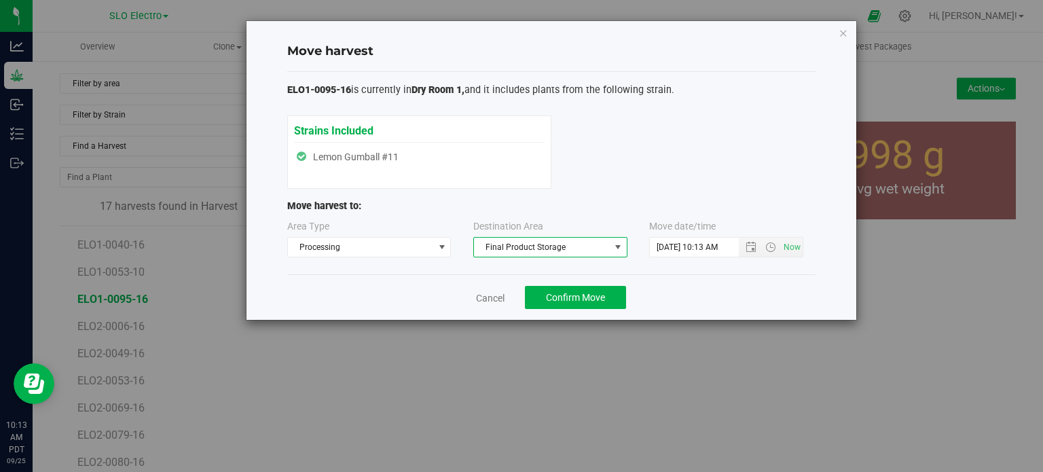
click at [578, 312] on div "Cancel Confirm Move" at bounding box center [551, 297] width 529 height 46
click at [587, 302] on span "Confirm Move" at bounding box center [575, 297] width 59 height 11
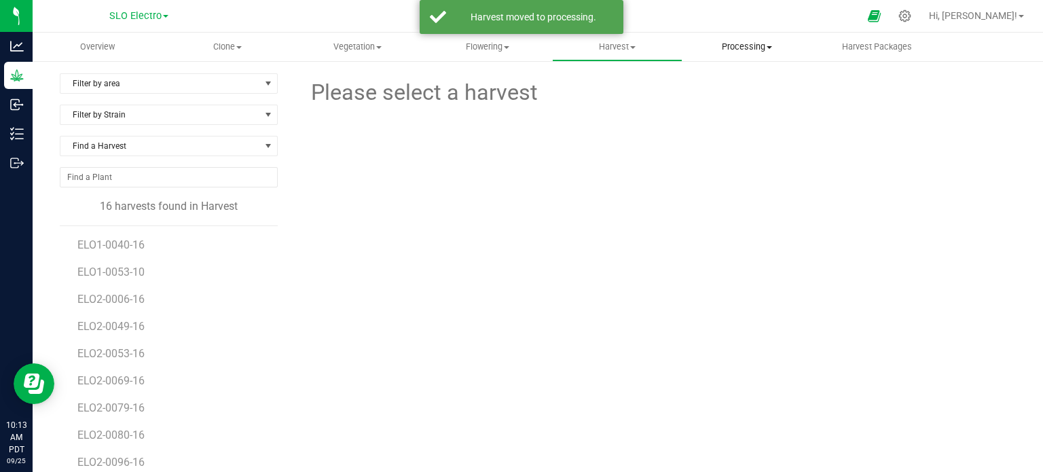
click at [739, 46] on span "Processing" at bounding box center [747, 47] width 128 height 12
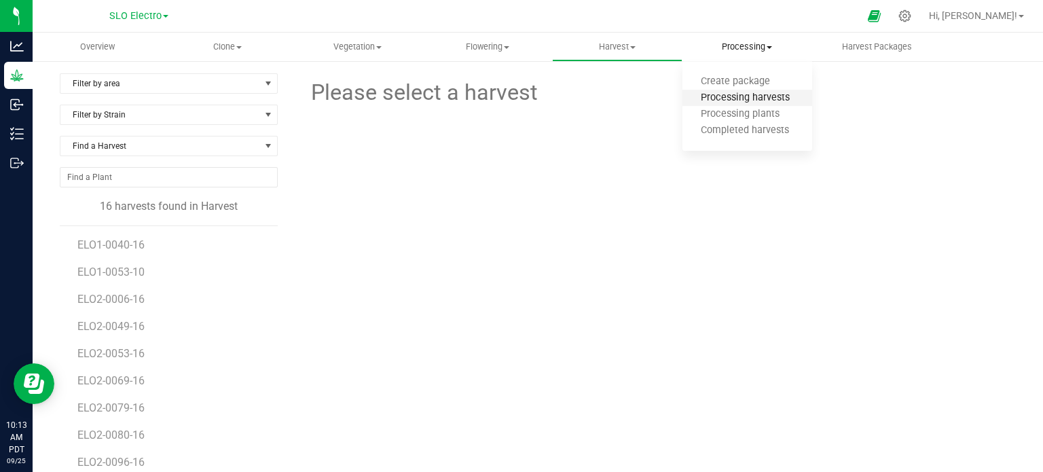
click at [736, 99] on span "Processing harvests" at bounding box center [746, 98] width 126 height 12
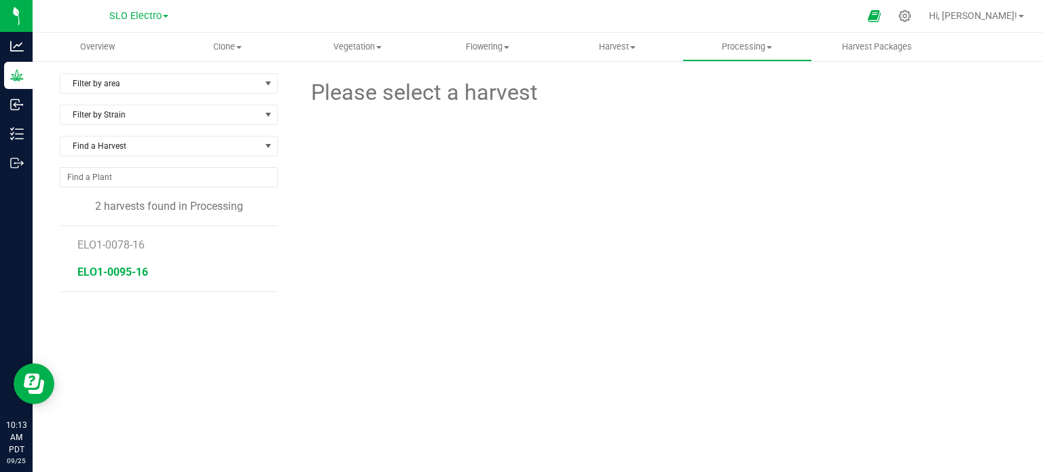
click at [119, 275] on span "ELO1-0095-16" at bounding box center [112, 272] width 71 height 13
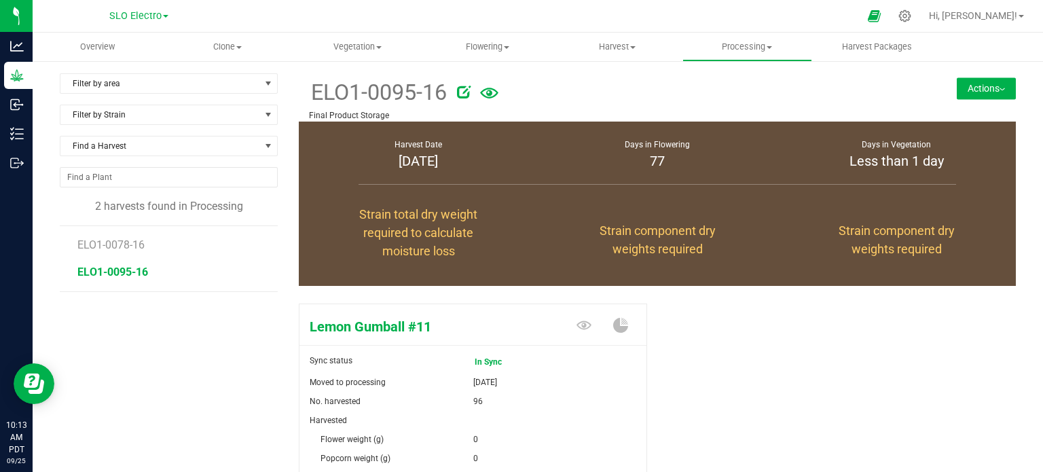
click at [130, 253] on li "ELO1-0095-16" at bounding box center [172, 272] width 191 height 38
click at [129, 247] on span "ELO1-0078-16" at bounding box center [112, 244] width 71 height 13
click at [129, 266] on span "ELO1-0095-16" at bounding box center [112, 272] width 71 height 13
click at [981, 86] on button "Actions" at bounding box center [986, 88] width 59 height 22
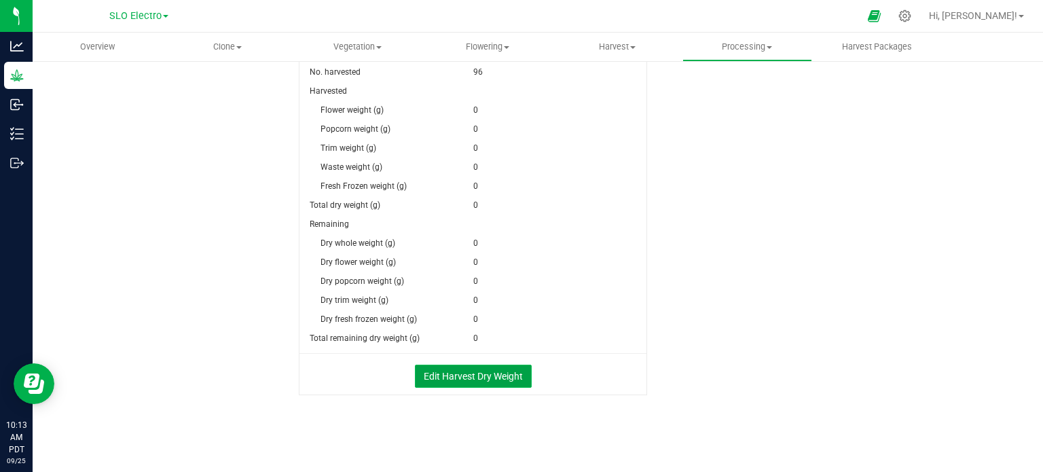
click at [465, 374] on button "Edit Harvest Dry Weight" at bounding box center [473, 376] width 117 height 23
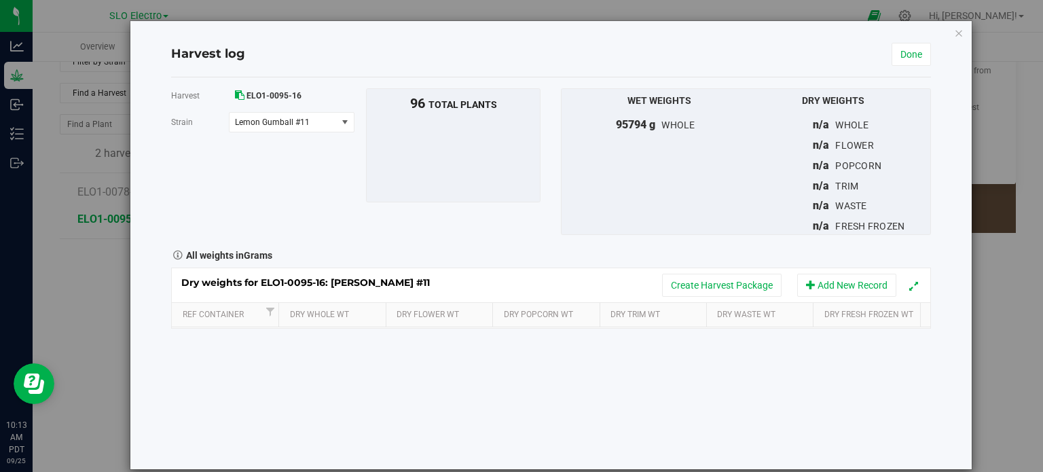
scroll to position [329, 0]
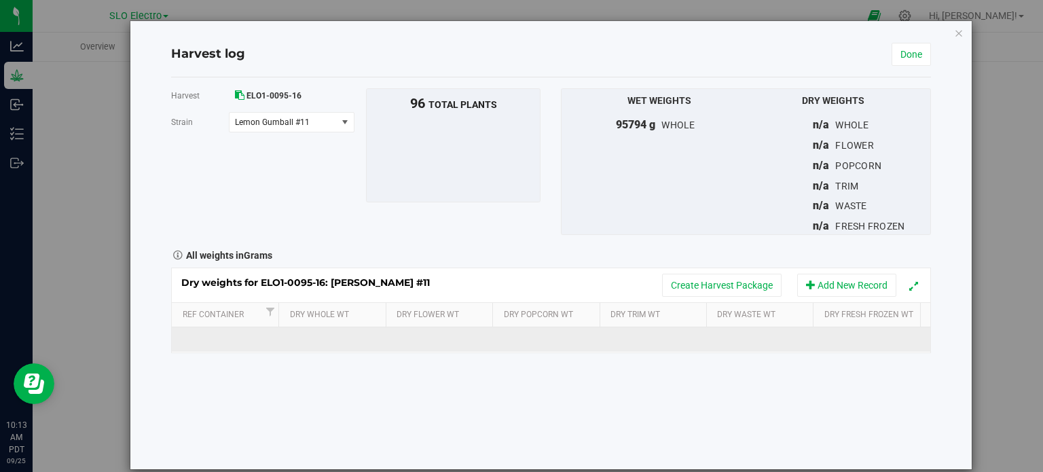
click at [427, 342] on td at bounding box center [443, 339] width 109 height 24
click at [427, 342] on input "text" at bounding box center [446, 339] width 92 height 19
type input "10820"
click at [561, 344] on span at bounding box center [554, 339] width 94 height 20
type input "1264"
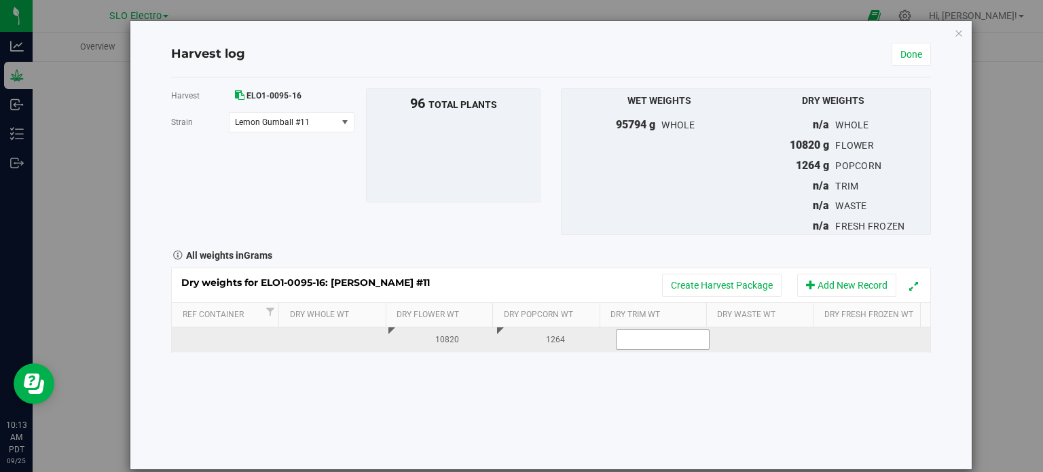
click at [674, 332] on span at bounding box center [663, 339] width 94 height 20
type input "3781"
click at [904, 50] on link "Done" at bounding box center [911, 54] width 39 height 23
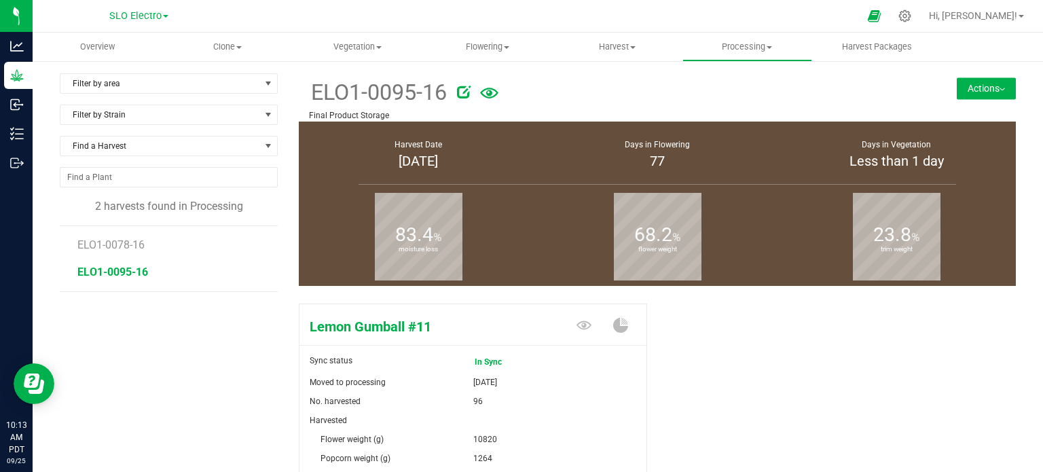
click at [982, 88] on button "Actions" at bounding box center [986, 88] width 59 height 22
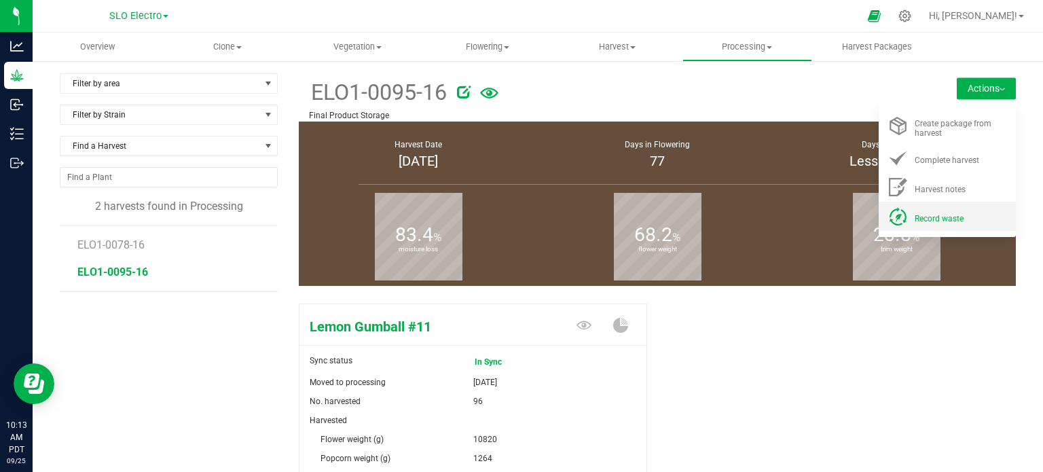
click at [952, 225] on li "Record waste" at bounding box center [947, 216] width 137 height 29
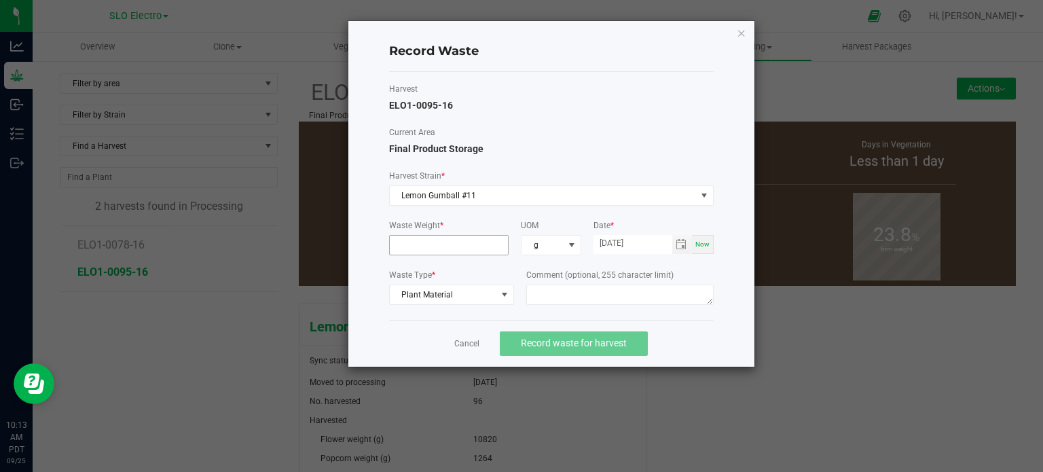
drag, startPoint x: 377, startPoint y: 274, endPoint x: 451, endPoint y: 247, distance: 78.9
click at [378, 274] on div "Record Waste Harvest ELO1-0095-16 Current Area Final Product Storage Harvest St…" at bounding box center [551, 194] width 406 height 346
click at [452, 247] on input at bounding box center [449, 245] width 119 height 19
type input "3095.0000 g"
click at [565, 332] on button "Record waste for harvest" at bounding box center [574, 344] width 148 height 24
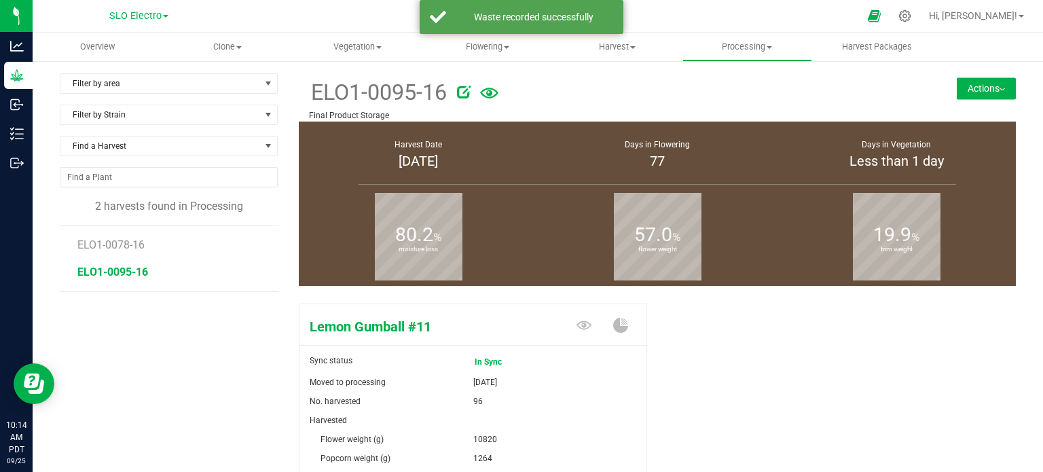
click at [968, 77] on div "ELO1-0095-16 Final Product Storage Actions Create package from harvest Complete…" at bounding box center [657, 97] width 717 height 48
click at [984, 87] on button "Actions" at bounding box center [986, 88] width 59 height 22
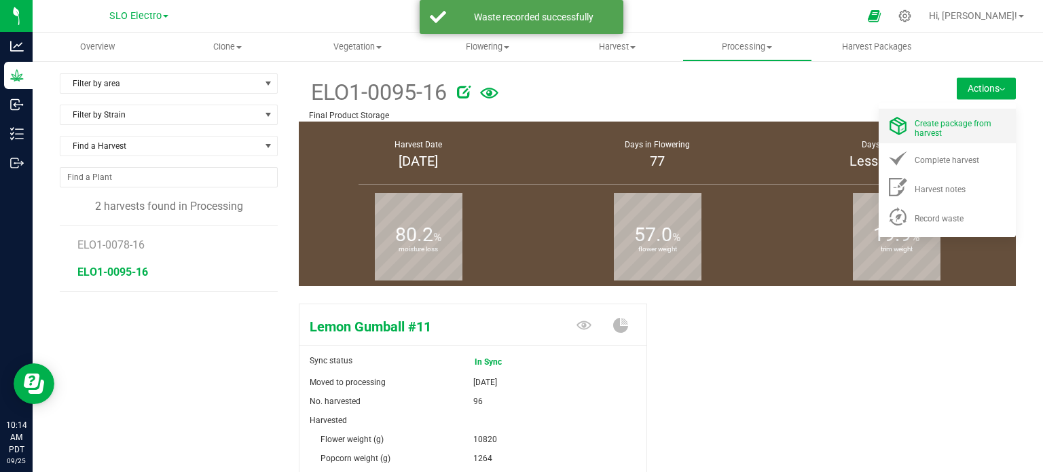
click at [963, 134] on div "Create package from harvest" at bounding box center [961, 126] width 92 height 24
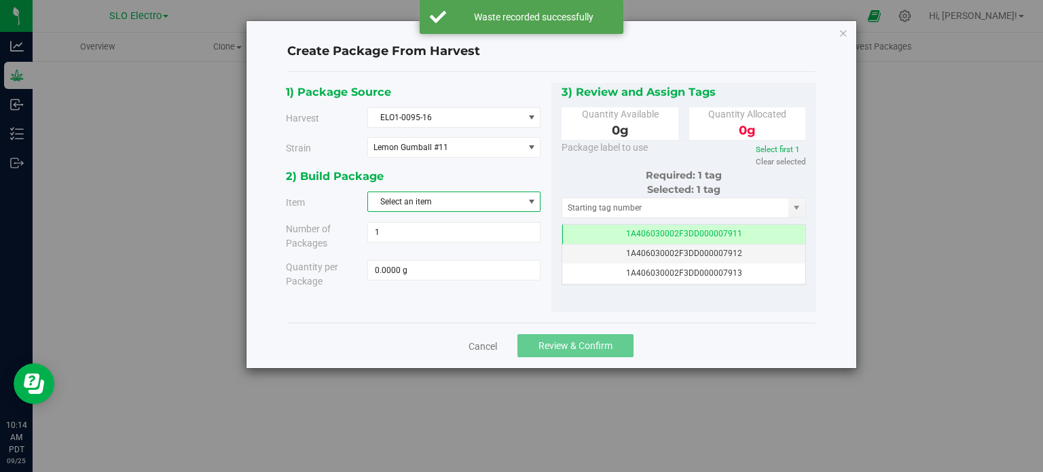
click at [490, 204] on span "Select an item" at bounding box center [445, 201] width 155 height 19
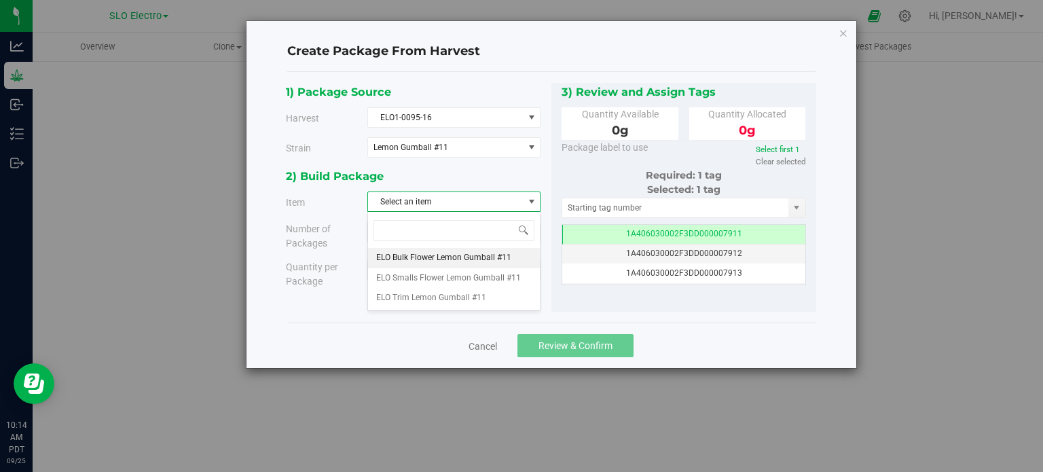
click at [467, 255] on span "ELO Bulk Flower Lemon Gumball #11" at bounding box center [443, 258] width 135 height 18
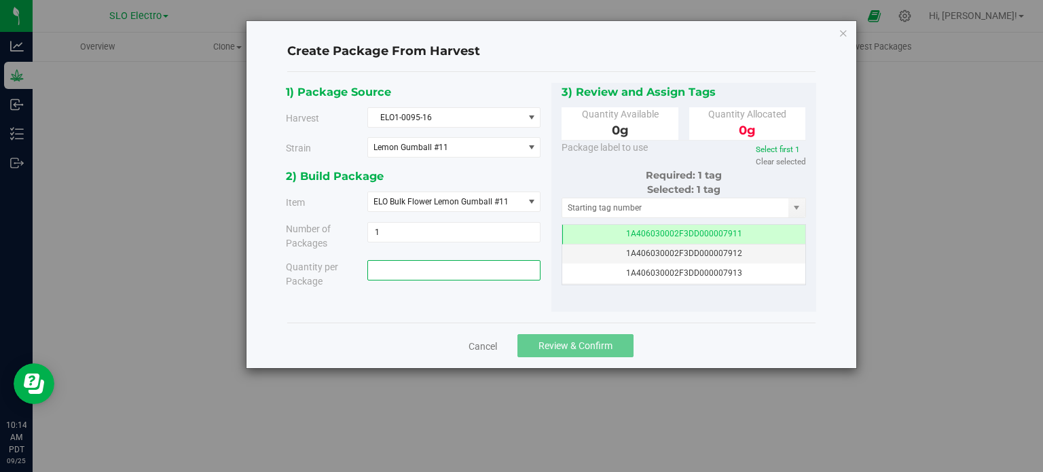
click at [459, 274] on span at bounding box center [454, 270] width 173 height 20
type input "10820"
type input "10820.0000 g"
click at [695, 336] on div "Cancel Review & Confirm" at bounding box center [551, 346] width 529 height 46
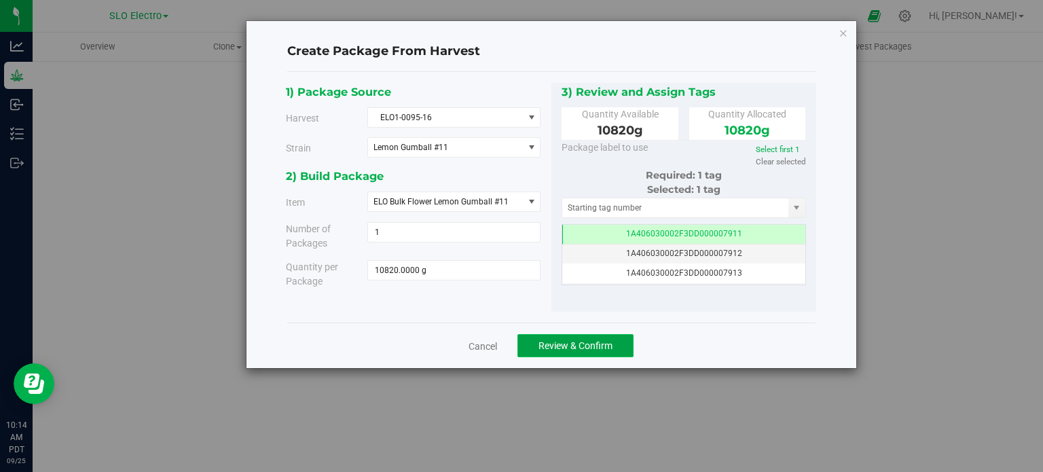
click at [599, 355] on button "Review & Confirm" at bounding box center [576, 345] width 116 height 23
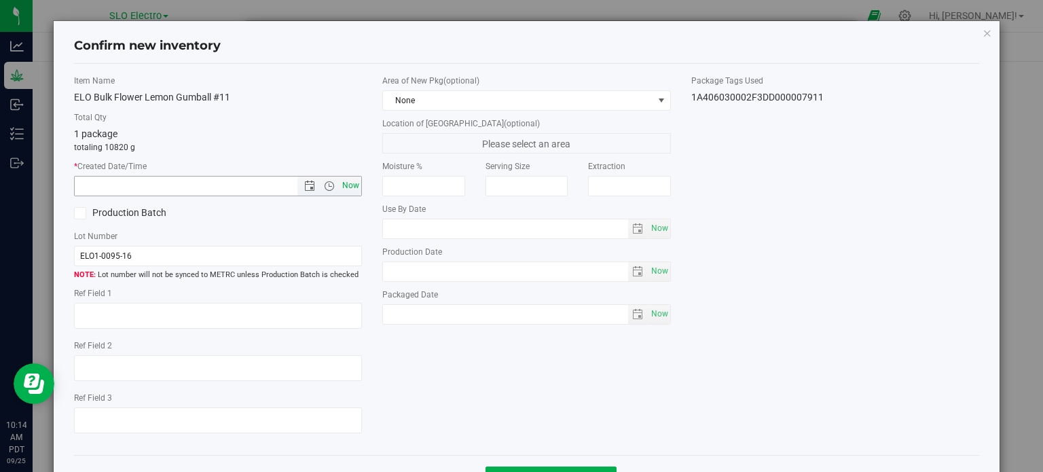
click at [346, 187] on span "Now" at bounding box center [351, 186] width 23 height 20
type input "9/25/2025 10:14 AM"
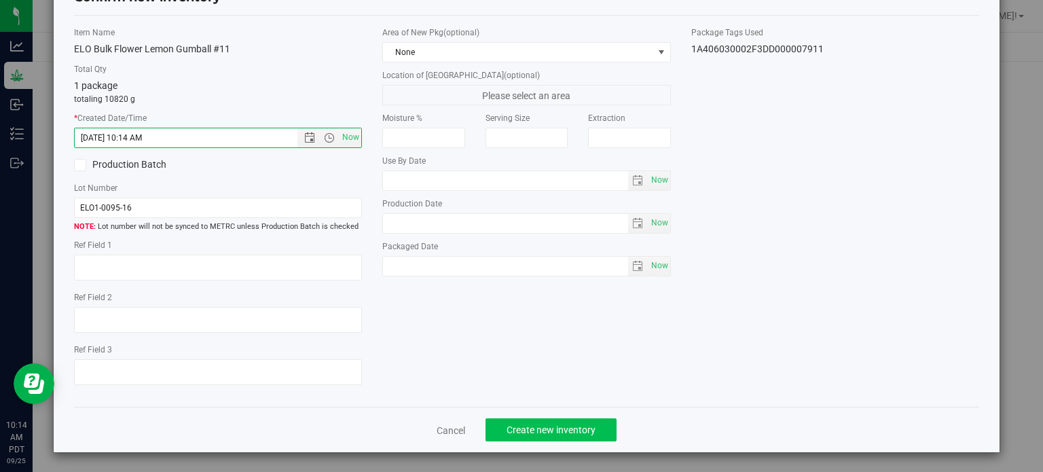
scroll to position [49, 0]
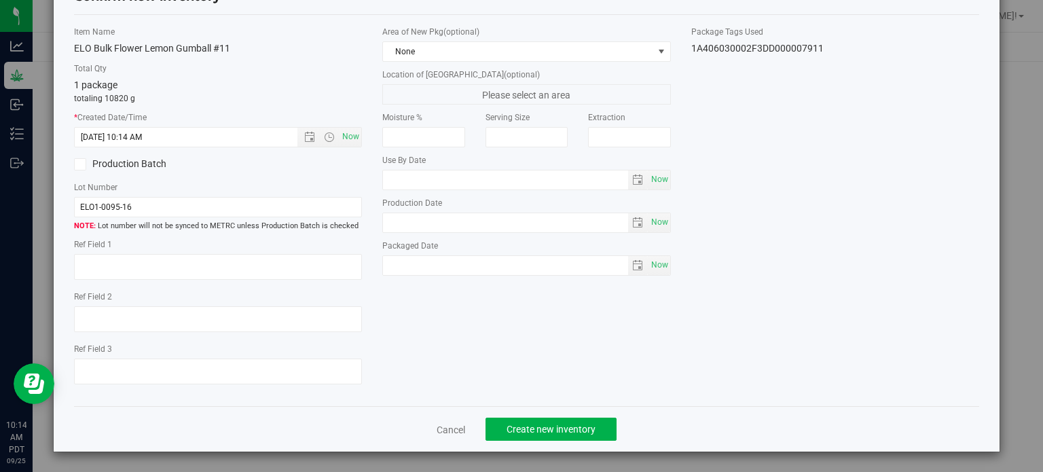
click at [548, 442] on div "Cancel Create new inventory" at bounding box center [527, 429] width 906 height 46
click at [549, 429] on span "Create new inventory" at bounding box center [551, 429] width 89 height 11
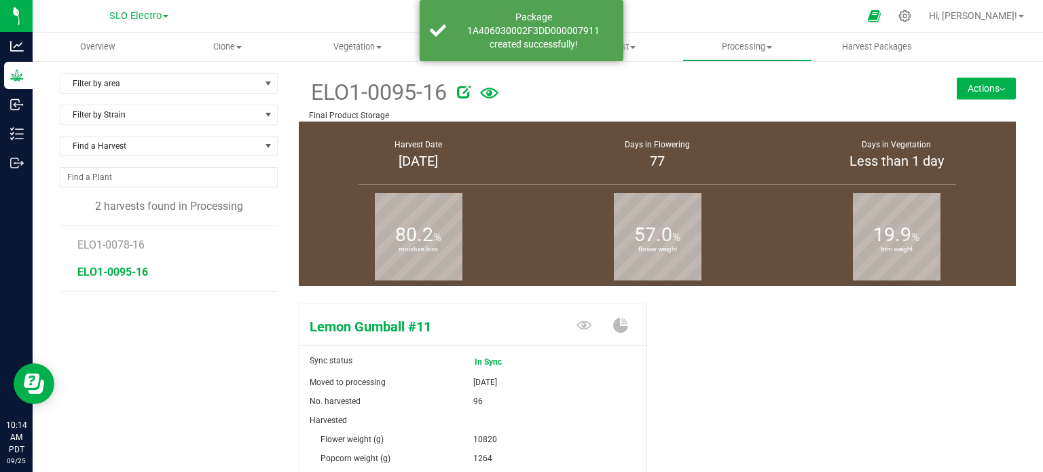
click at [976, 78] on button "Actions" at bounding box center [986, 88] width 59 height 22
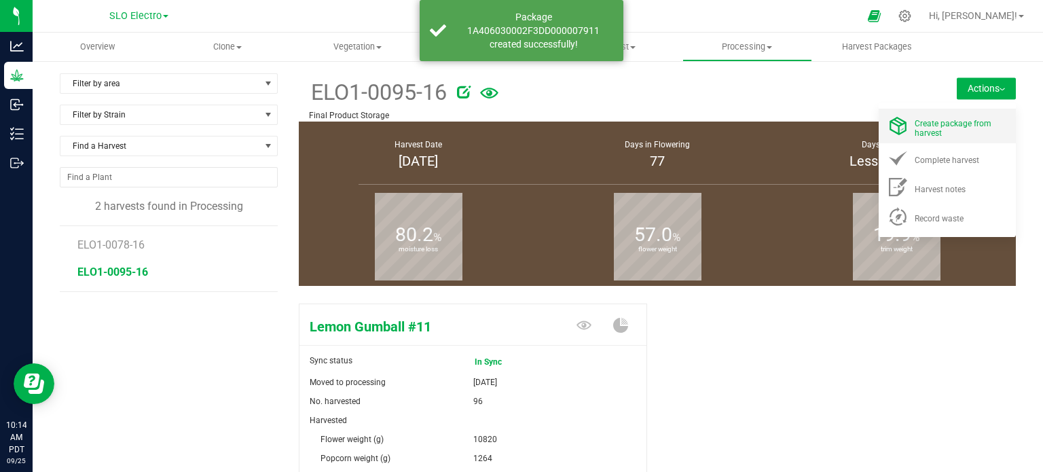
click at [970, 133] on div "Create package from harvest" at bounding box center [961, 126] width 92 height 24
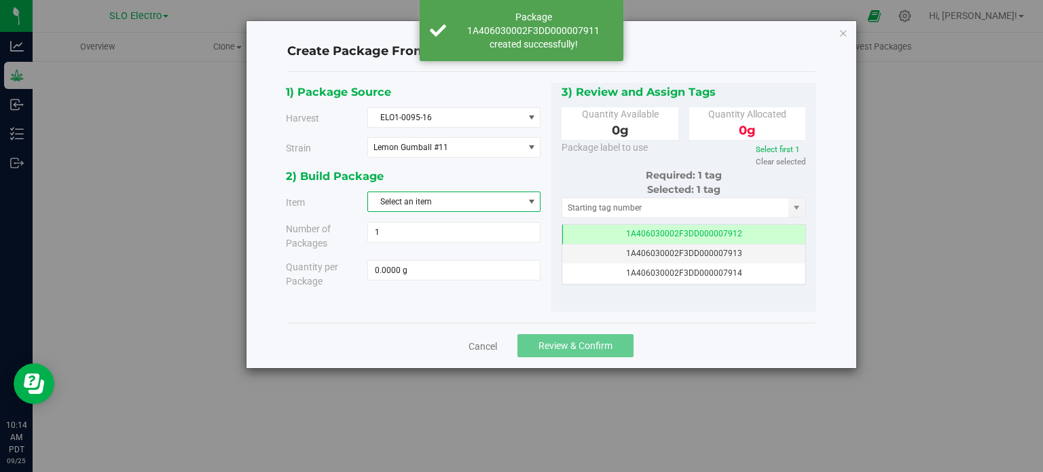
click at [440, 206] on span "Select an item" at bounding box center [445, 201] width 155 height 19
click at [442, 279] on span "ELO Smalls Flower Lemon Gumball #11" at bounding box center [448, 279] width 145 height 18
click at [439, 261] on span at bounding box center [454, 270] width 173 height 20
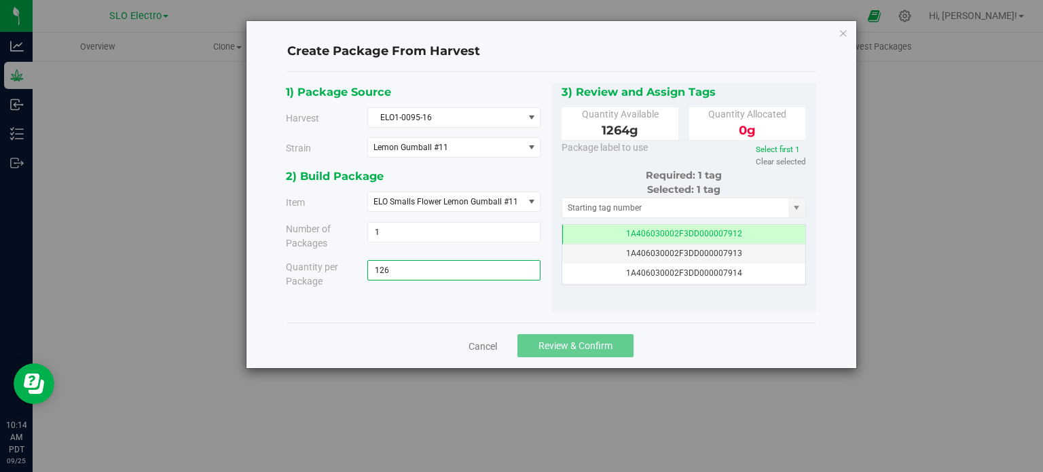
type input "1264"
type input "1264.0000 g"
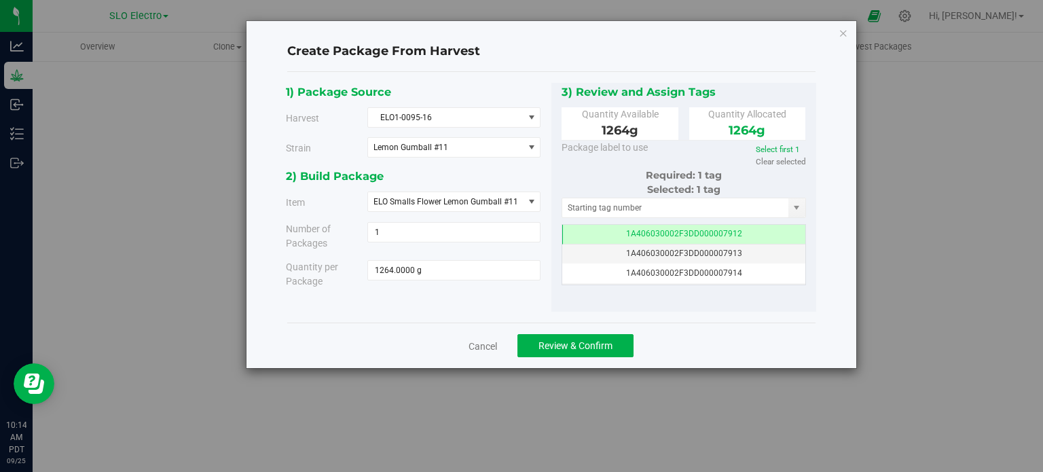
click at [744, 342] on div "Cancel Review & Confirm" at bounding box center [551, 346] width 529 height 46
click at [571, 344] on span "Review & Confirm" at bounding box center [576, 345] width 74 height 11
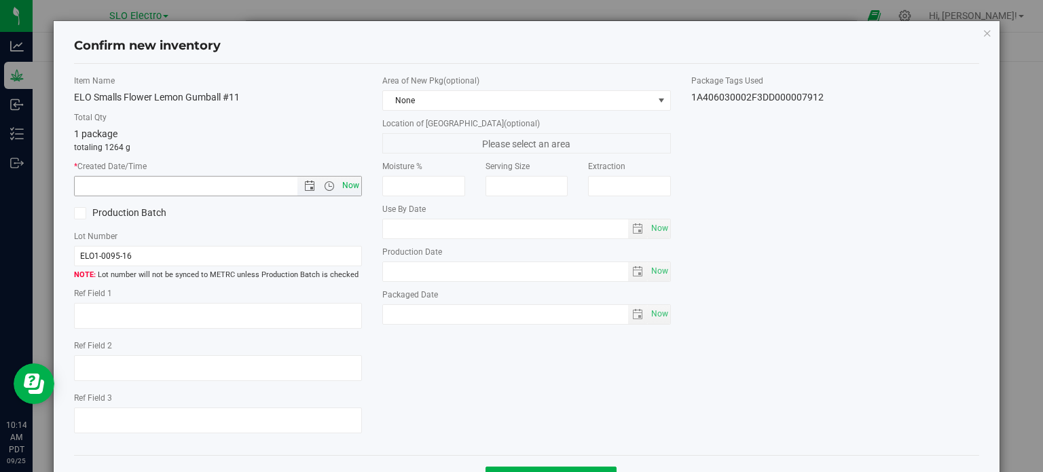
click at [340, 187] on span "Now" at bounding box center [351, 186] width 23 height 20
type input "9/25/2025 10:14 AM"
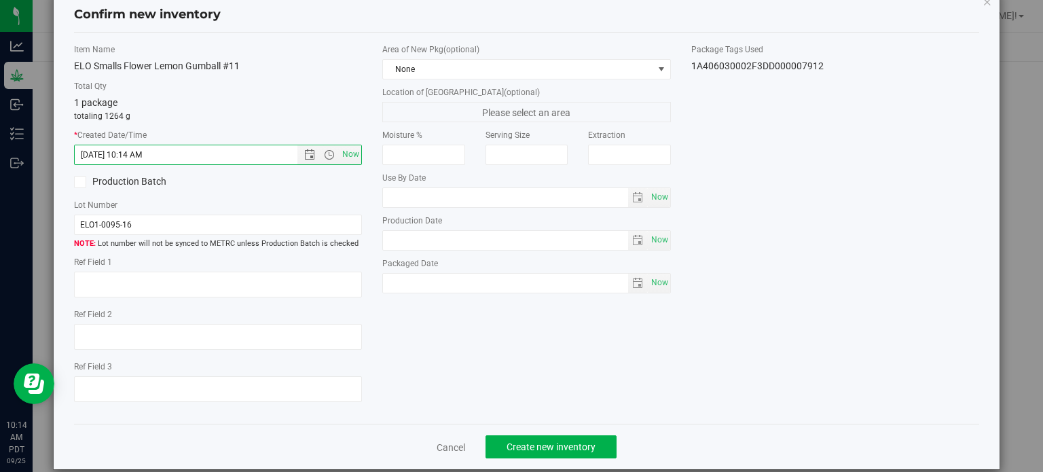
scroll to position [49, 0]
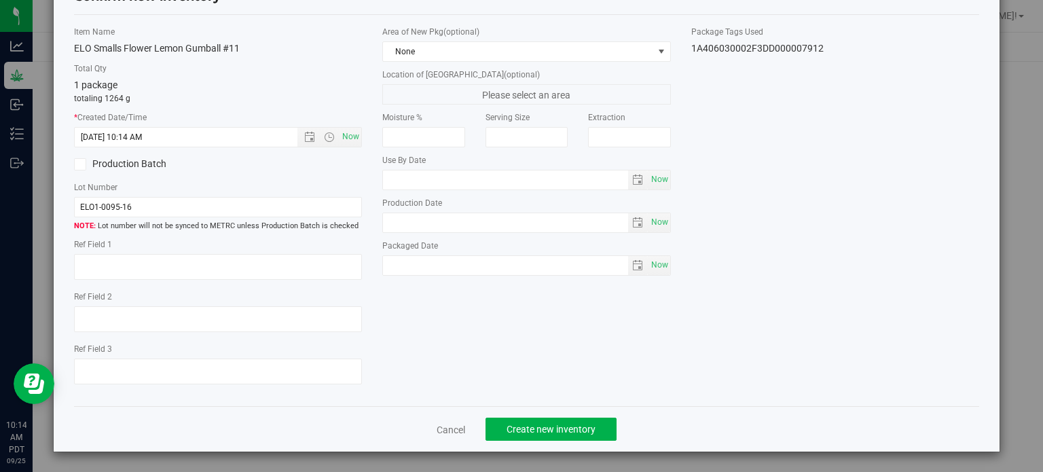
click at [539, 414] on div "Cancel Create new inventory" at bounding box center [527, 429] width 906 height 46
click at [523, 427] on span "Create new inventory" at bounding box center [551, 429] width 89 height 11
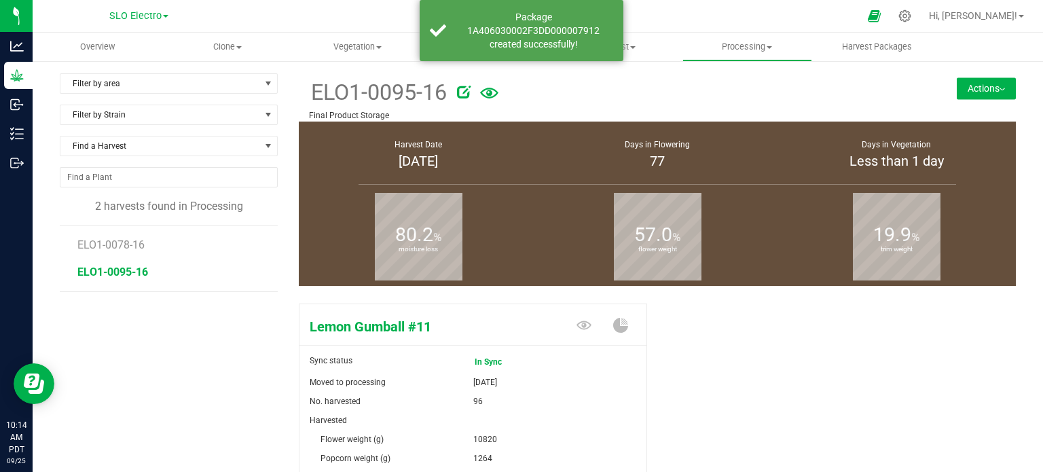
click at [1005, 63] on grow "Overview Clone Create plants Cloning groups Cloning plant batches Apply to plan…" at bounding box center [538, 418] width 1011 height 770
click at [986, 88] on button "Actions" at bounding box center [986, 88] width 59 height 22
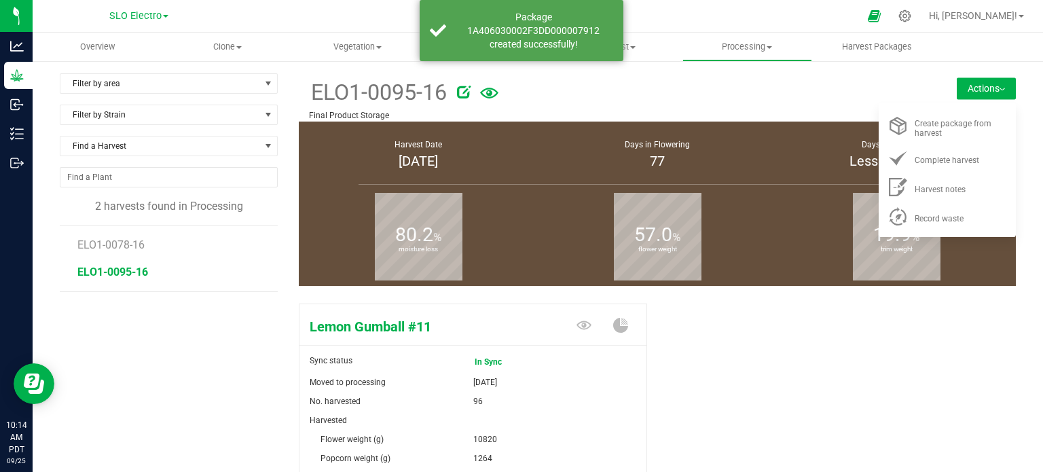
click at [761, 93] on div at bounding box center [677, 89] width 440 height 27
click at [1003, 90] on button "Actions" at bounding box center [986, 88] width 59 height 22
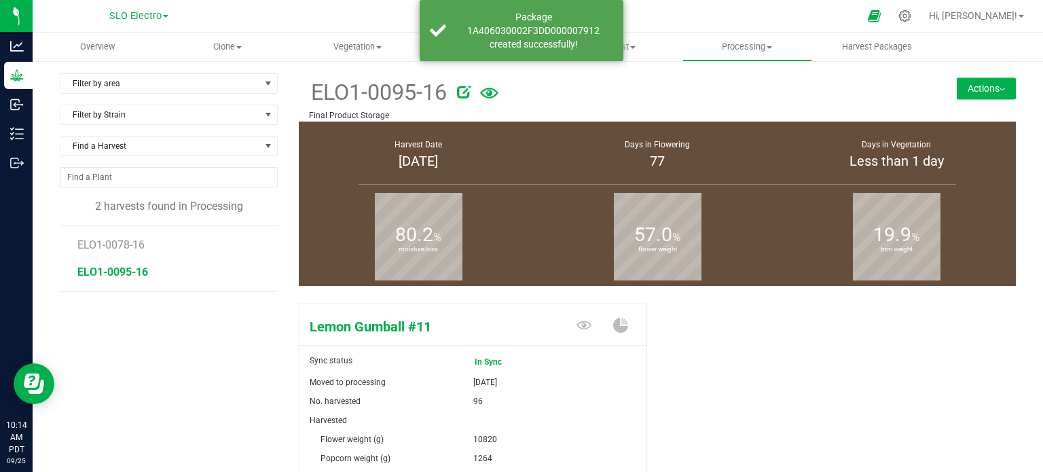
click at [984, 103] on div "ELO1-0095-16 Final Product Storage Actions Create package from harvest Complete…" at bounding box center [657, 97] width 717 height 48
click at [967, 81] on button "Actions" at bounding box center [986, 88] width 59 height 22
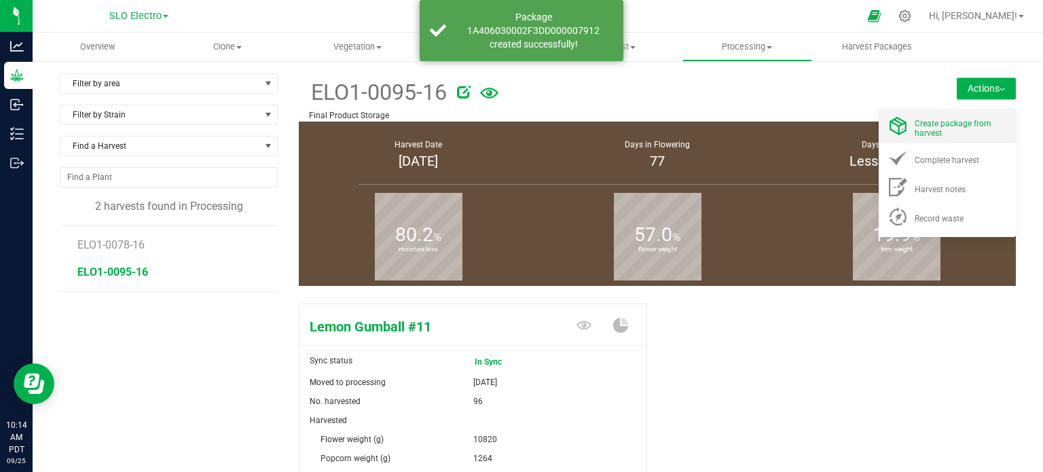
click at [933, 138] on li "Create package from harvest" at bounding box center [947, 126] width 137 height 35
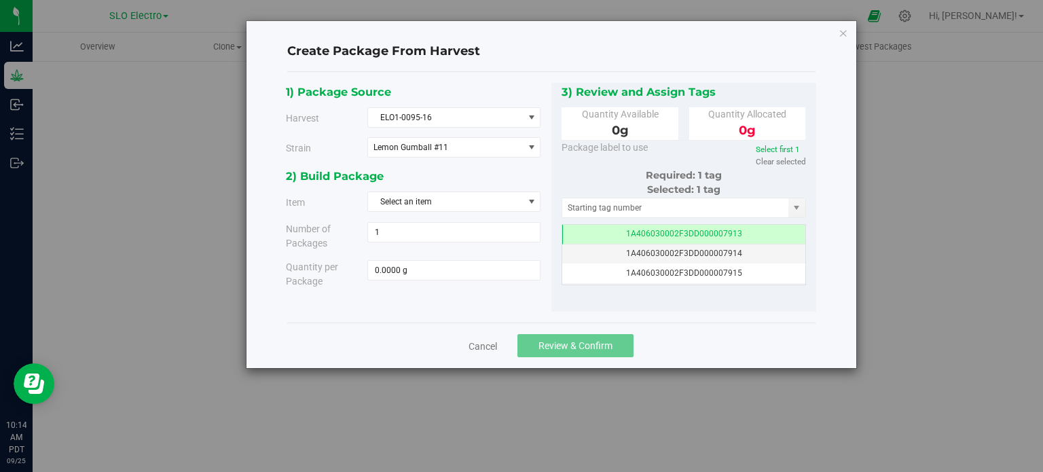
click at [487, 184] on div "2) Build Package" at bounding box center [413, 176] width 255 height 18
click at [477, 215] on div "2) Build Package Item Select an item ELO Bulk Flower Lemon Gumball #11 ELO Smal…" at bounding box center [419, 232] width 266 height 131
click at [484, 205] on span "Select an item" at bounding box center [445, 201] width 155 height 19
click at [437, 309] on div "Select an item ELO Bulk Flower Lemon Gumball #11 ELO Smalls Flower Lemon Gumbal…" at bounding box center [454, 261] width 173 height 100
click at [447, 296] on span "ELO Trim Lemon Gumball #11" at bounding box center [431, 298] width 110 height 18
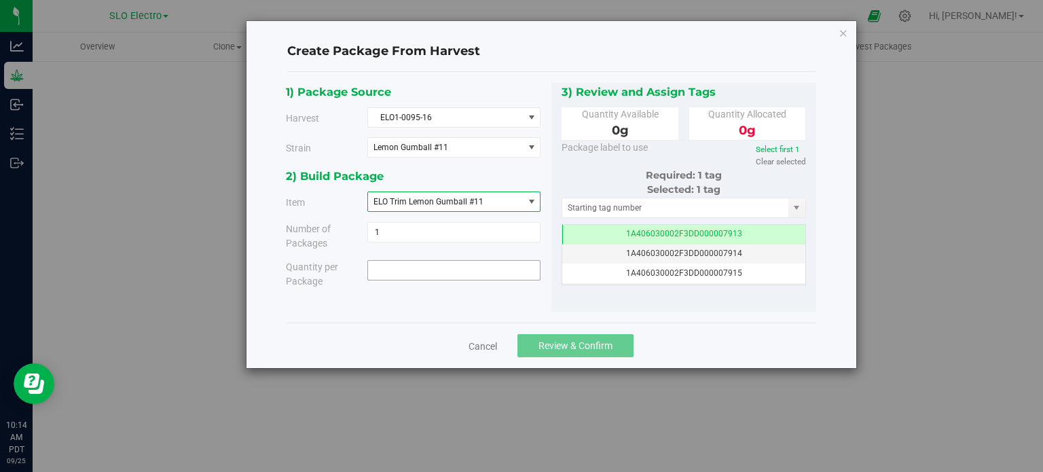
click at [446, 264] on span at bounding box center [454, 270] width 173 height 20
type input "3781"
type input "3781.0000 g"
click at [732, 355] on div "Cancel Review & Confirm" at bounding box center [551, 346] width 529 height 46
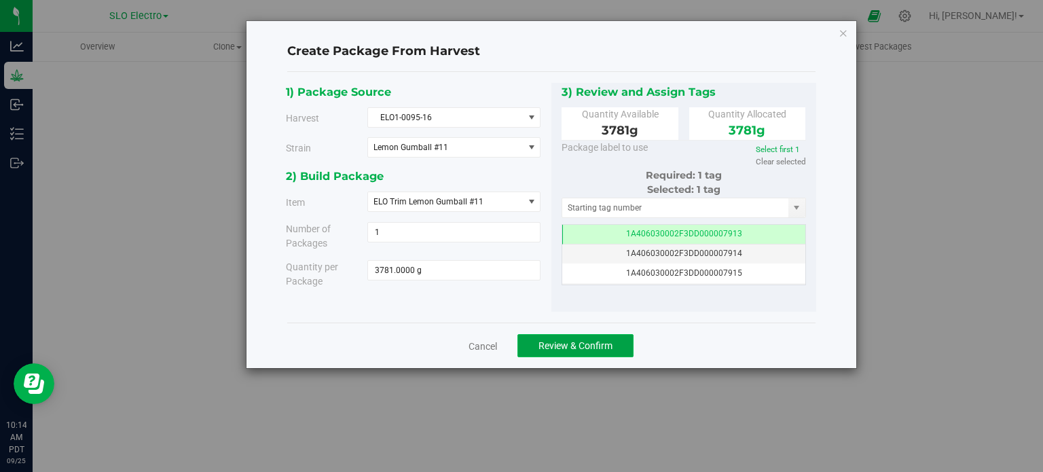
click at [593, 340] on span "Review & Confirm" at bounding box center [576, 345] width 74 height 11
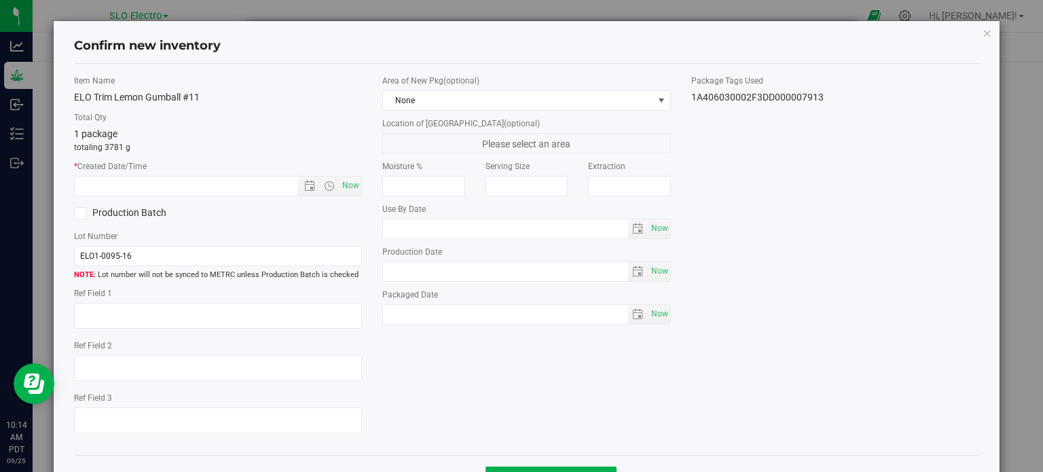
click at [353, 195] on div "Now" at bounding box center [218, 186] width 289 height 20
click at [352, 187] on span "Now" at bounding box center [351, 186] width 23 height 20
type input "9/25/2025 10:14 AM"
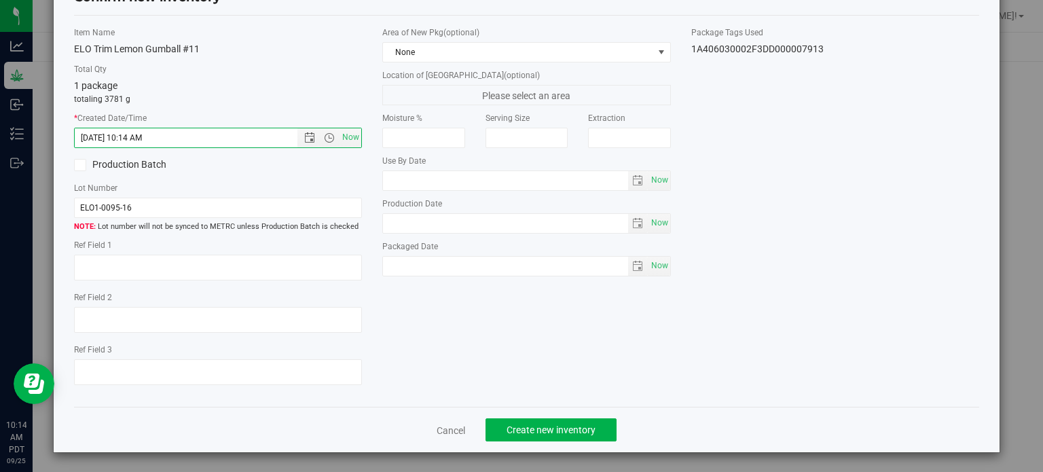
scroll to position [49, 0]
click at [562, 408] on div "Cancel Create new inventory" at bounding box center [527, 429] width 906 height 46
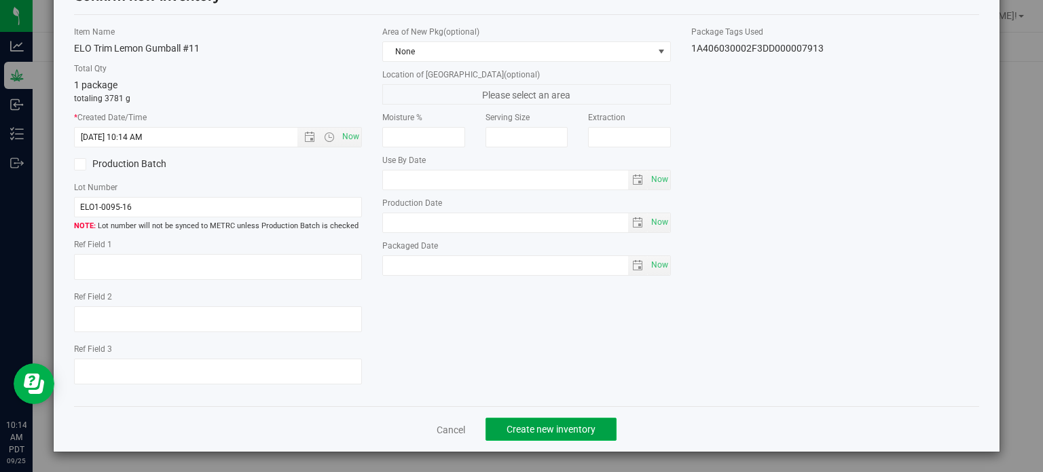
click at [561, 424] on span "Create new inventory" at bounding box center [551, 429] width 89 height 11
